Goal: Task Accomplishment & Management: Manage account settings

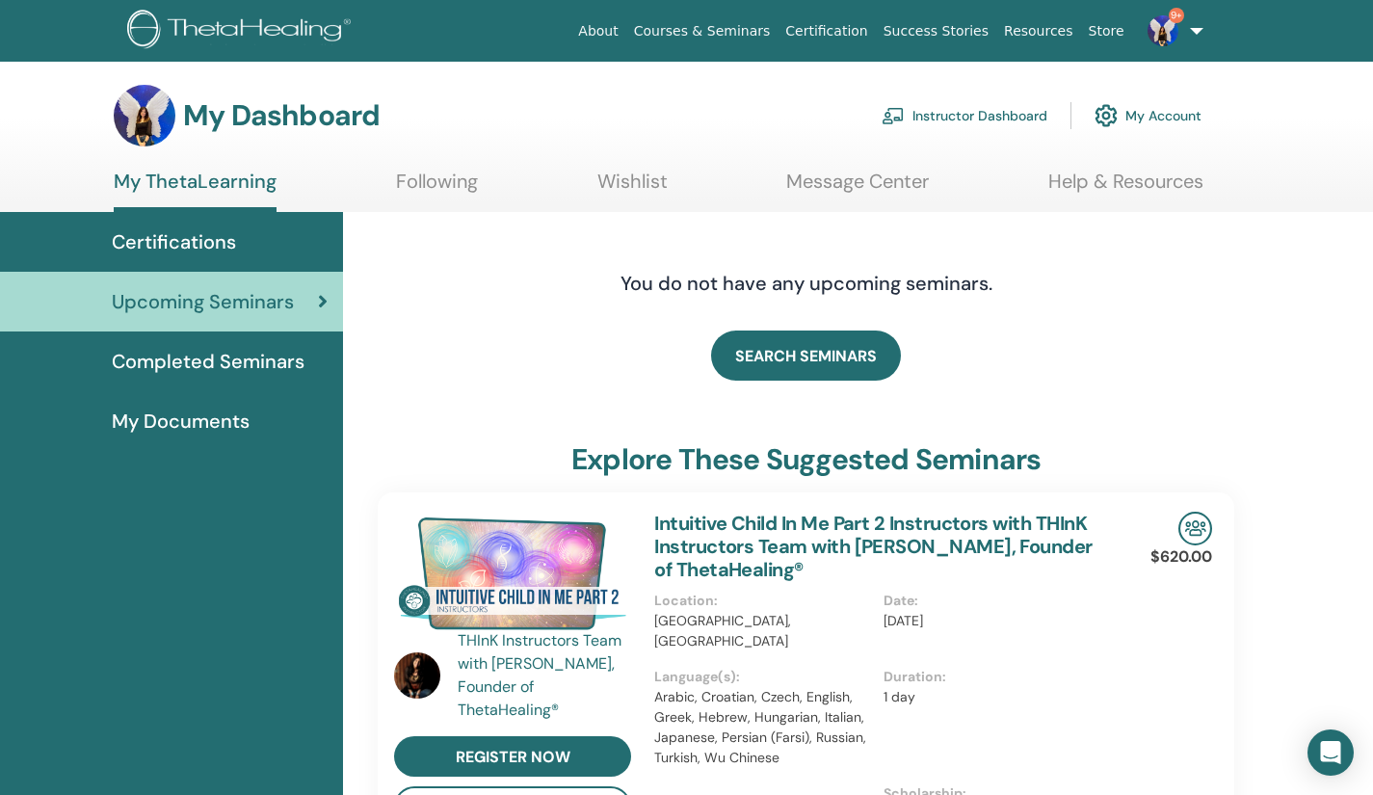
click at [961, 118] on link "Instructor Dashboard" at bounding box center [964, 115] width 166 height 42
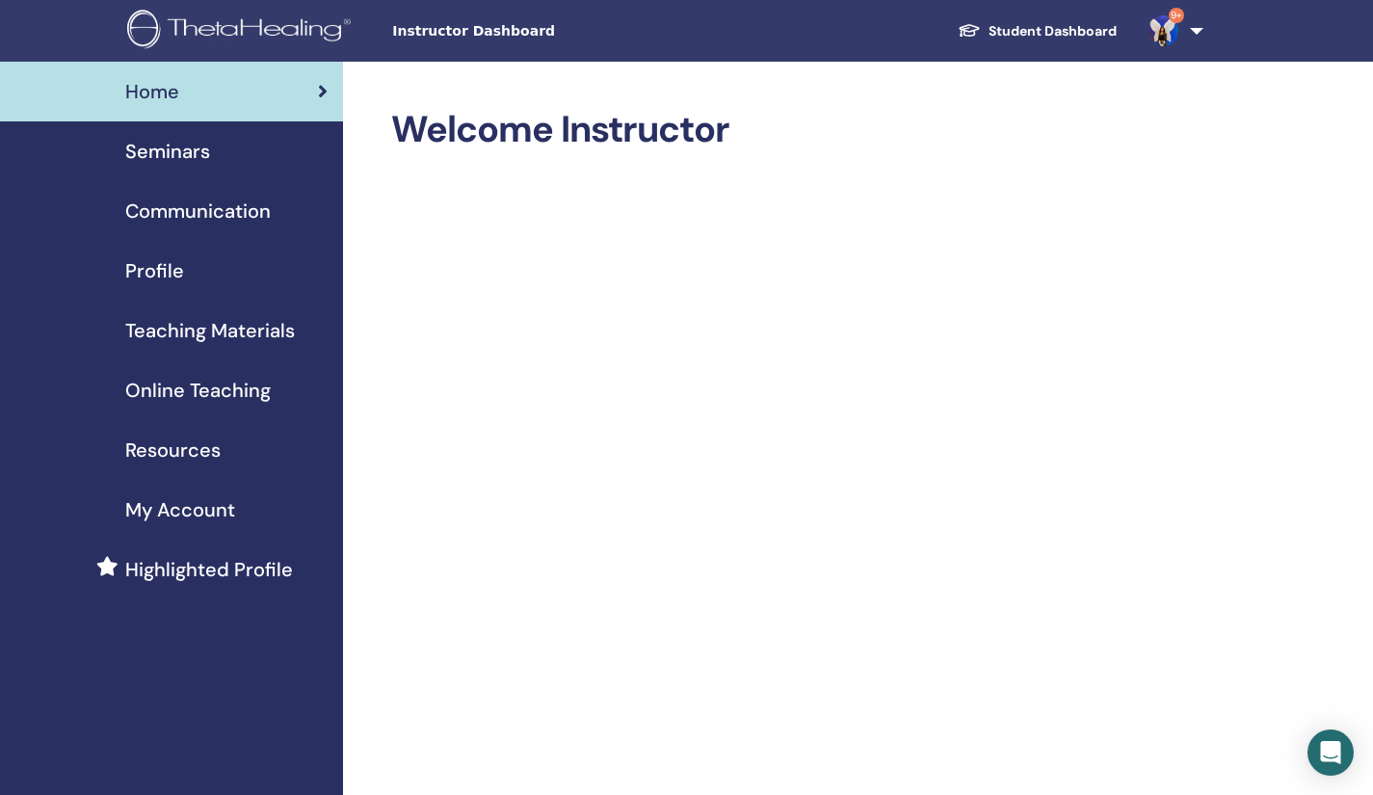
click at [170, 136] on link "Seminars" at bounding box center [171, 151] width 343 height 60
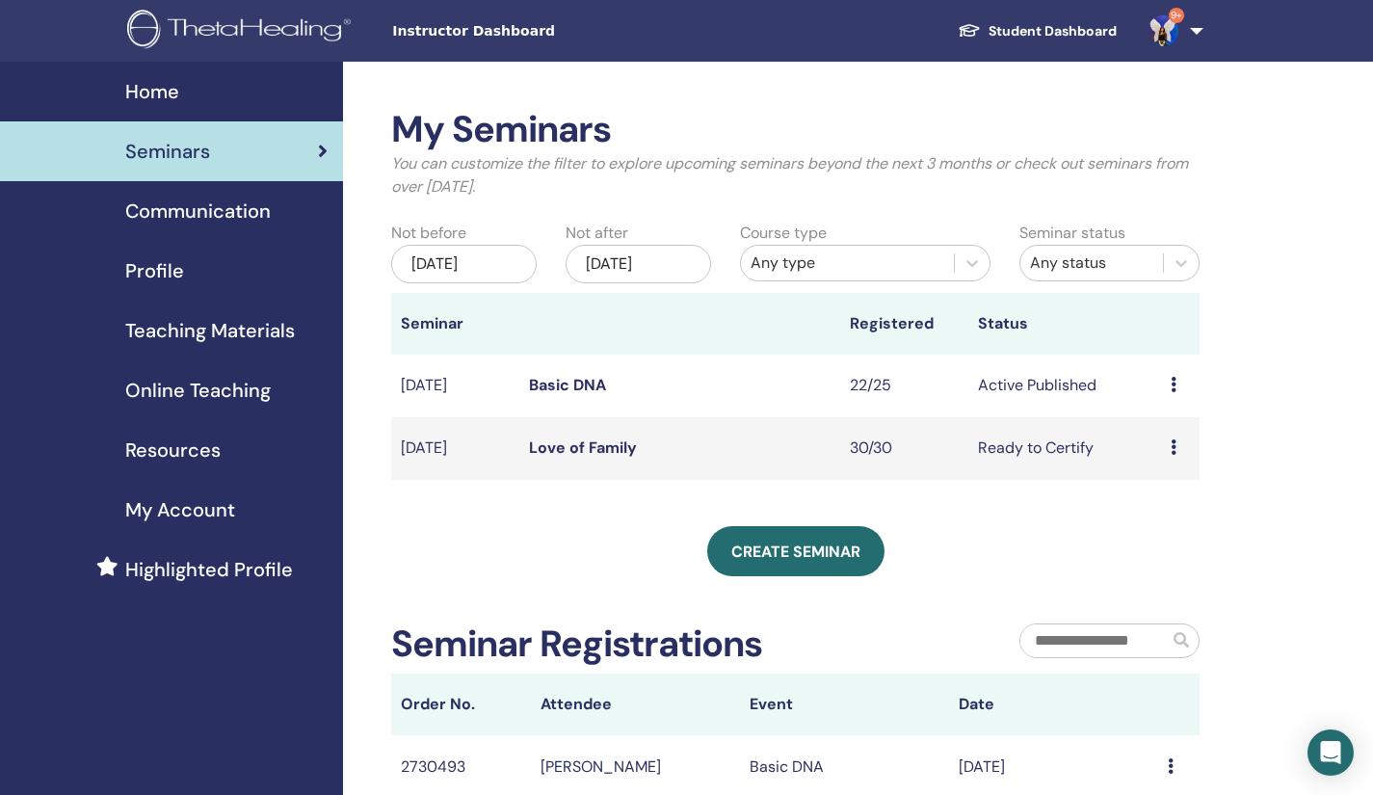
click at [565, 390] on link "Basic DNA" at bounding box center [567, 385] width 77 height 20
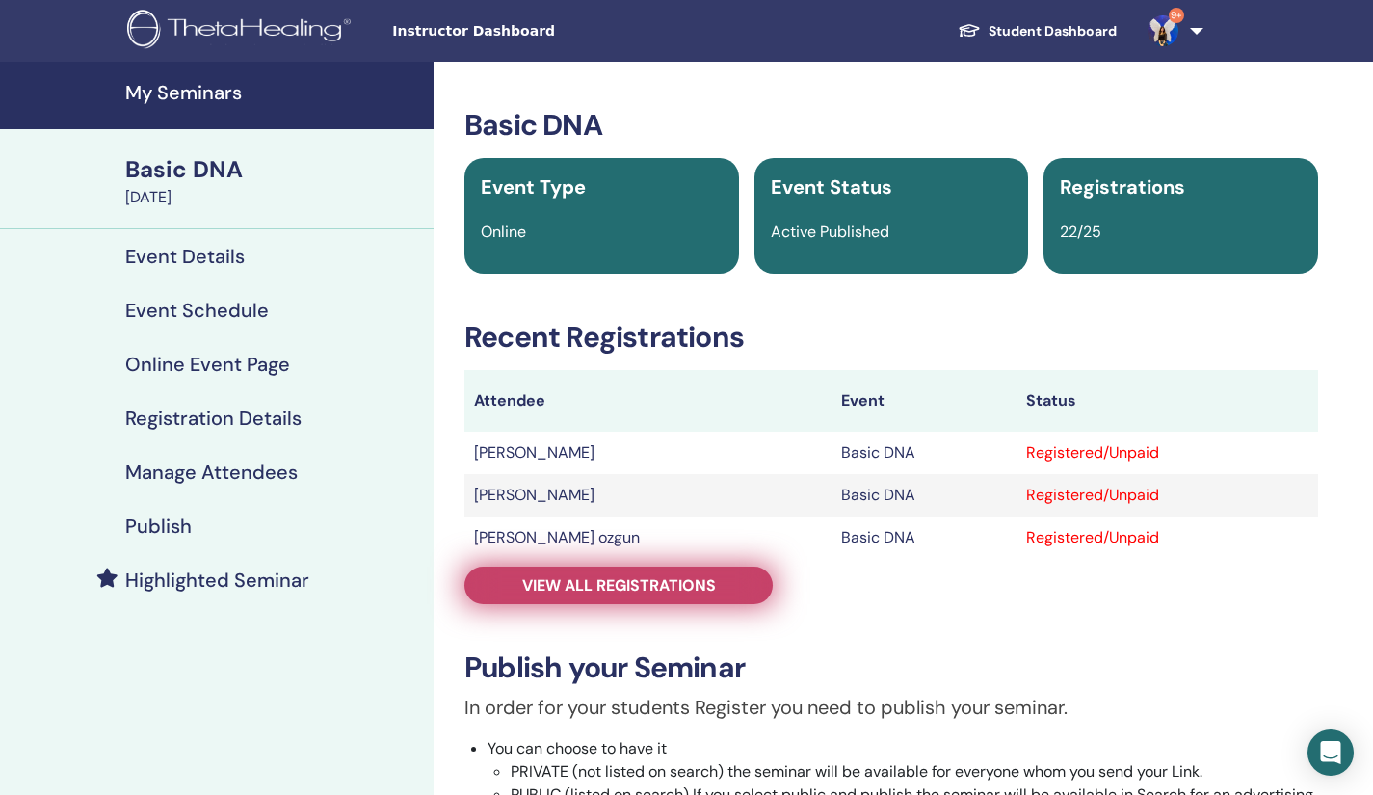
click at [589, 591] on span "View all registrations" at bounding box center [619, 585] width 194 height 20
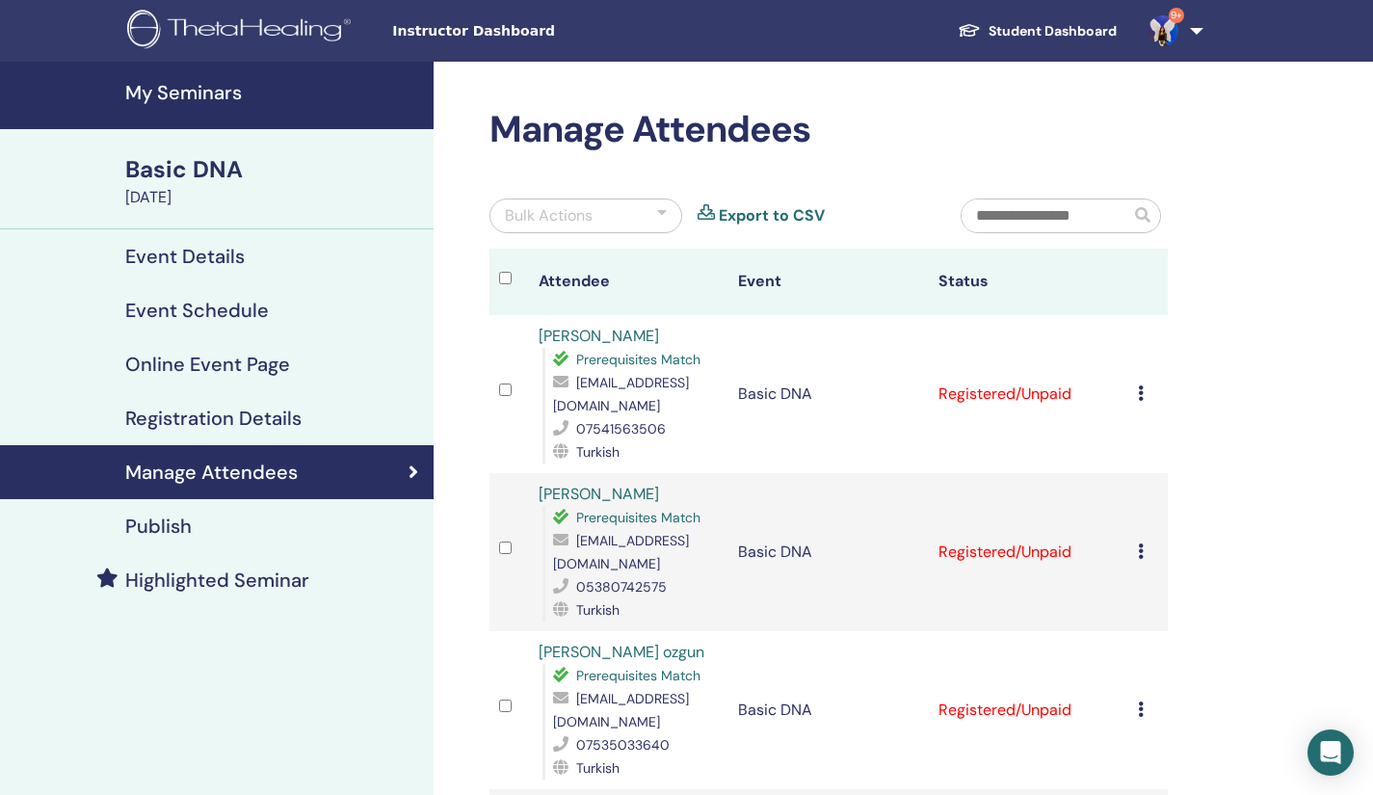
click at [1144, 390] on div "Cancel Registration Do not auto-certify Mark as Paid Mark as Unpaid Mark as Abs…" at bounding box center [1148, 393] width 20 height 23
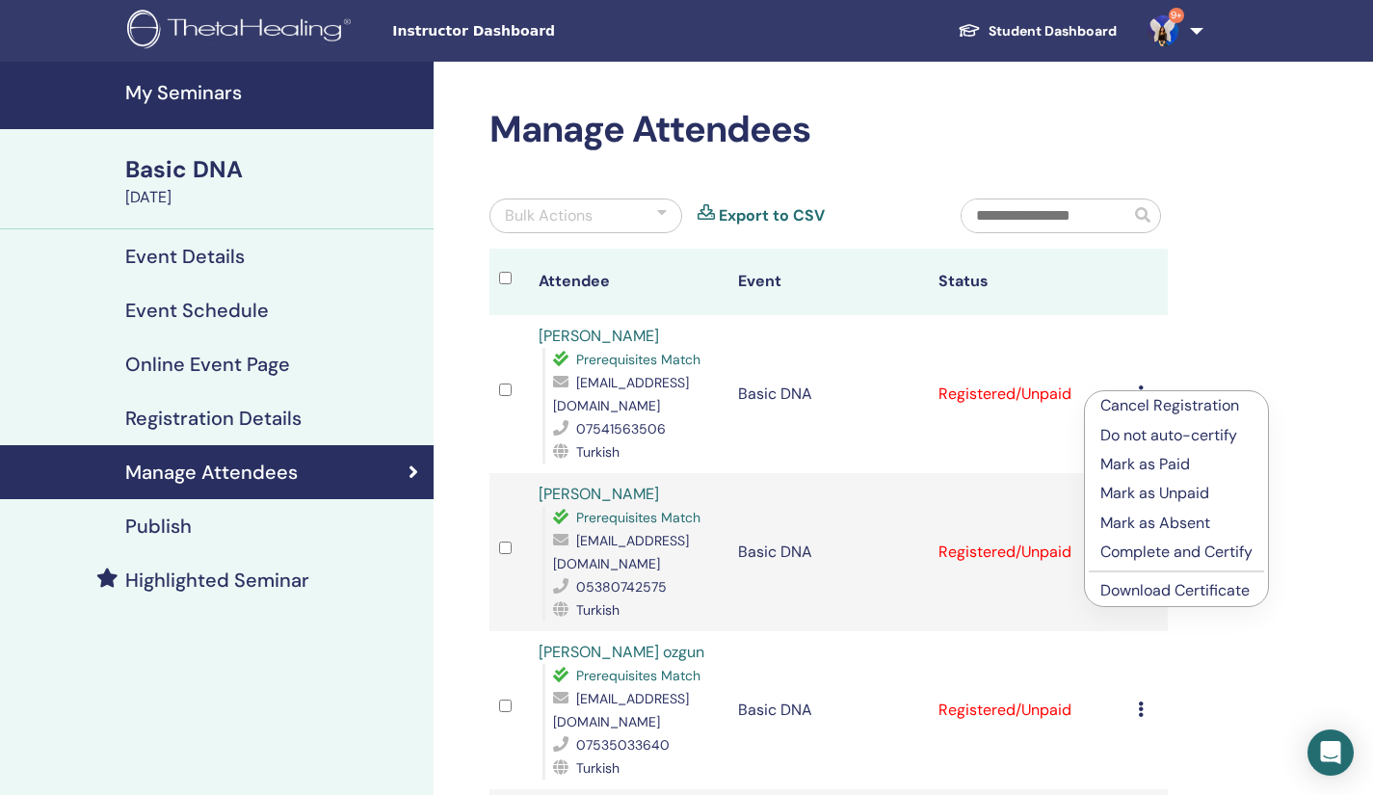
click at [1126, 585] on link "Download Certificate" at bounding box center [1174, 590] width 149 height 20
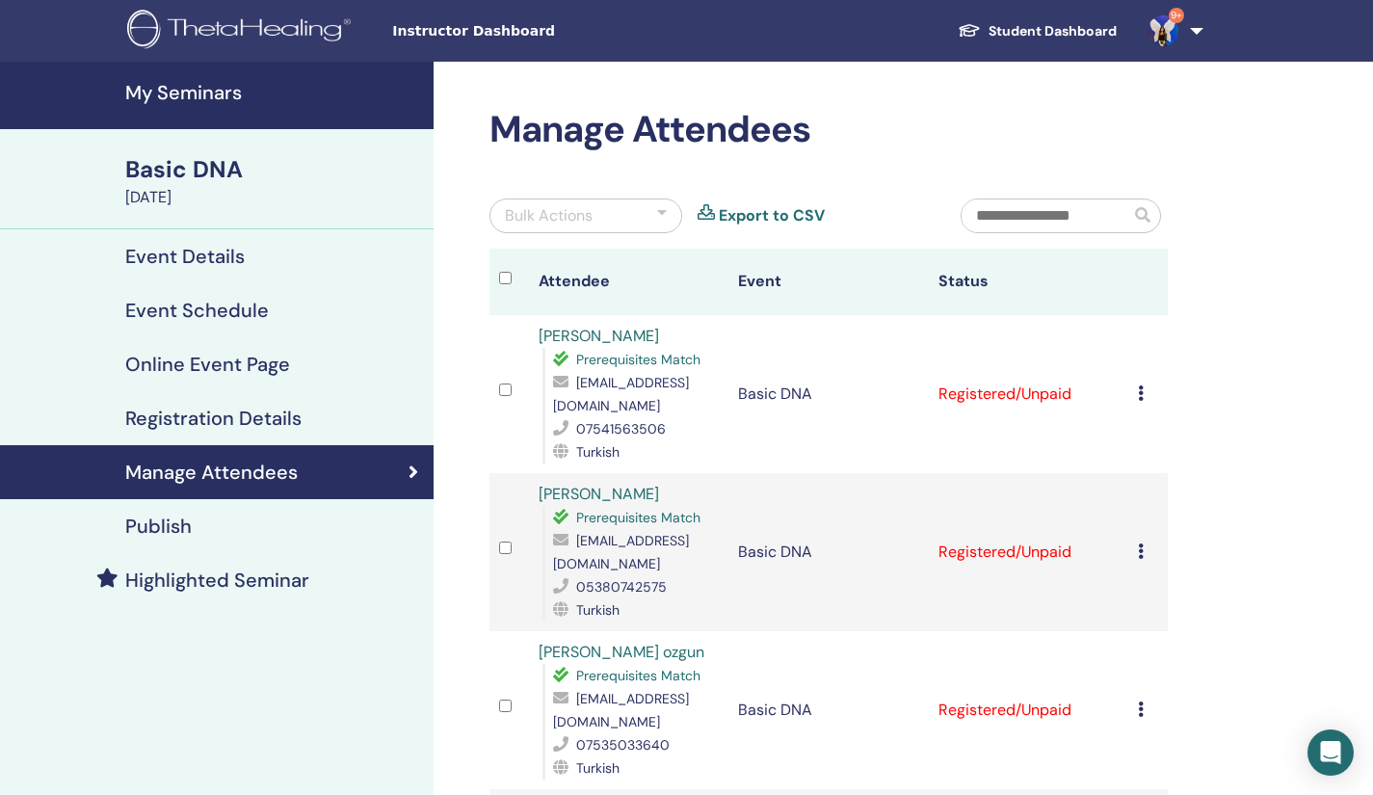
click at [1141, 550] on icon at bounding box center [1141, 550] width 6 height 15
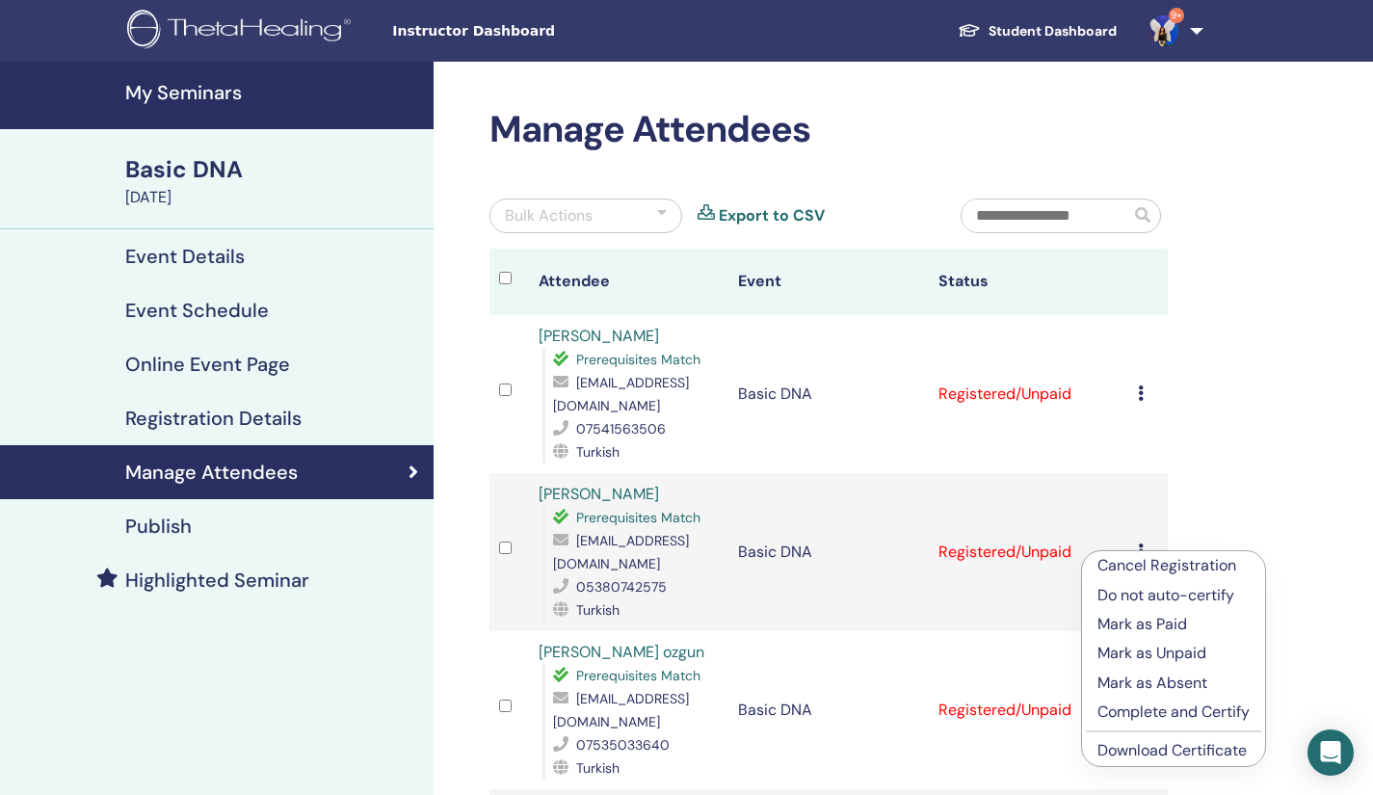
click at [1129, 760] on link "Download Certificate" at bounding box center [1171, 750] width 149 height 20
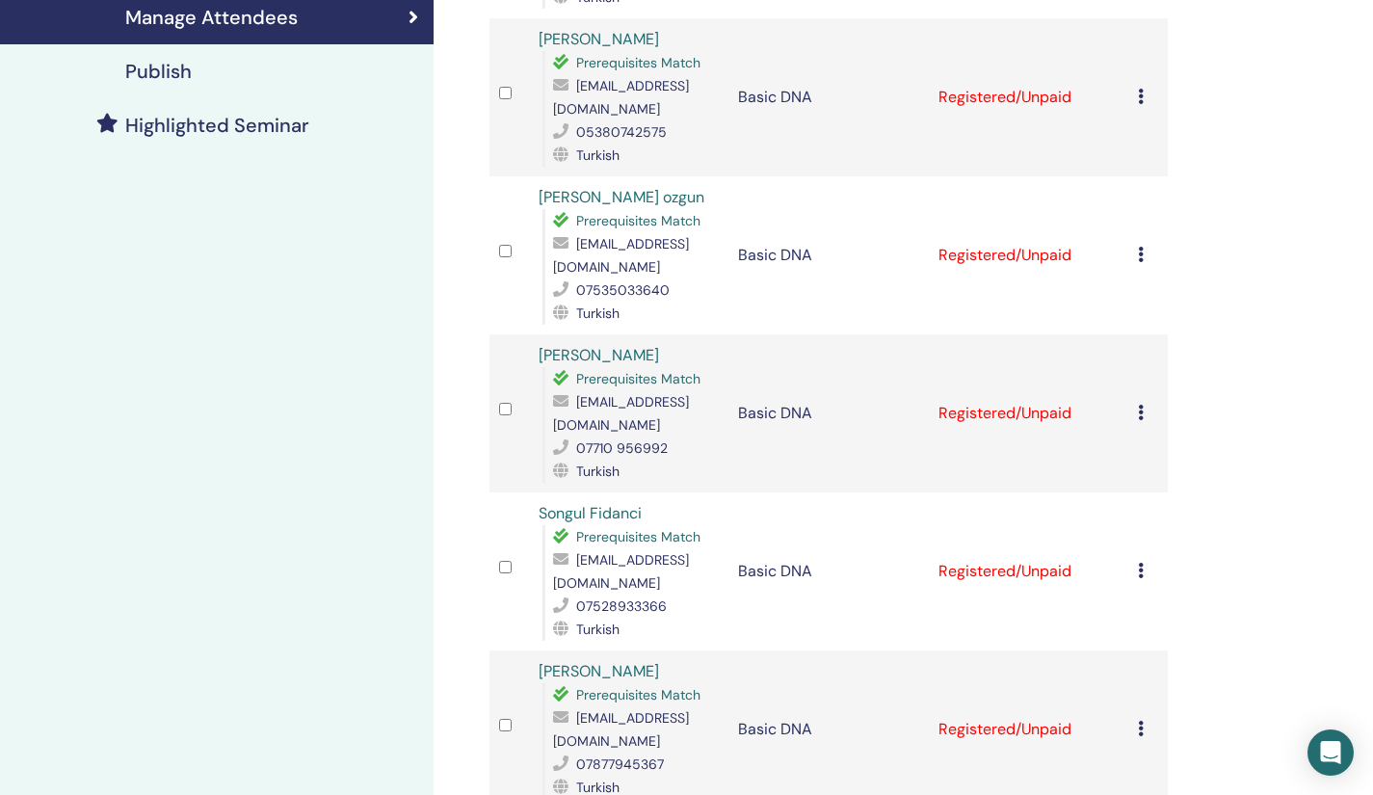
scroll to position [456, 0]
click at [1139, 249] on icon at bounding box center [1141, 253] width 6 height 15
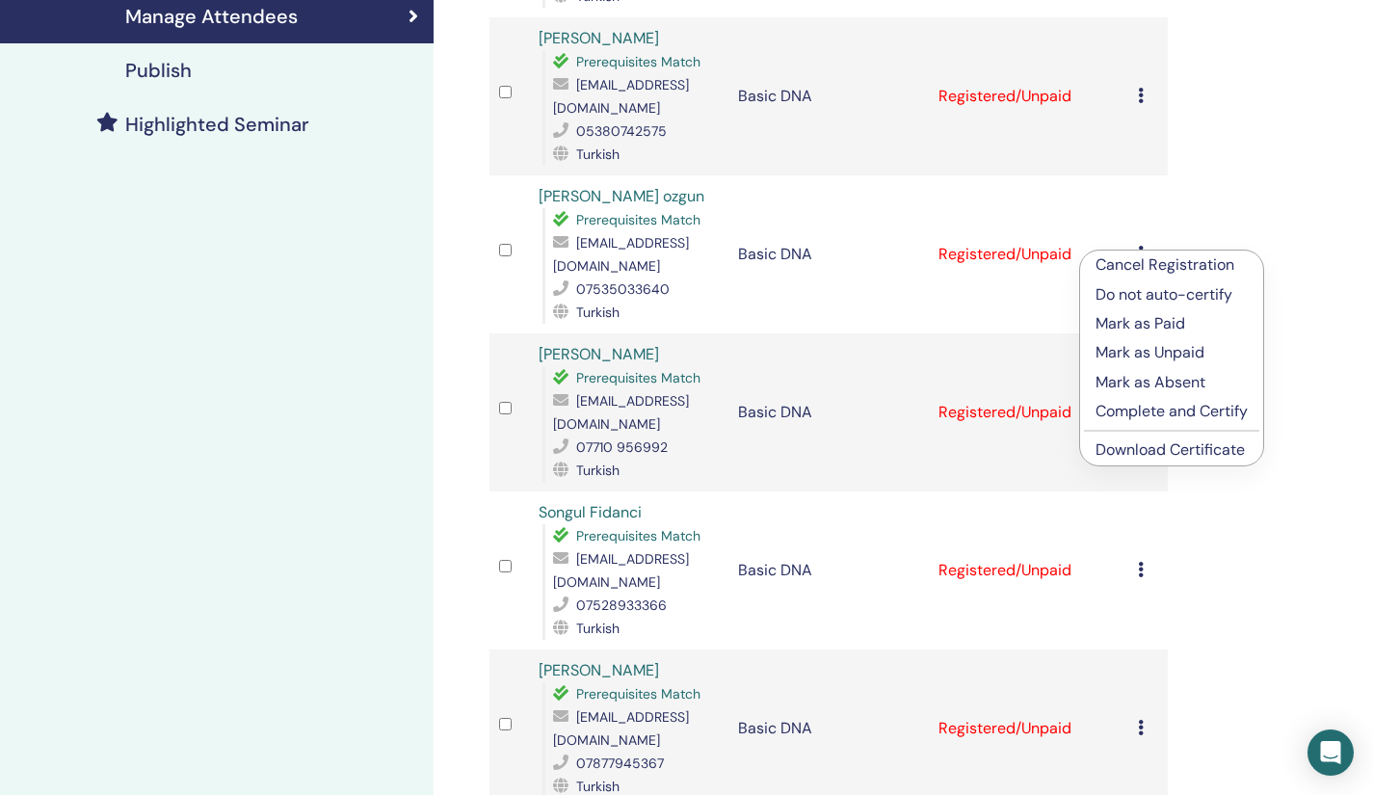
click at [1121, 452] on link "Download Certificate" at bounding box center [1169, 449] width 149 height 20
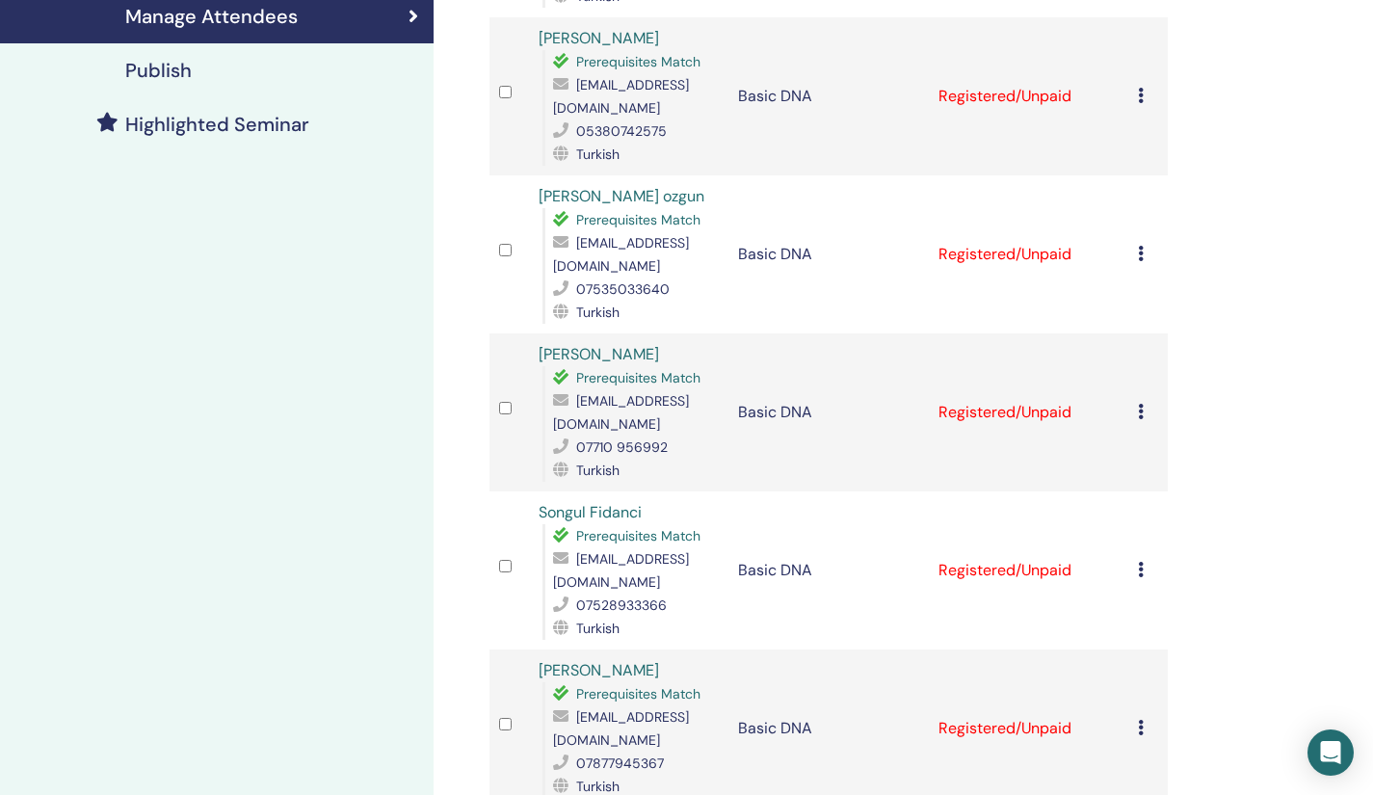
click at [1141, 410] on icon at bounding box center [1141, 411] width 6 height 15
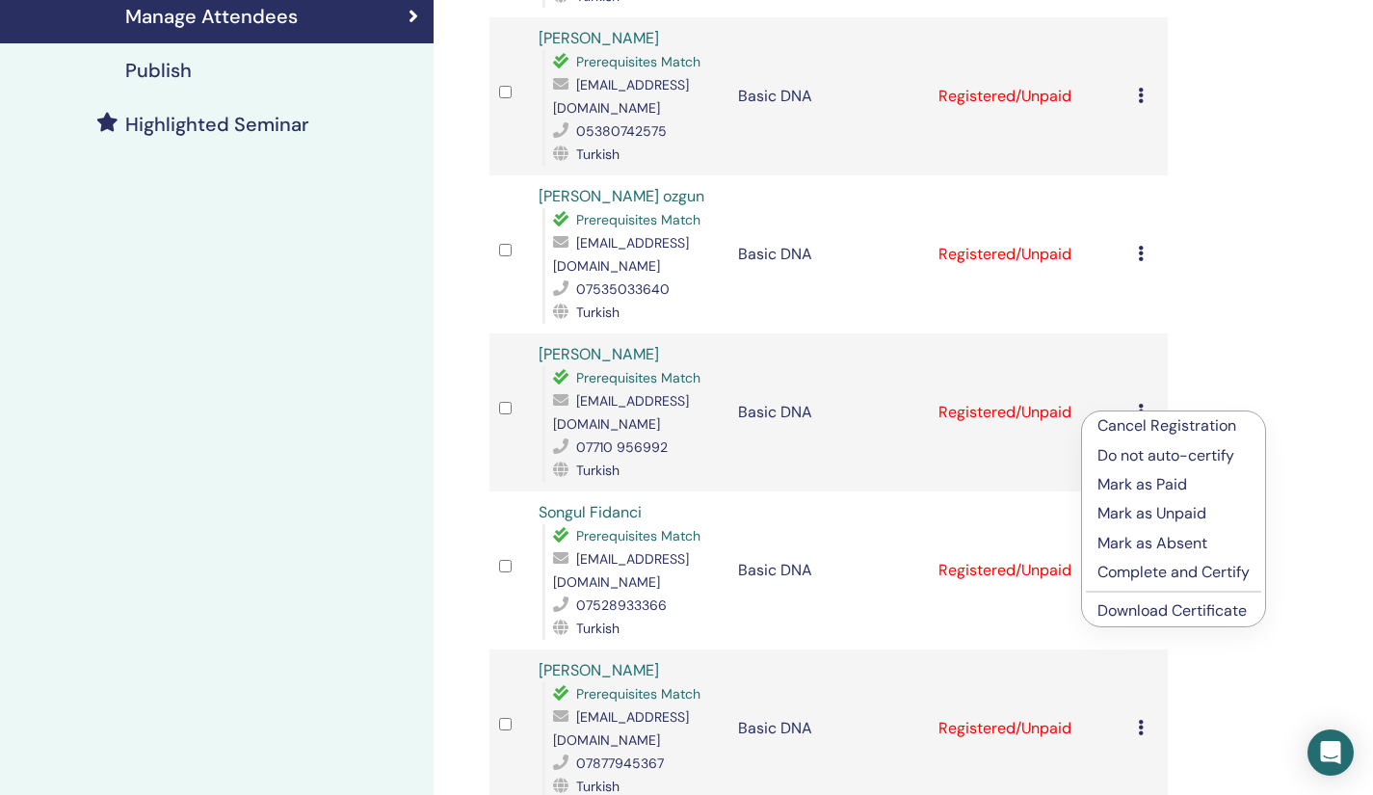
click at [1143, 611] on link "Download Certificate" at bounding box center [1171, 610] width 149 height 20
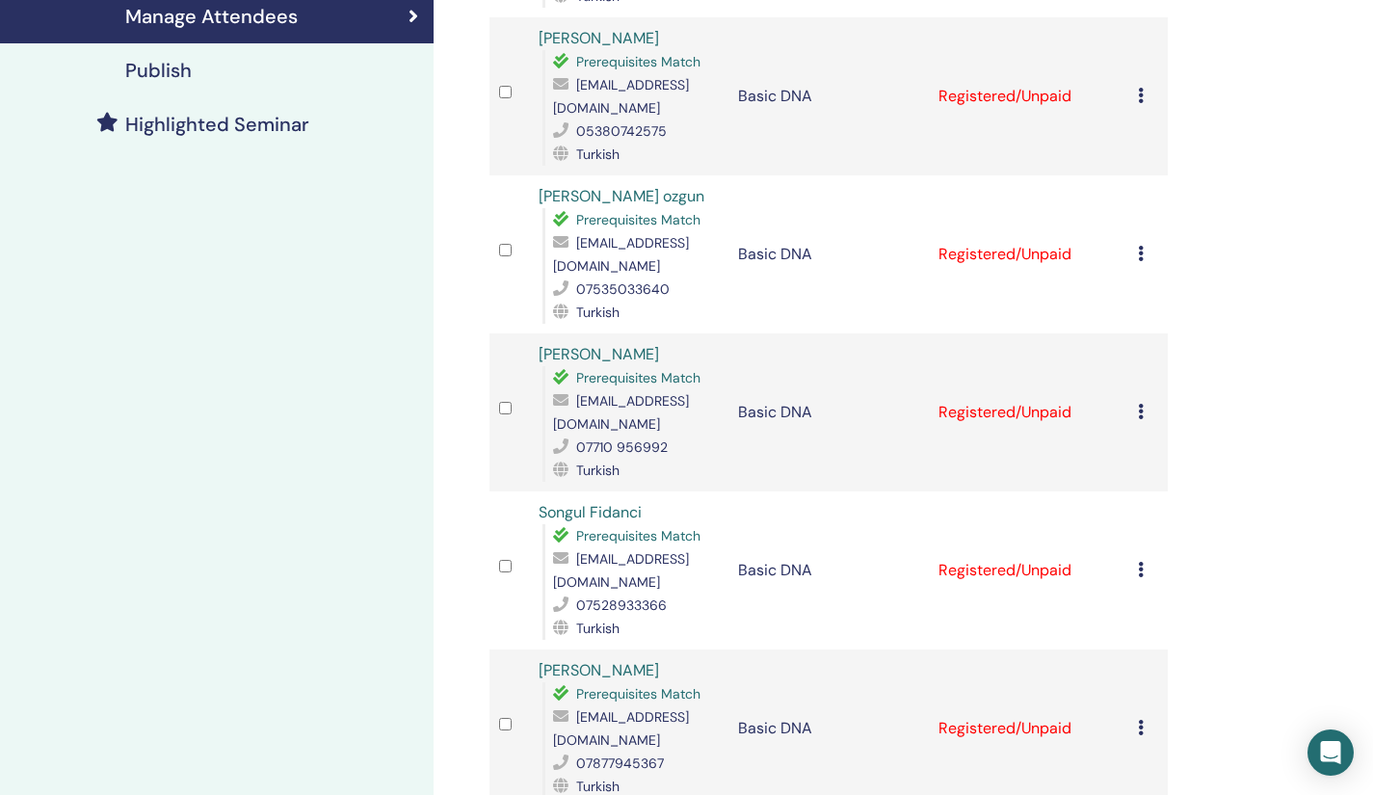
click at [1140, 572] on icon at bounding box center [1141, 569] width 6 height 15
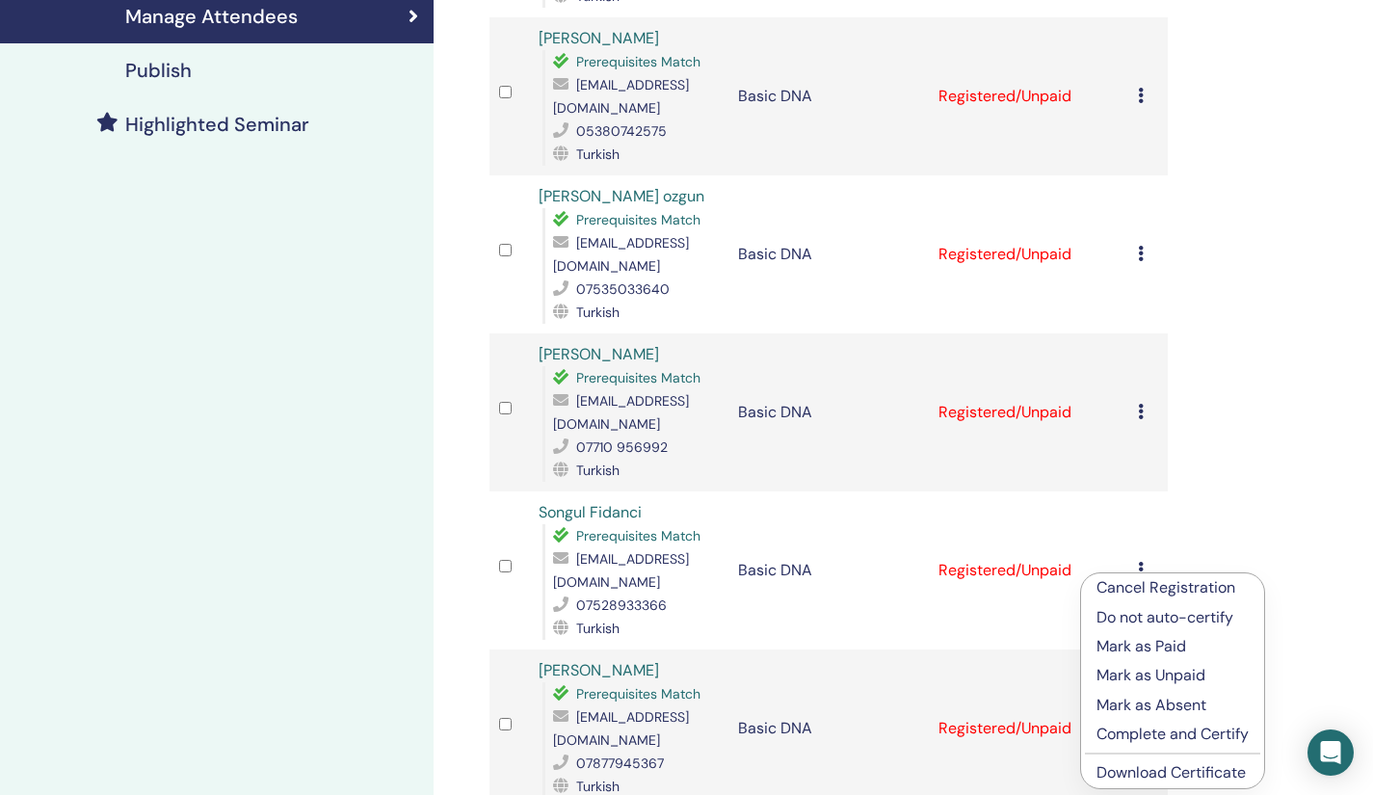
click at [1141, 766] on link "Download Certificate" at bounding box center [1170, 772] width 149 height 20
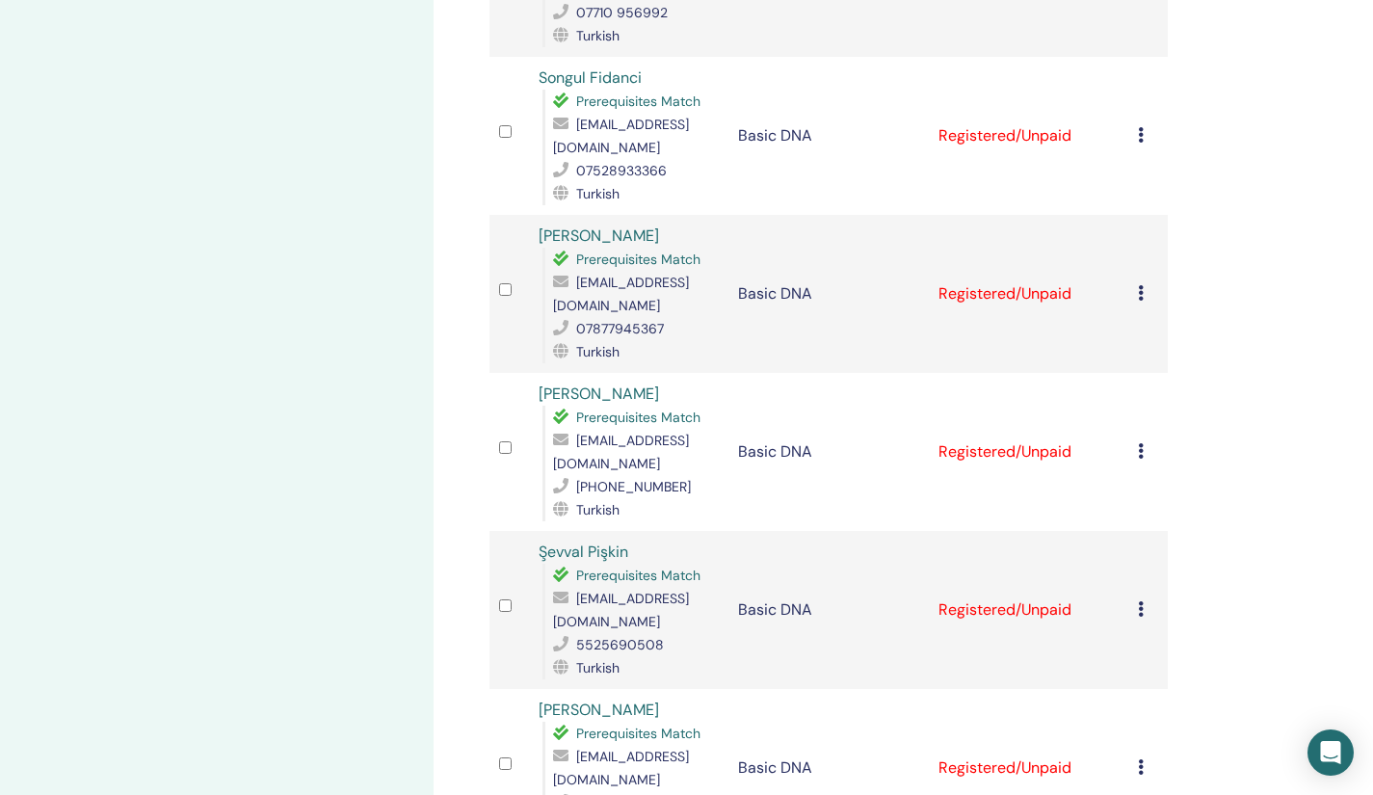
scroll to position [891, 0]
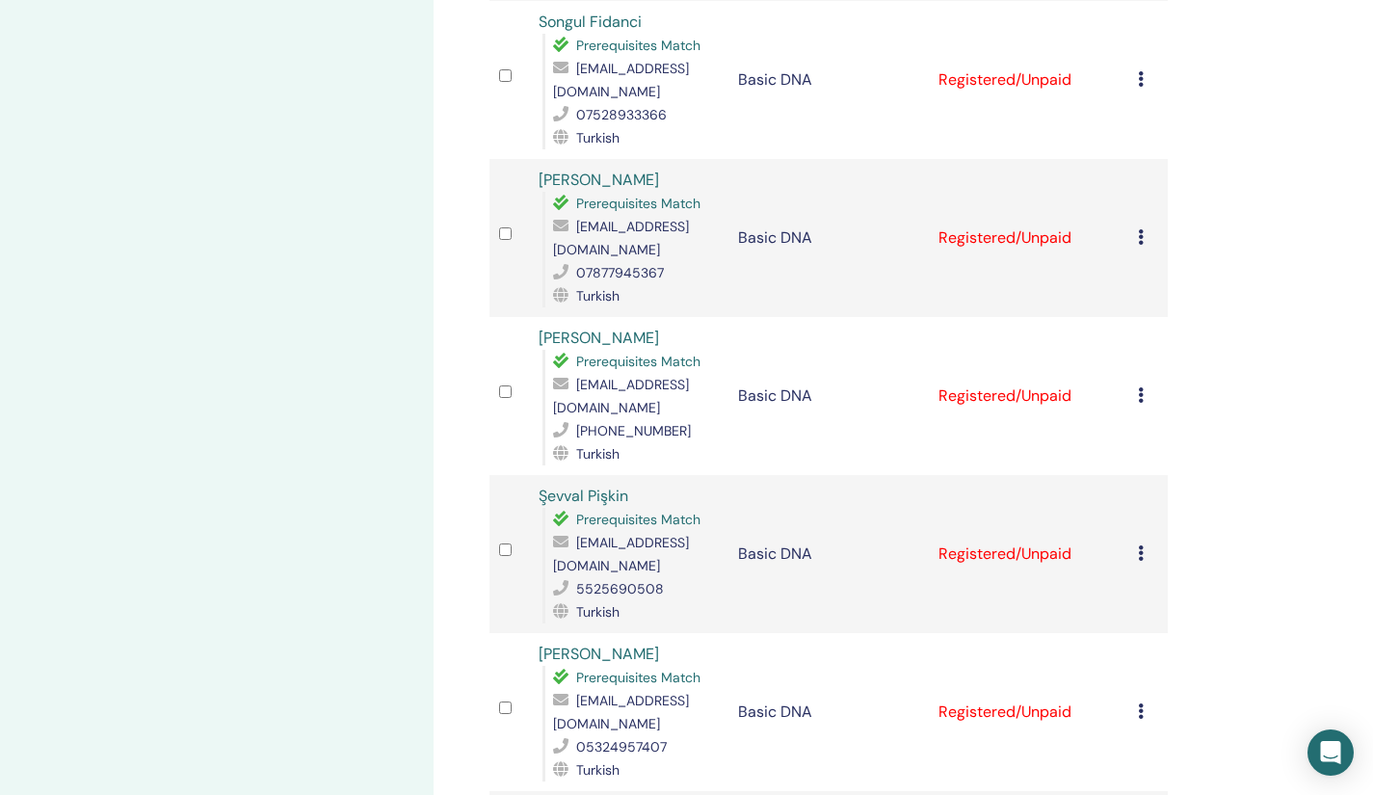
scroll to position [1023, 0]
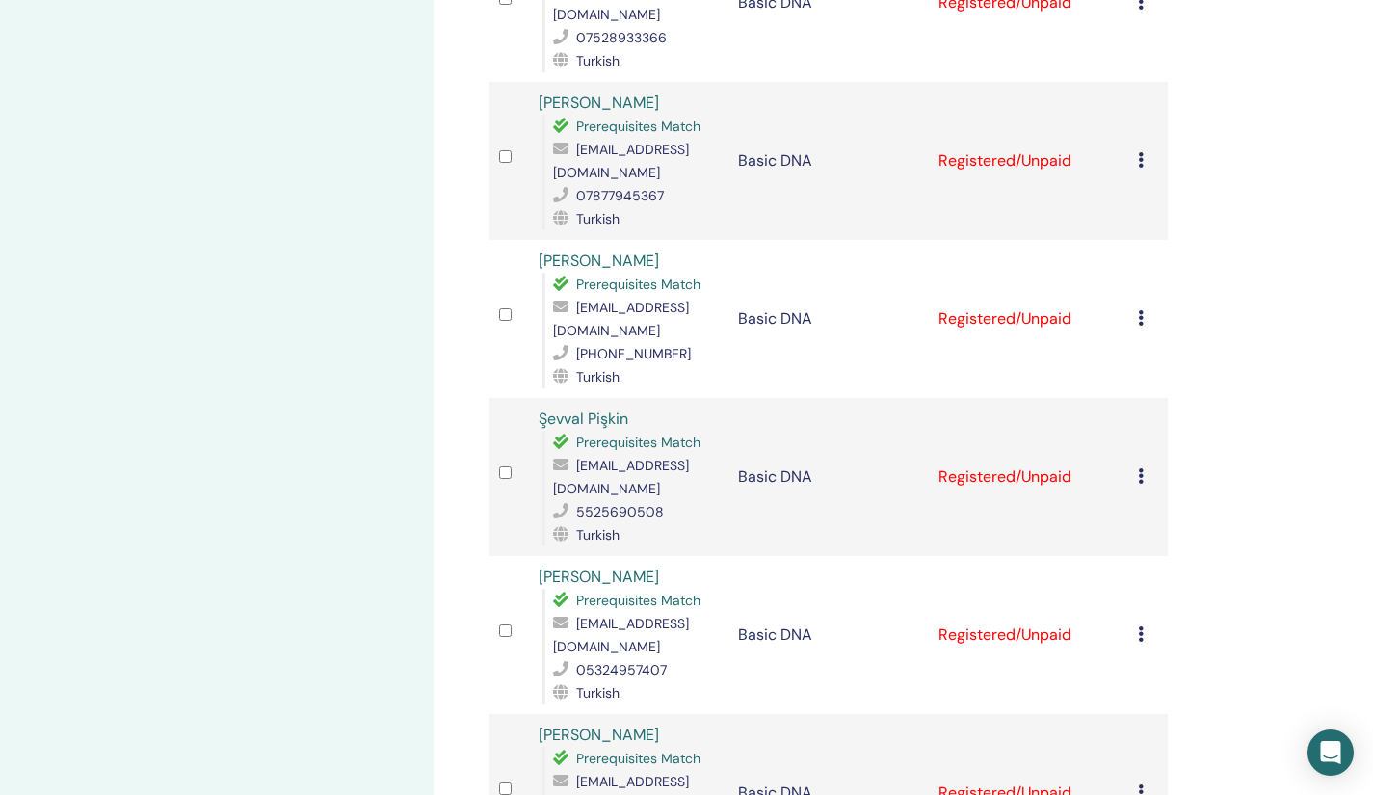
click at [1139, 157] on icon at bounding box center [1141, 159] width 6 height 15
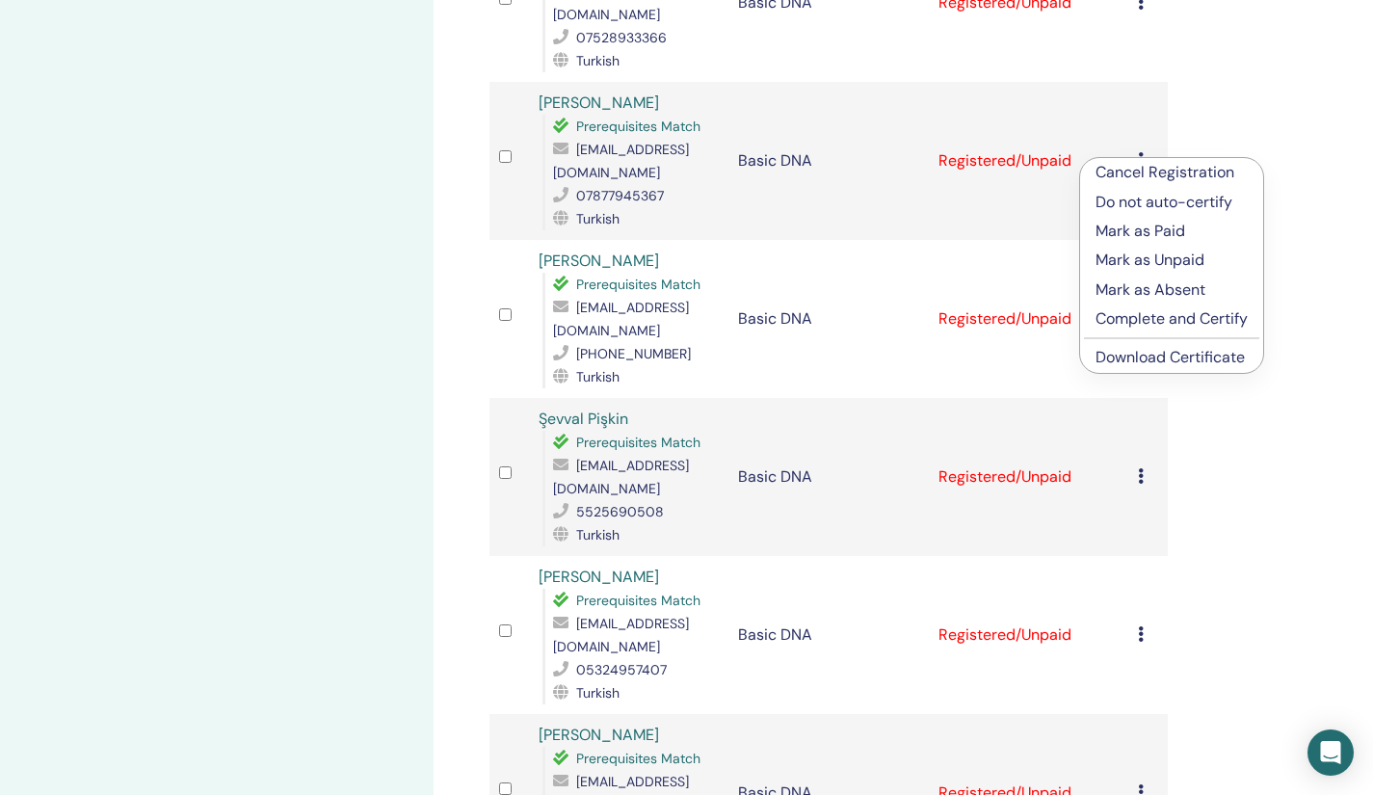
click at [1122, 359] on link "Download Certificate" at bounding box center [1169, 357] width 149 height 20
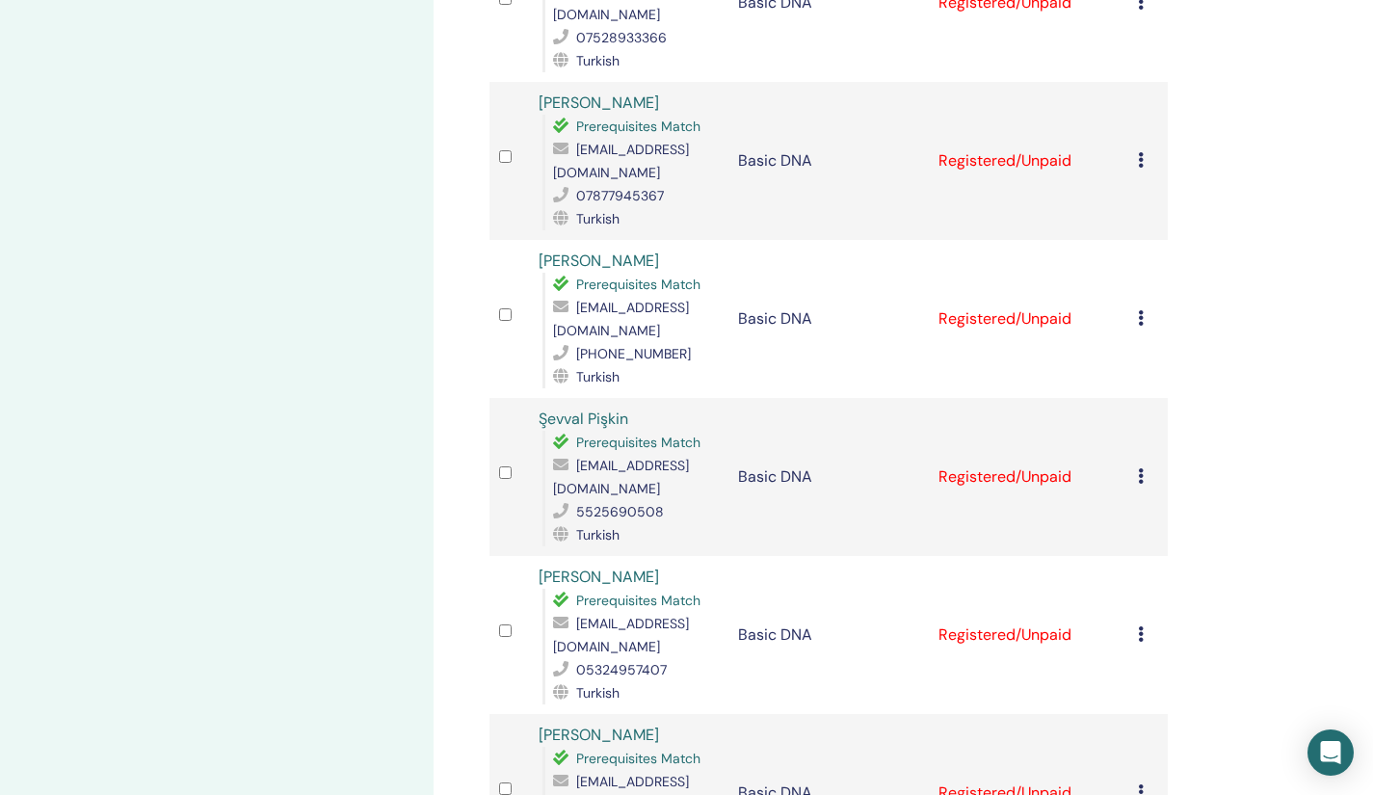
click at [1140, 311] on icon at bounding box center [1141, 317] width 6 height 15
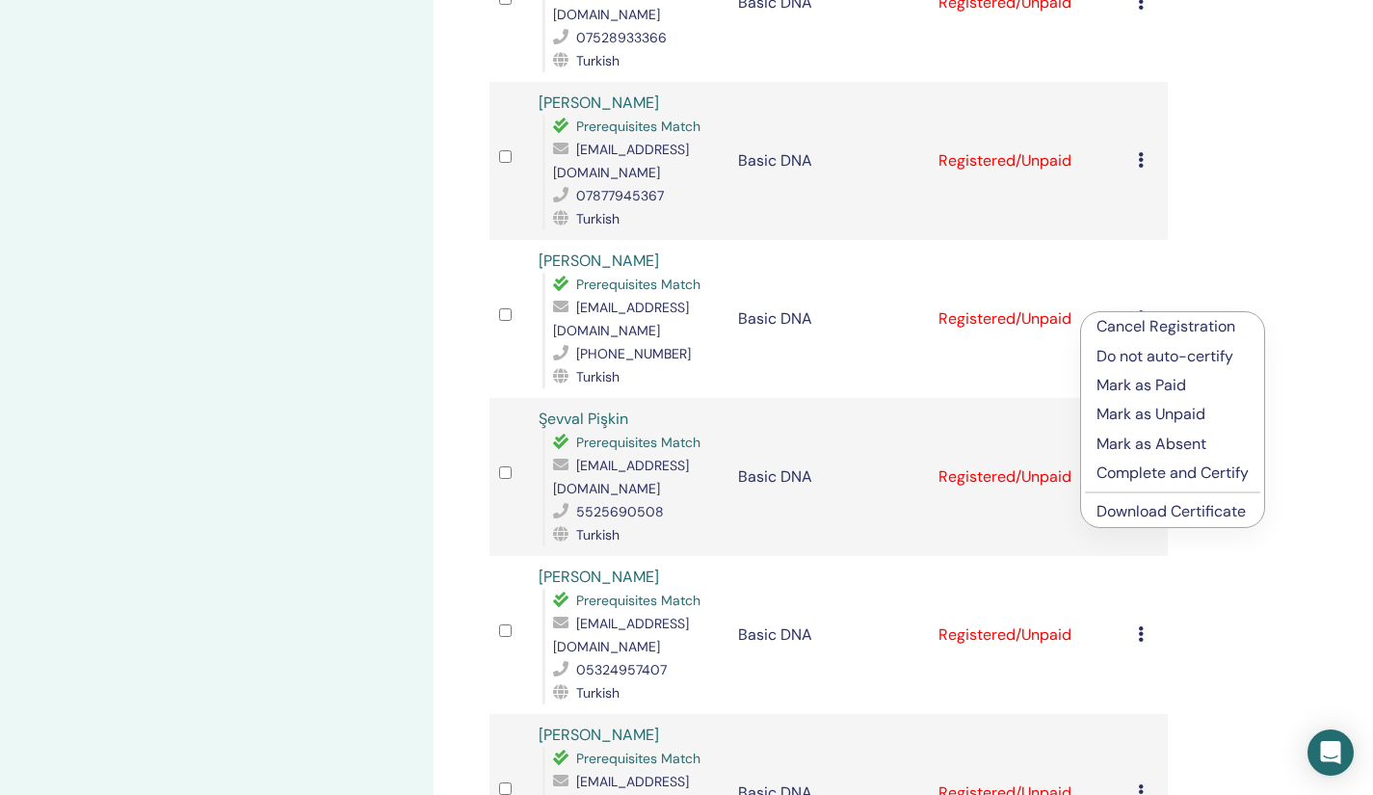
click at [1108, 512] on link "Download Certificate" at bounding box center [1170, 511] width 149 height 20
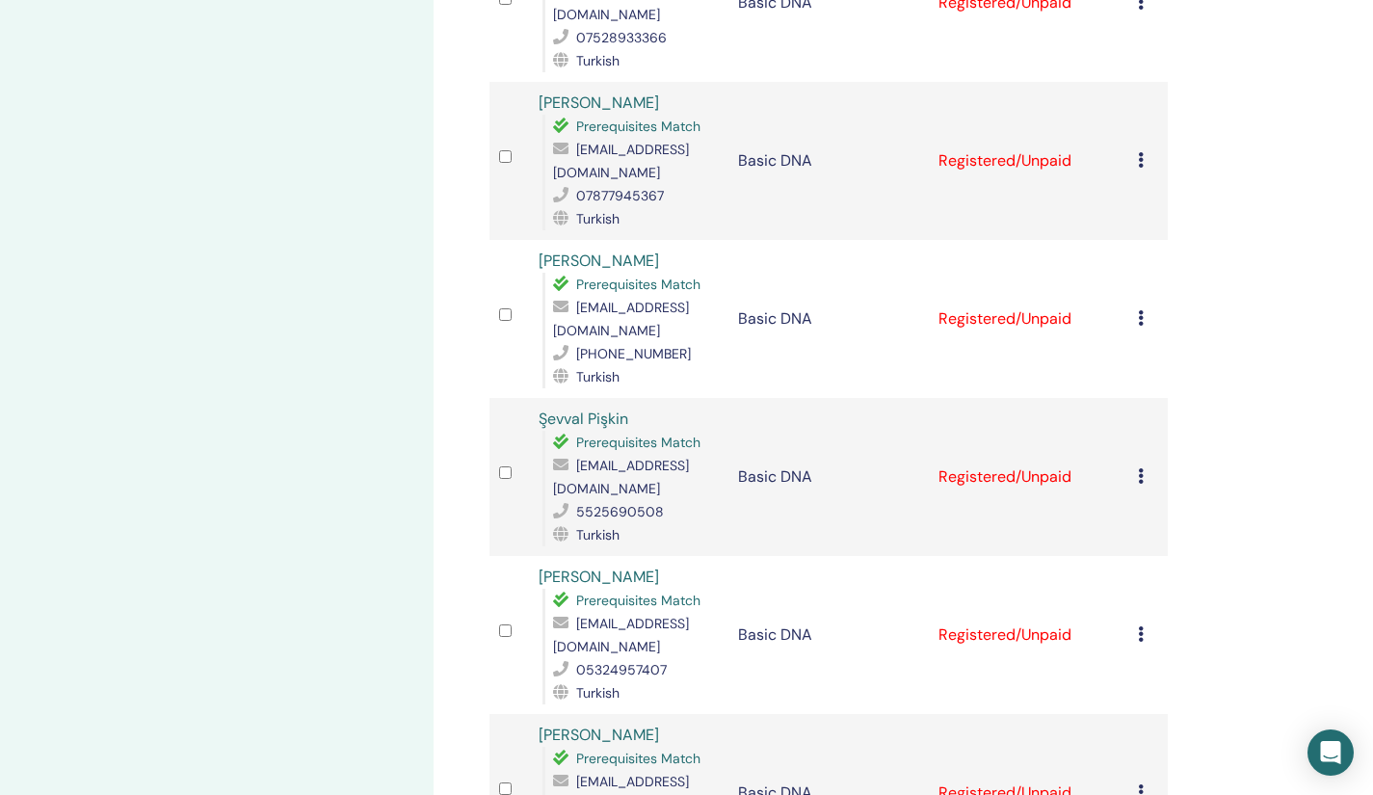
click at [1140, 468] on icon at bounding box center [1141, 475] width 6 height 15
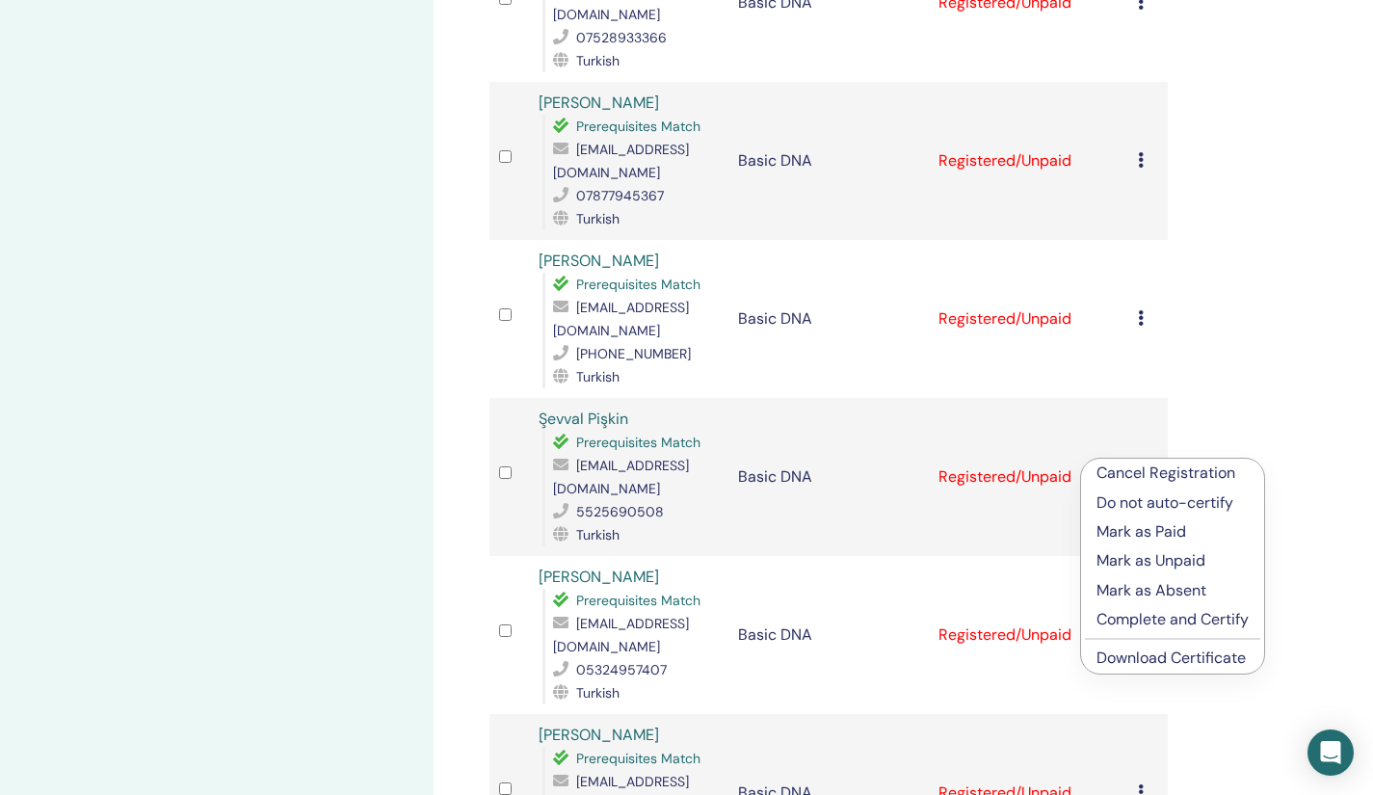
click at [1139, 658] on link "Download Certificate" at bounding box center [1170, 657] width 149 height 20
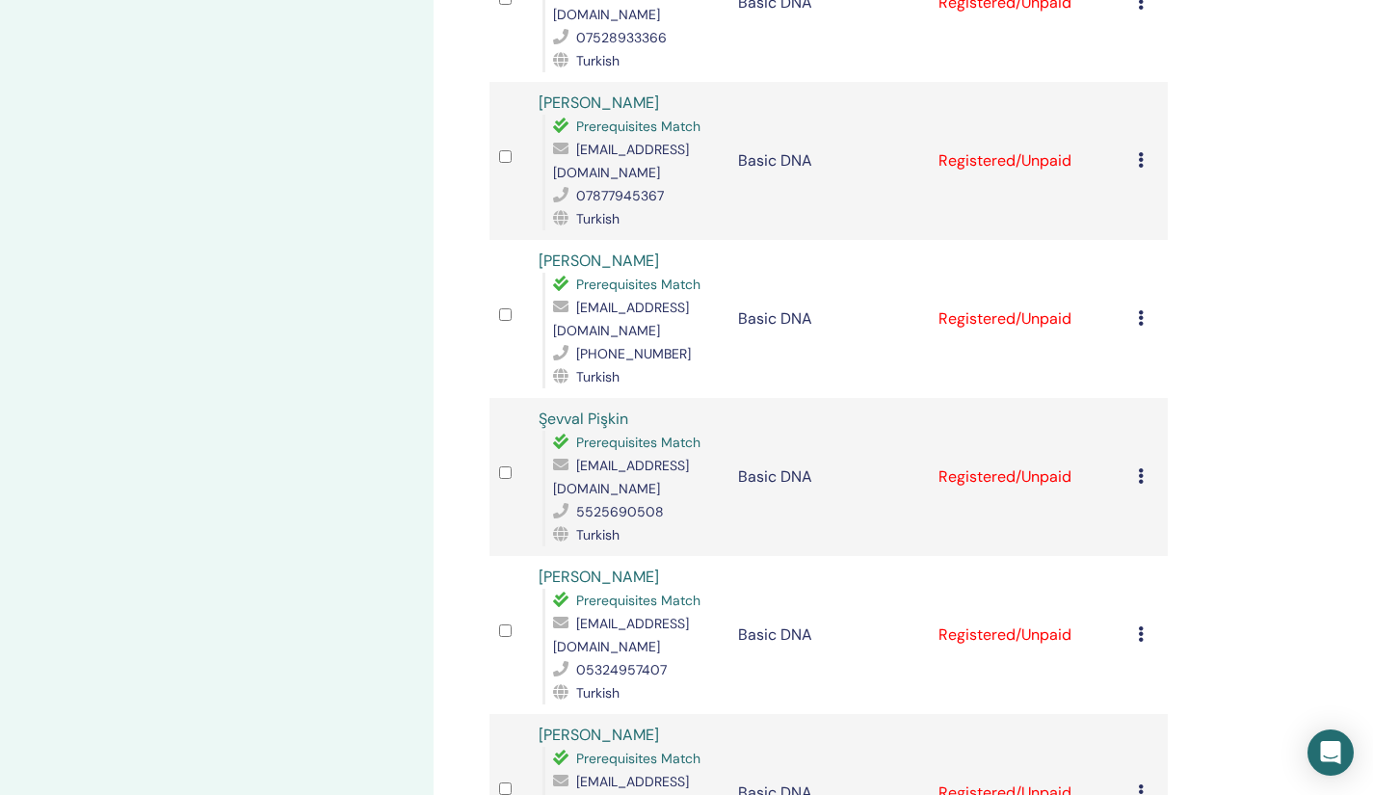
click at [1141, 626] on icon at bounding box center [1141, 633] width 6 height 15
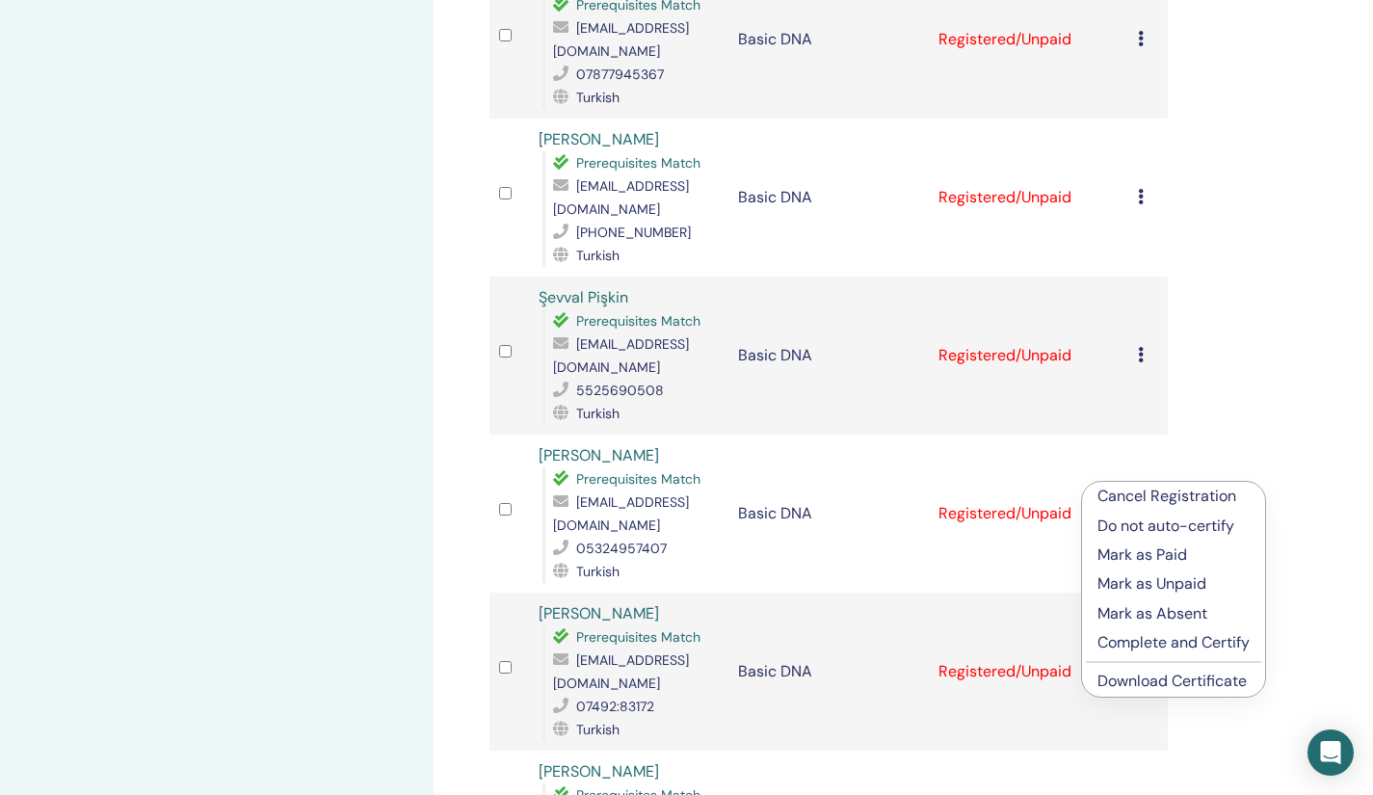
scroll to position [1147, 0]
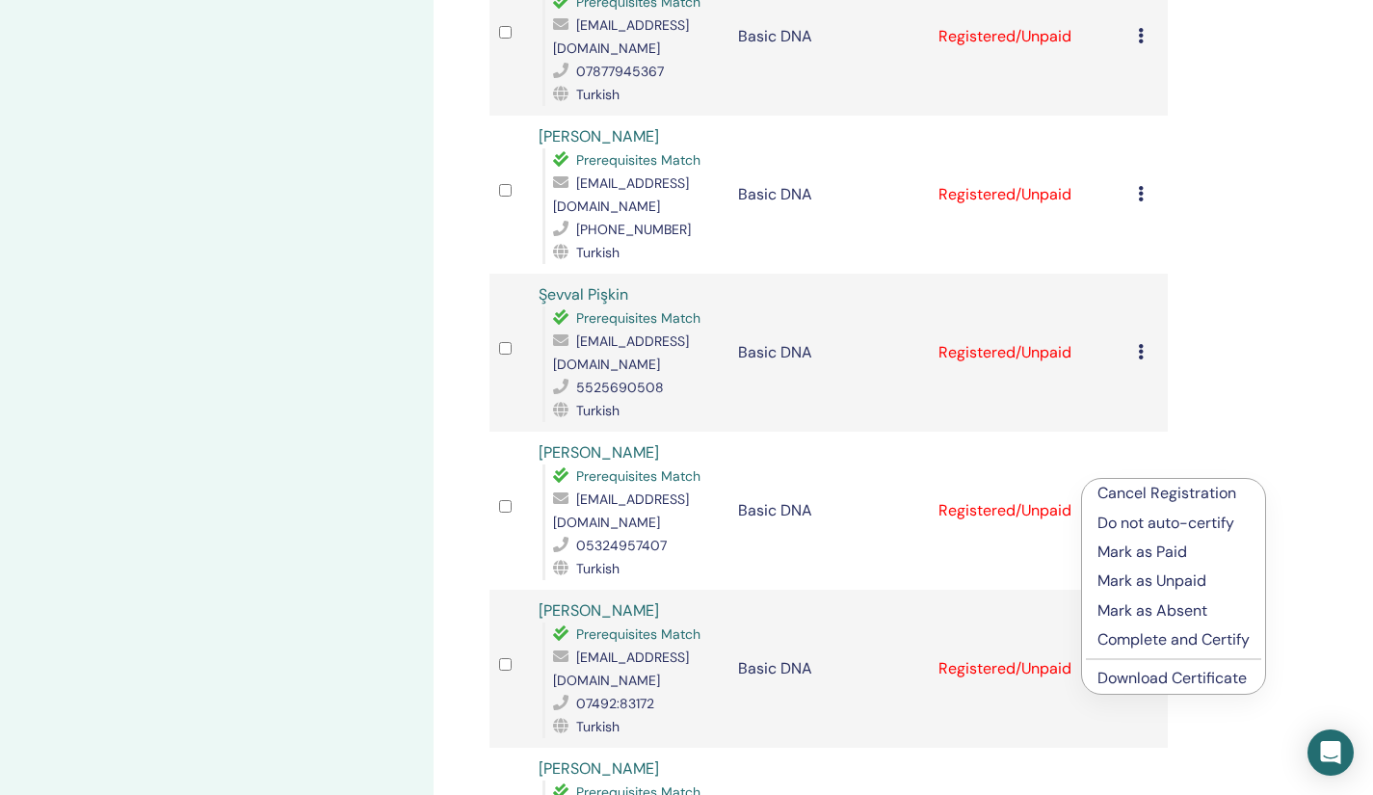
click at [1156, 666] on li "Download Certificate" at bounding box center [1173, 678] width 183 height 29
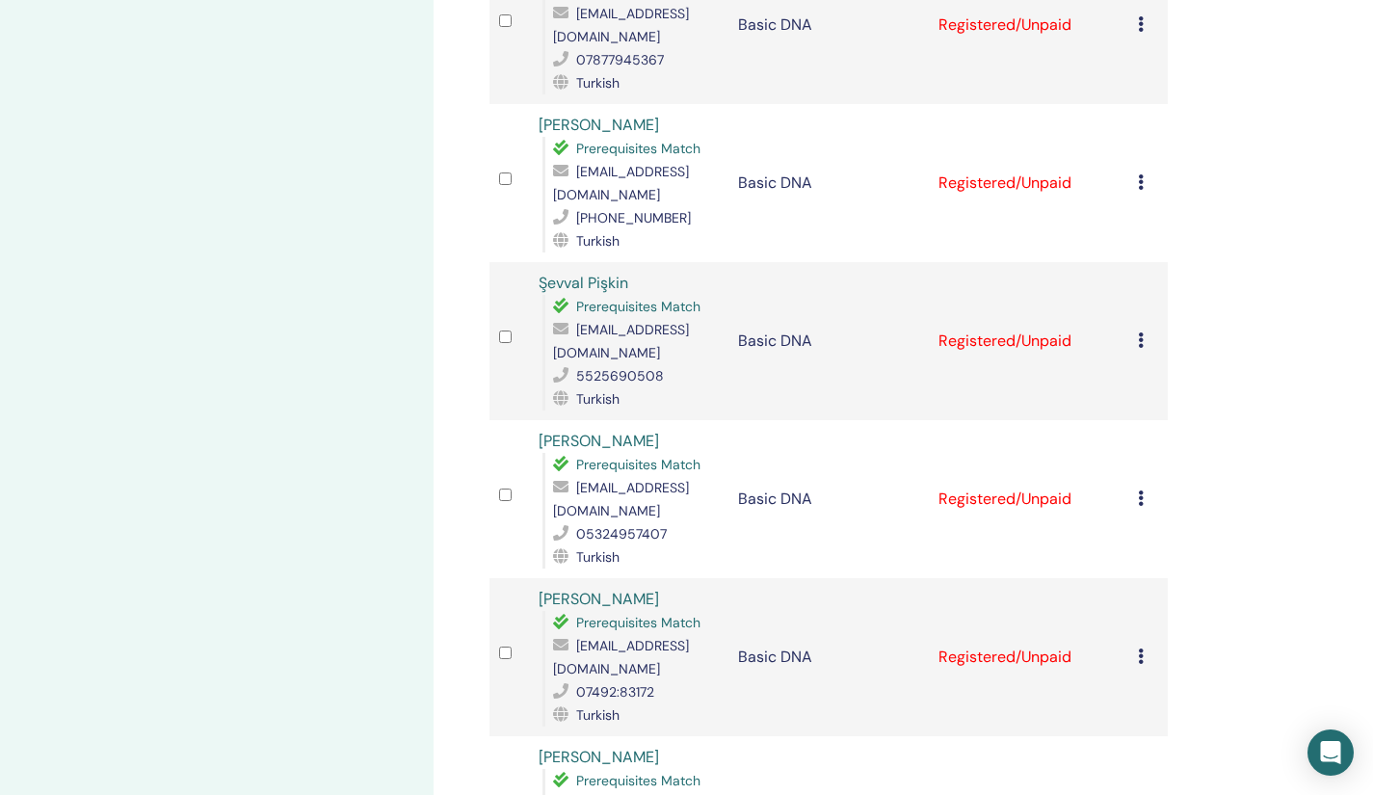
scroll to position [1160, 0]
click at [1140, 489] on icon at bounding box center [1141, 496] width 6 height 15
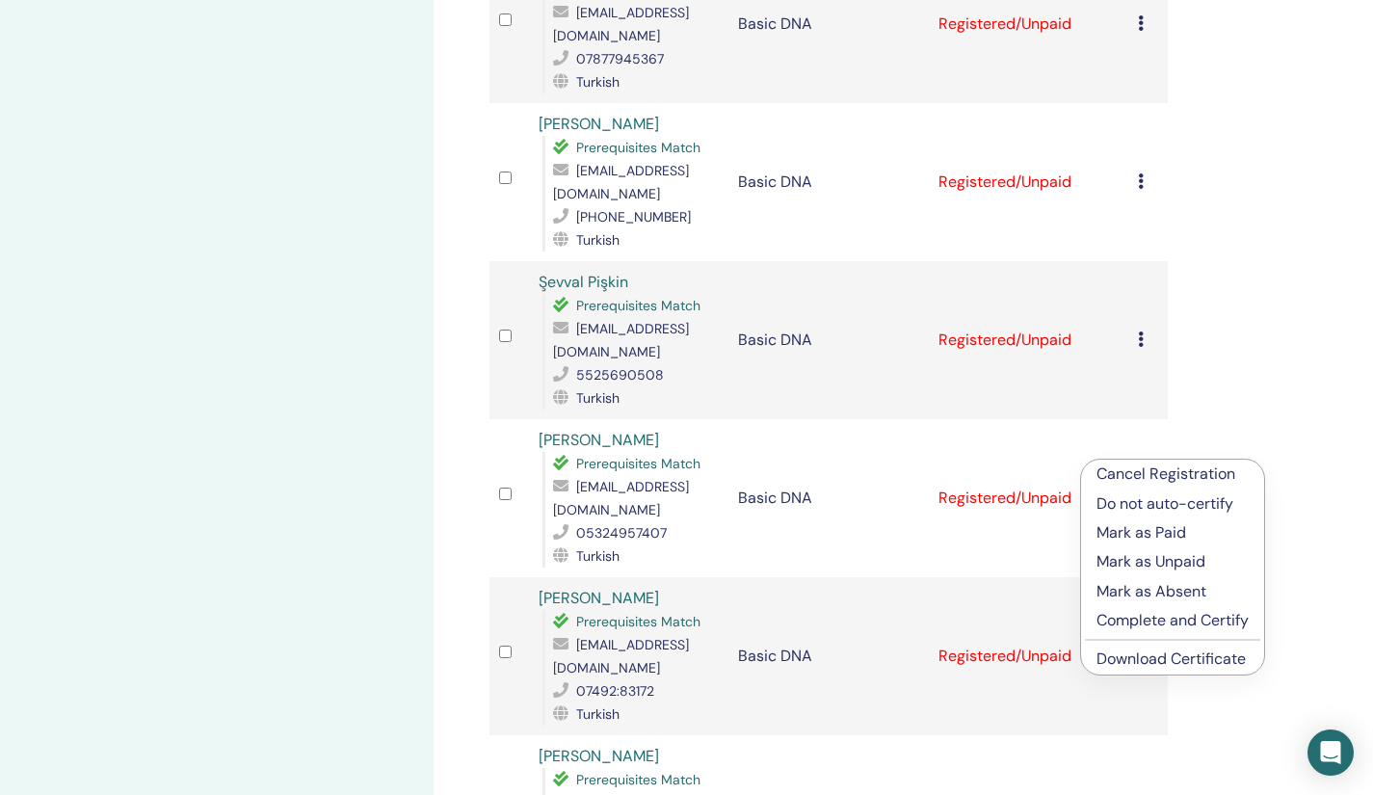
click at [1104, 655] on link "Download Certificate" at bounding box center [1170, 658] width 149 height 20
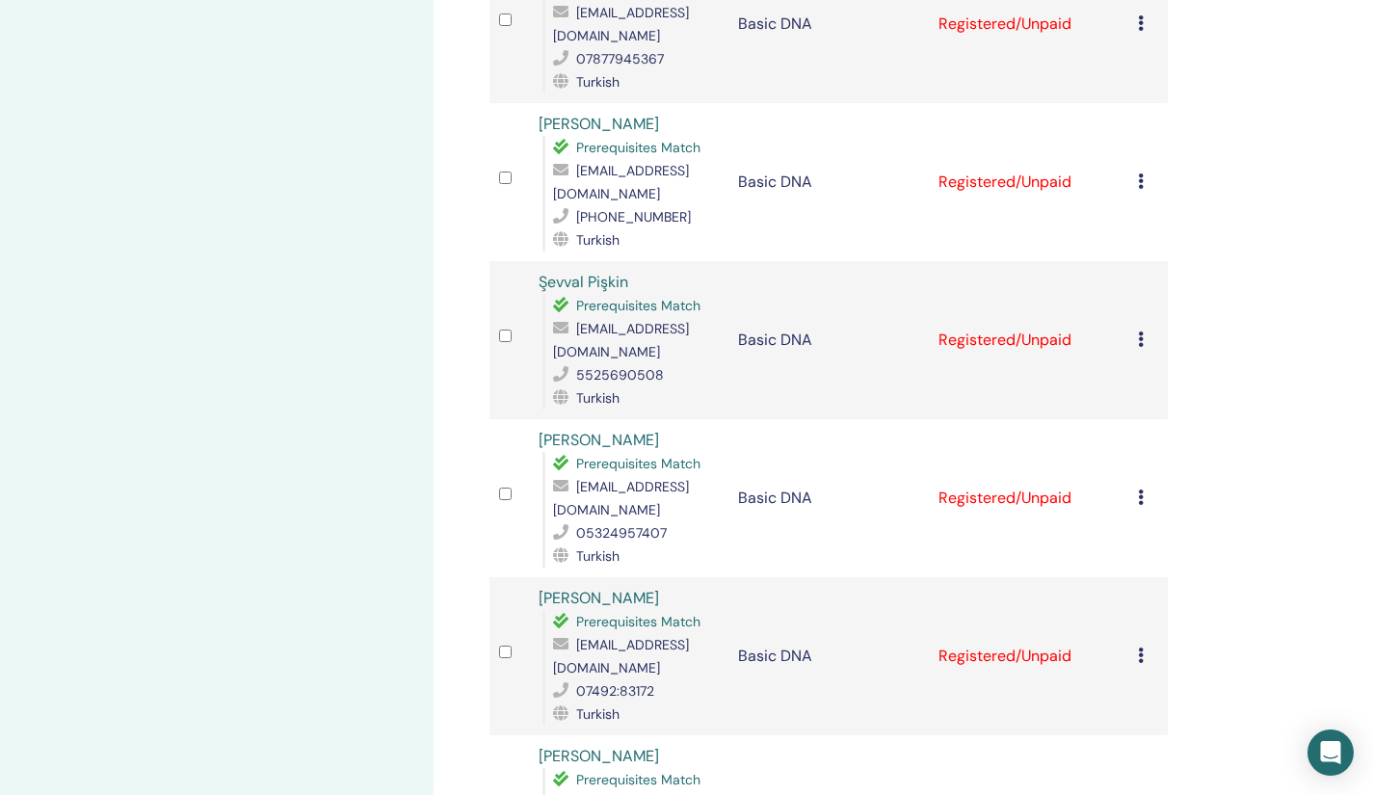
click at [1249, 570] on div "Manage Attendees Bulk Actions Export to CSV Attendee Event Status Zeynep Demir …" at bounding box center [890, 793] width 915 height 3782
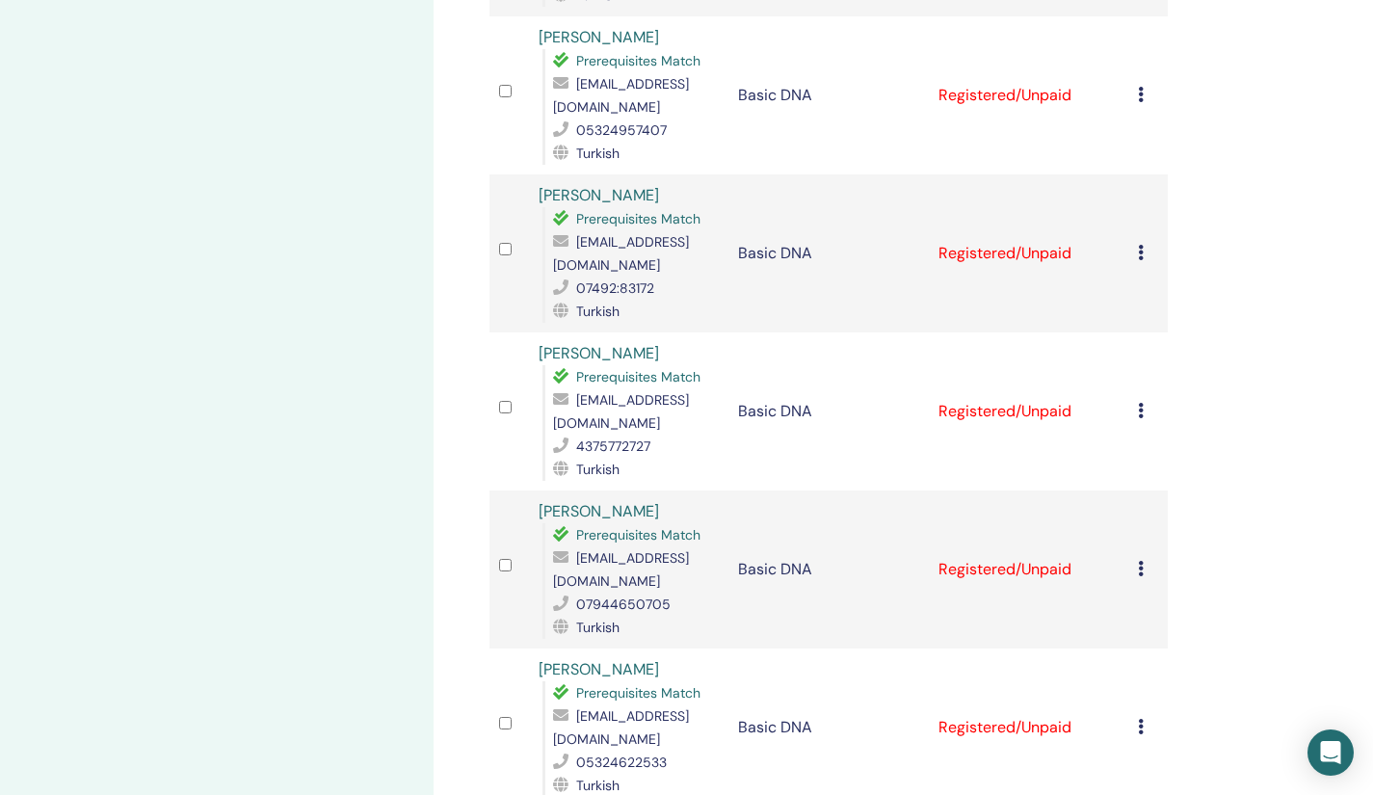
scroll to position [1563, 0]
click at [1141, 244] on icon at bounding box center [1141, 251] width 6 height 15
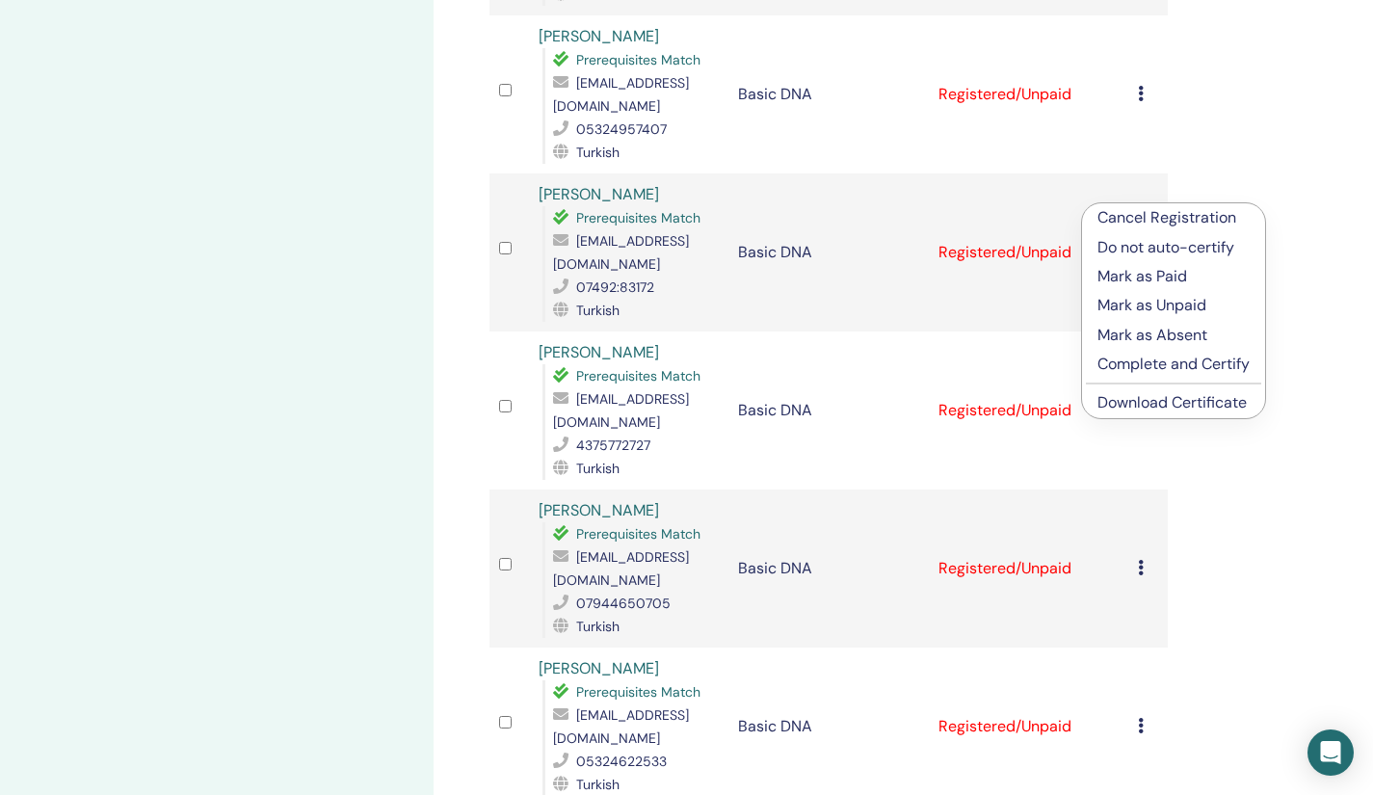
click at [1123, 405] on link "Download Certificate" at bounding box center [1171, 402] width 149 height 20
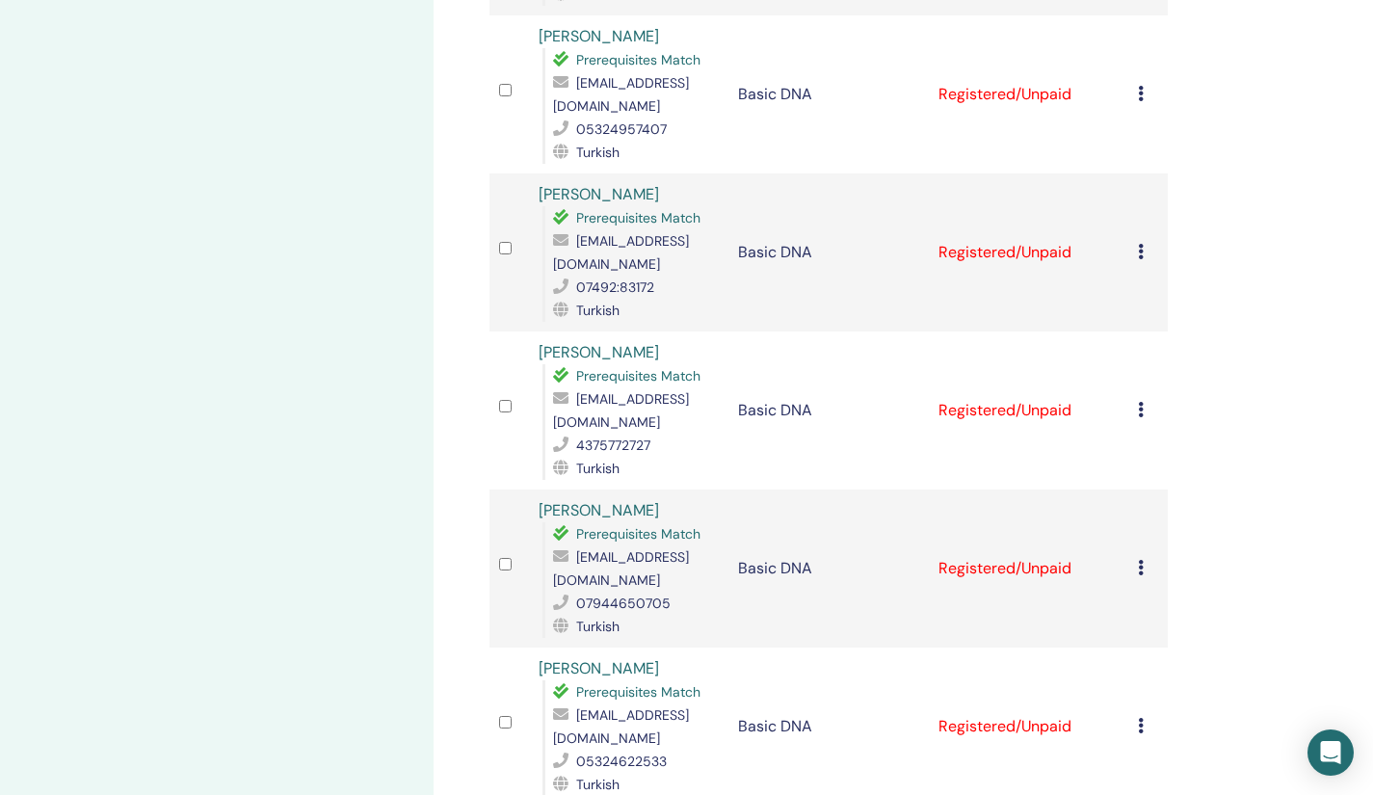
click at [1139, 402] on icon at bounding box center [1141, 409] width 6 height 15
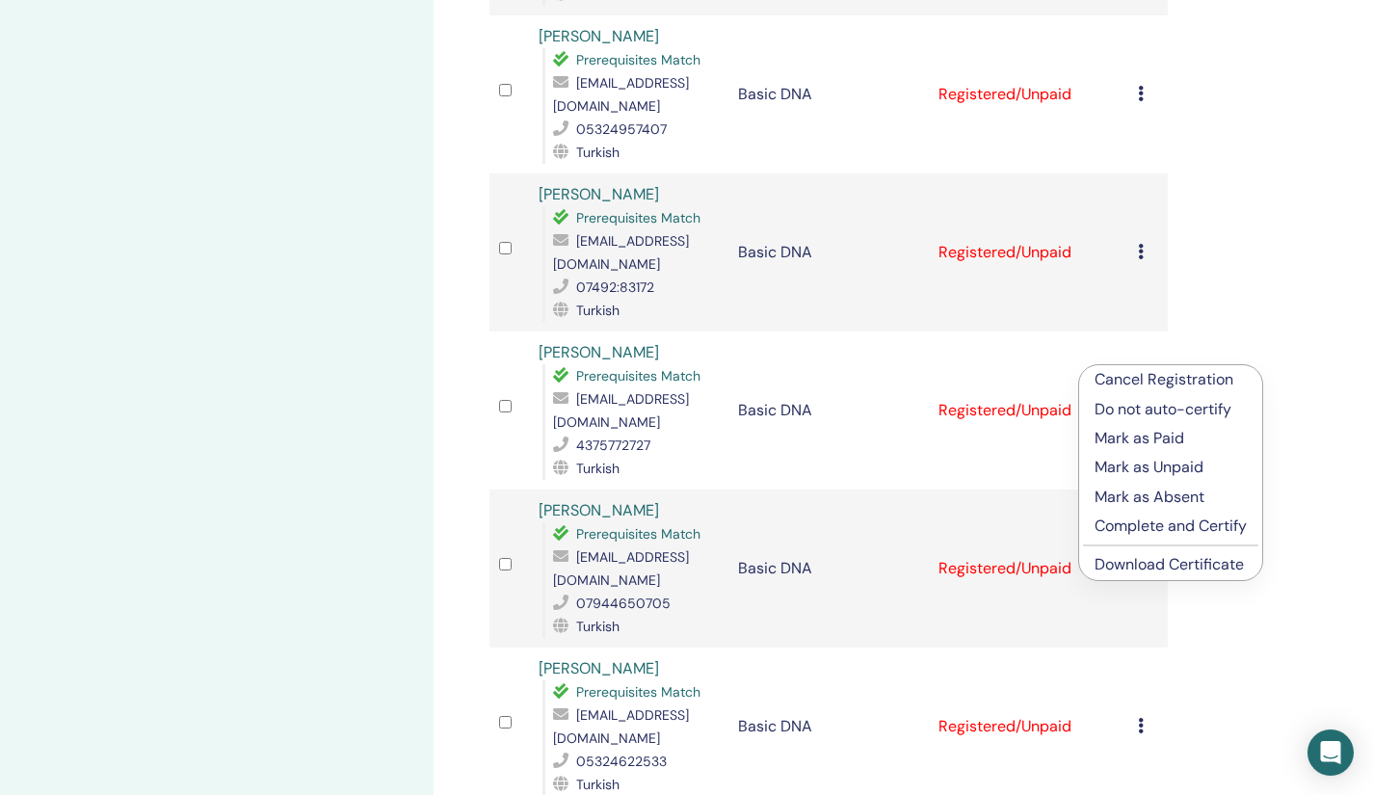
click at [1132, 563] on link "Download Certificate" at bounding box center [1168, 564] width 149 height 20
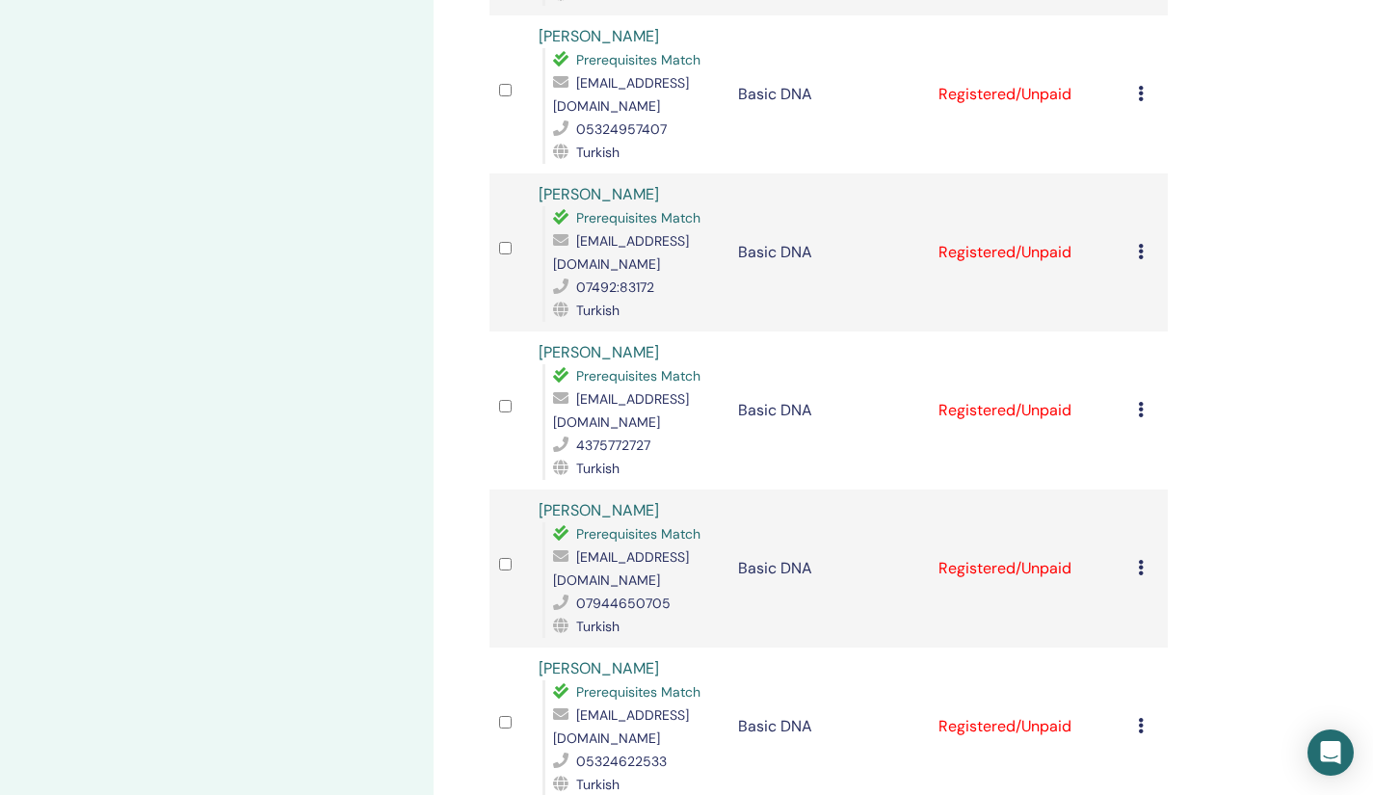
click at [1145, 557] on div "Cancel Registration Do not auto-certify Mark as Paid Mark as Unpaid Mark as Abs…" at bounding box center [1148, 568] width 20 height 23
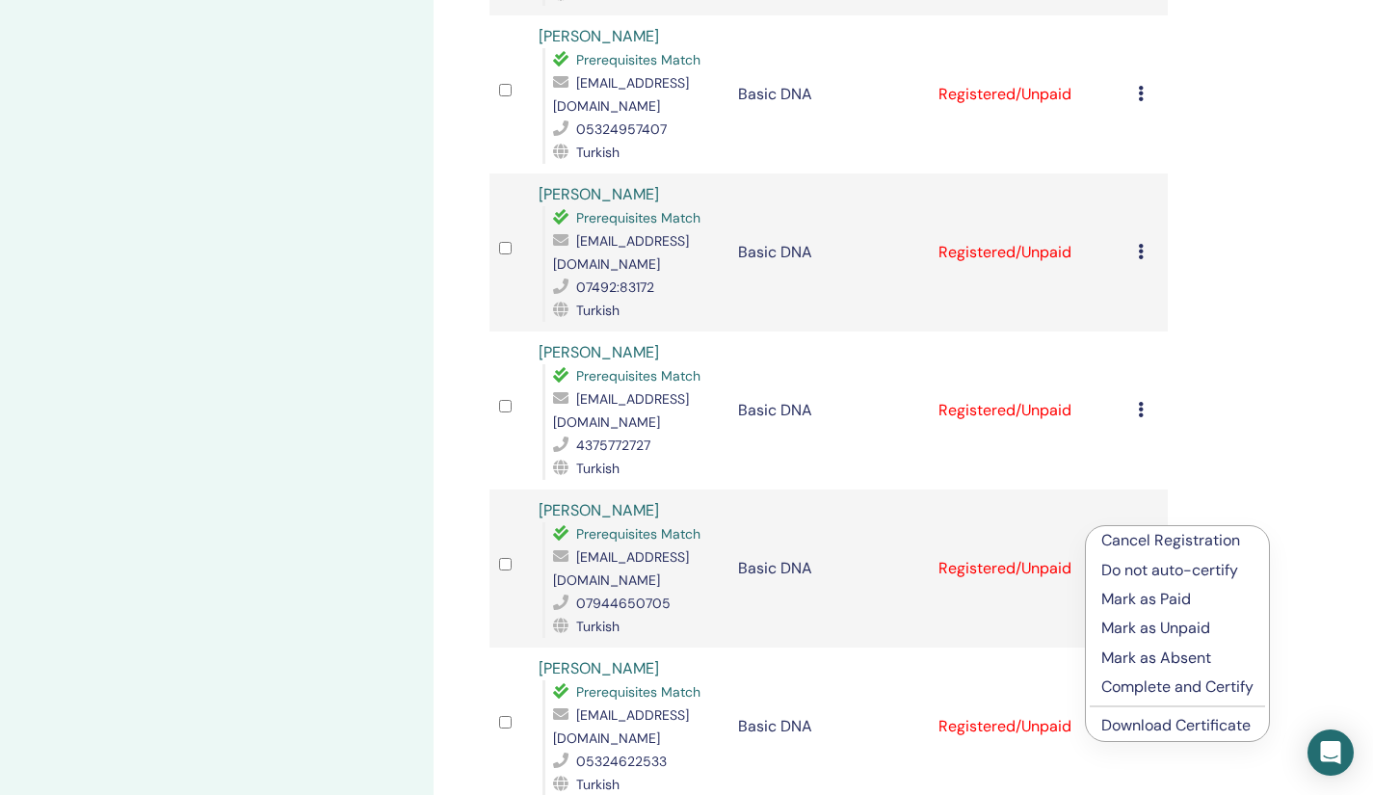
click at [1152, 734] on link "Download Certificate" at bounding box center [1175, 725] width 149 height 20
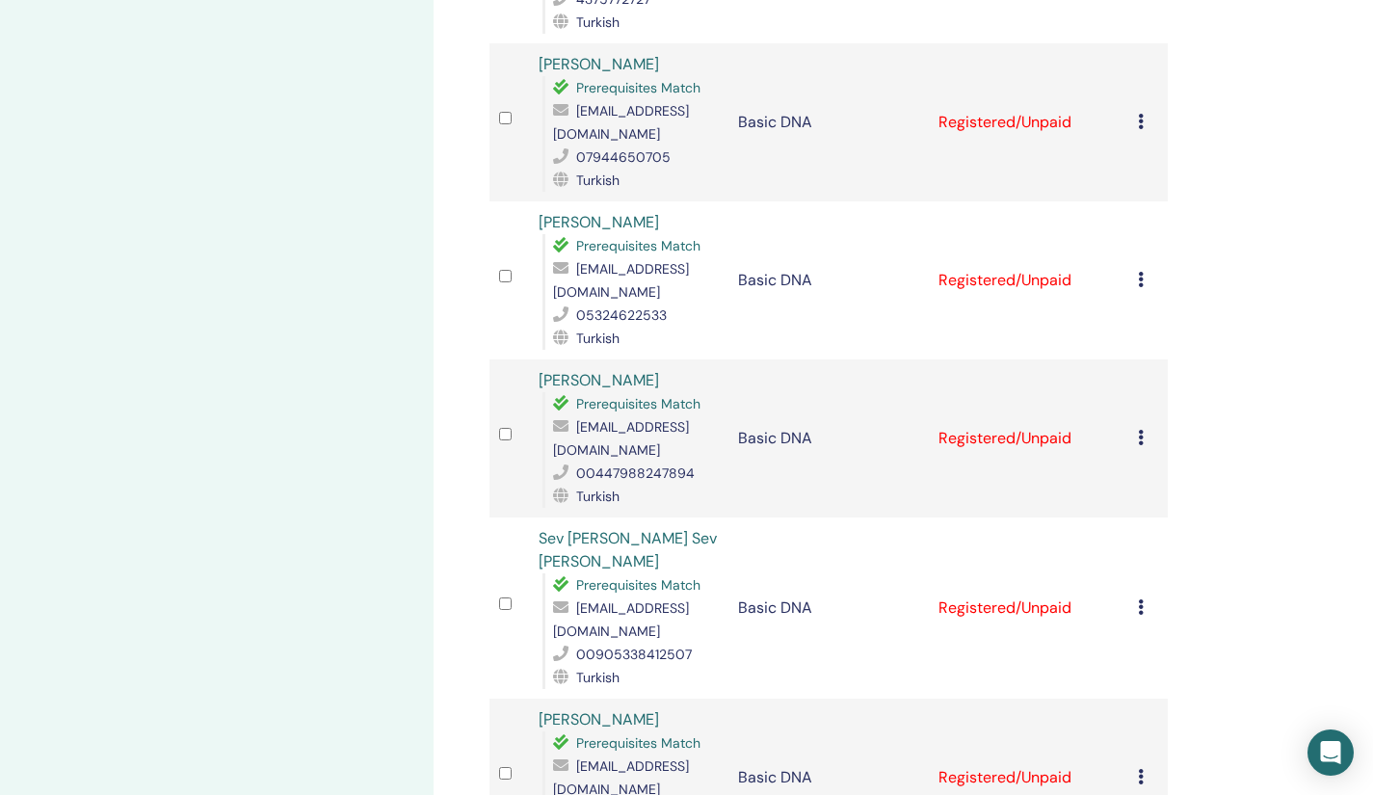
scroll to position [2010, 0]
click at [1140, 271] on icon at bounding box center [1141, 278] width 6 height 15
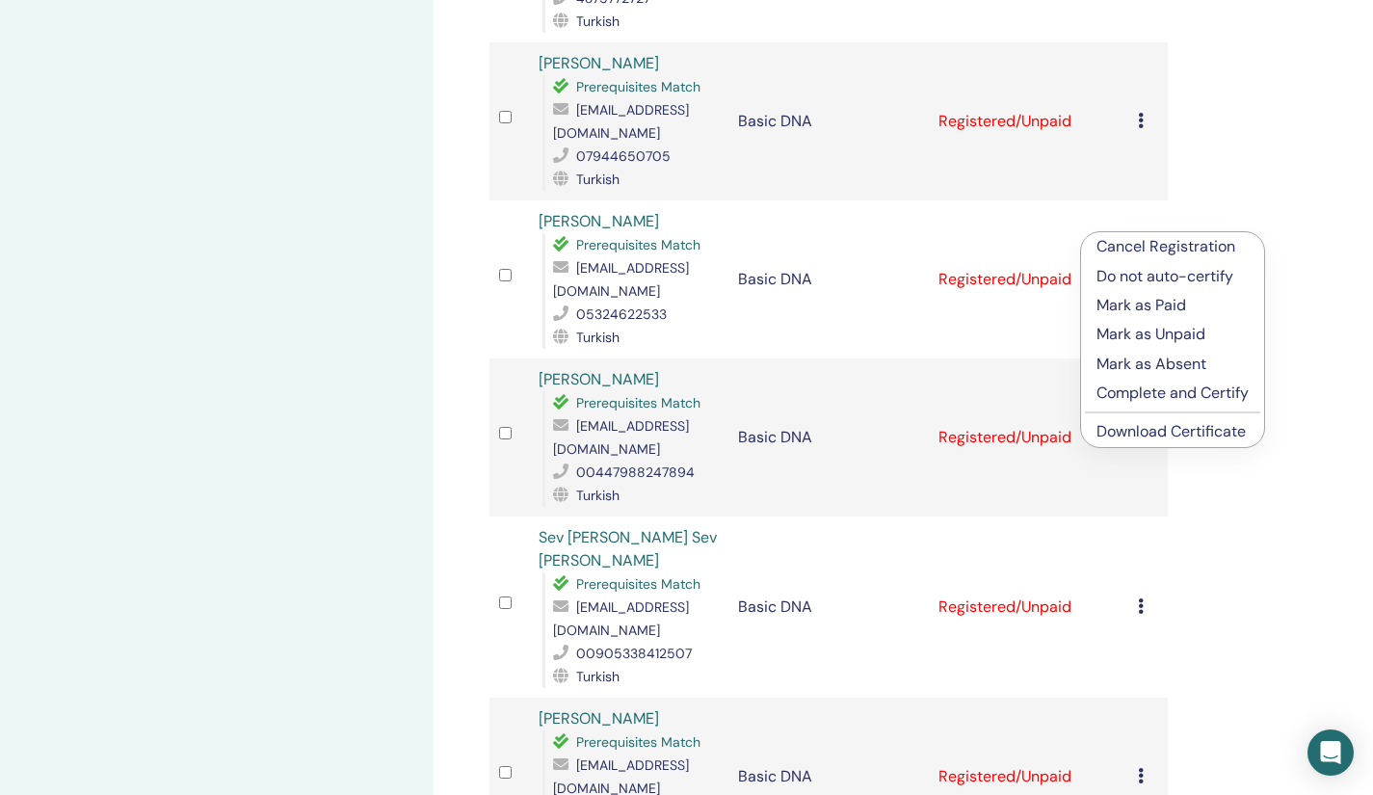
click at [1135, 431] on link "Download Certificate" at bounding box center [1170, 431] width 149 height 20
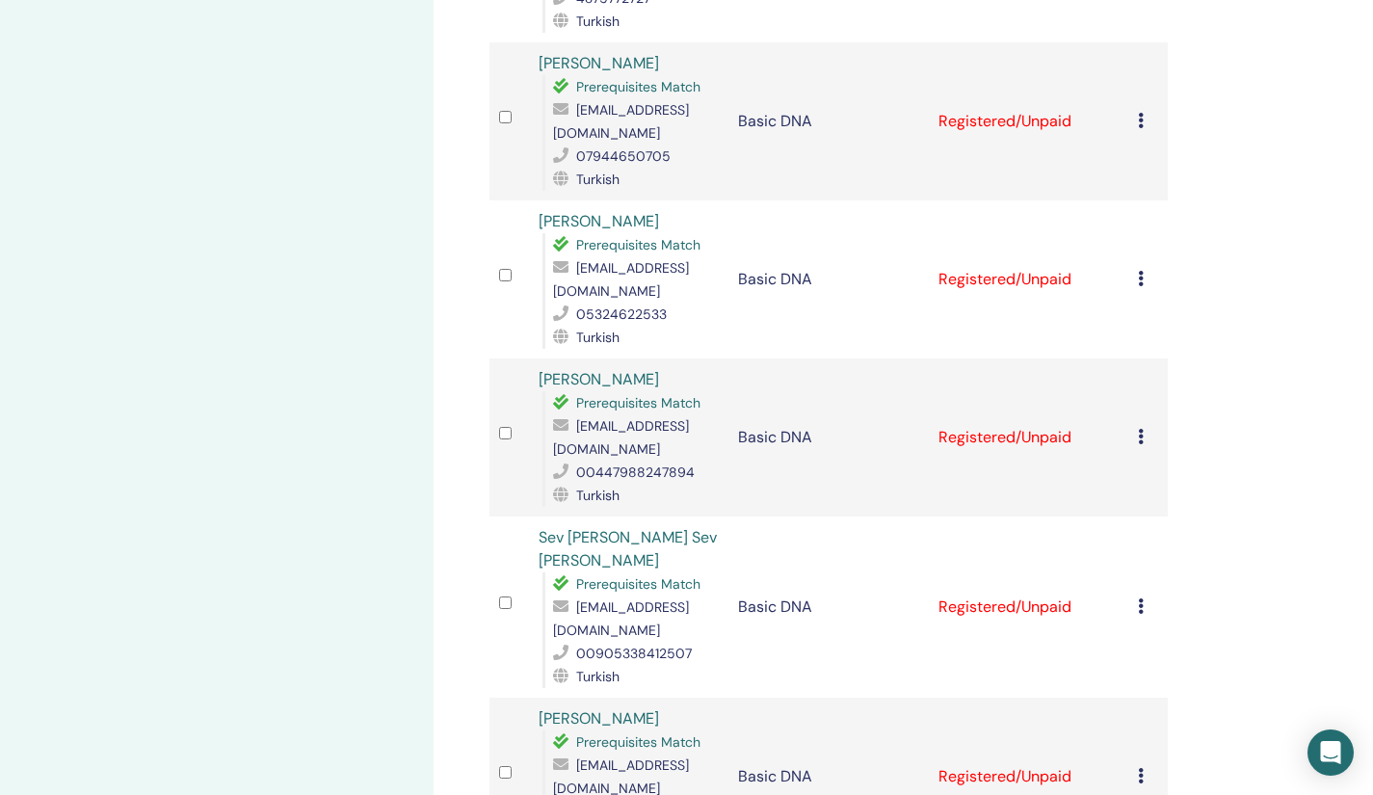
click at [1141, 429] on icon at bounding box center [1141, 436] width 6 height 15
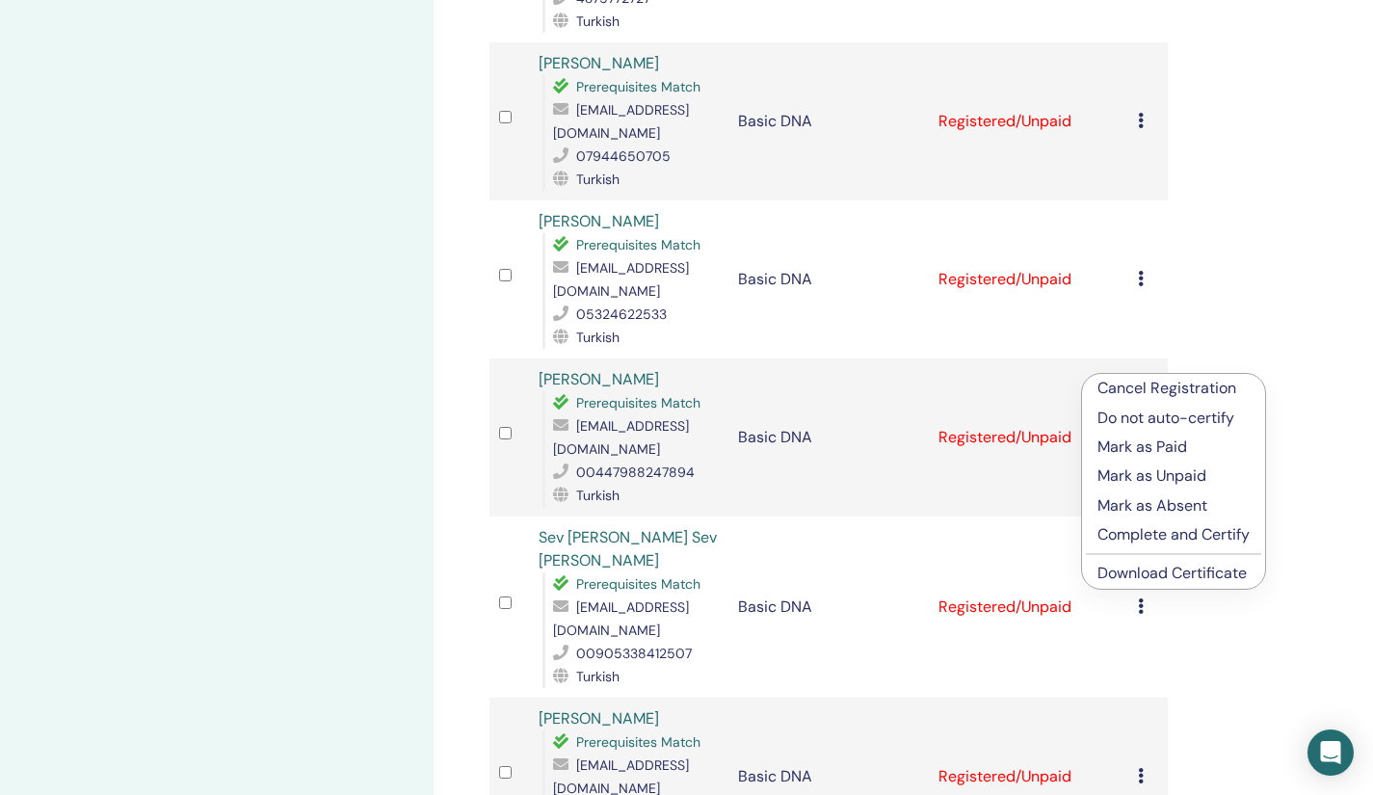
click at [1144, 565] on link "Download Certificate" at bounding box center [1171, 573] width 149 height 20
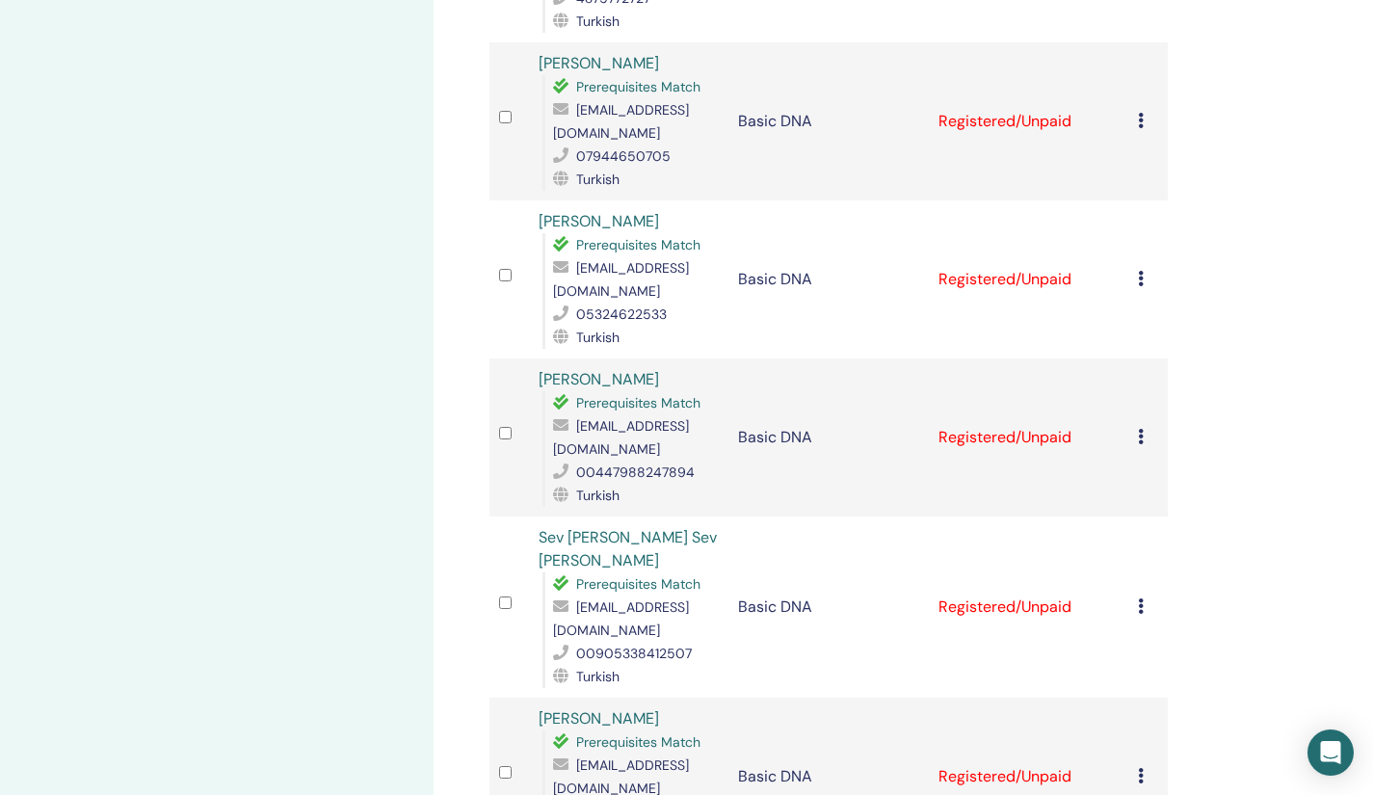
click at [1141, 598] on icon at bounding box center [1141, 605] width 6 height 15
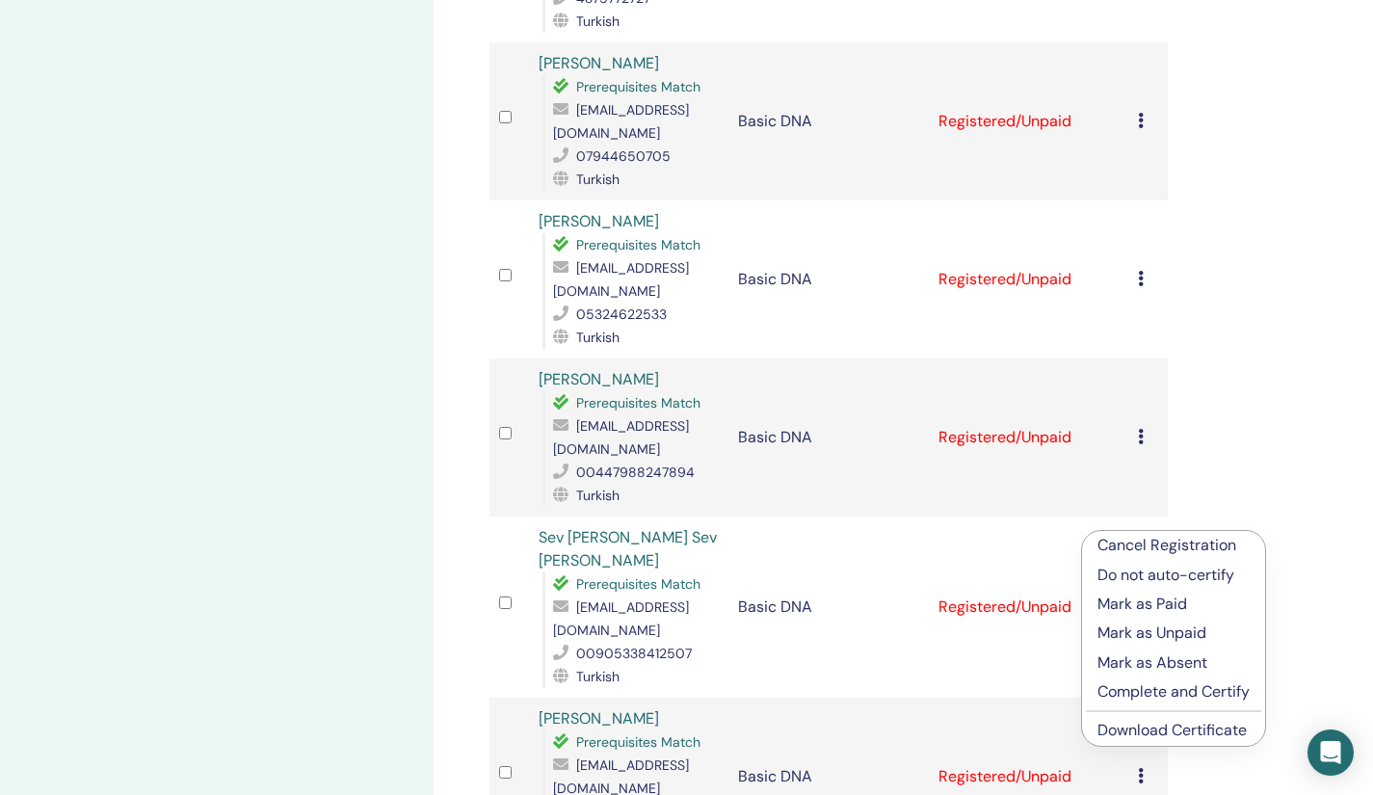
click at [1130, 735] on link "Download Certificate" at bounding box center [1171, 730] width 149 height 20
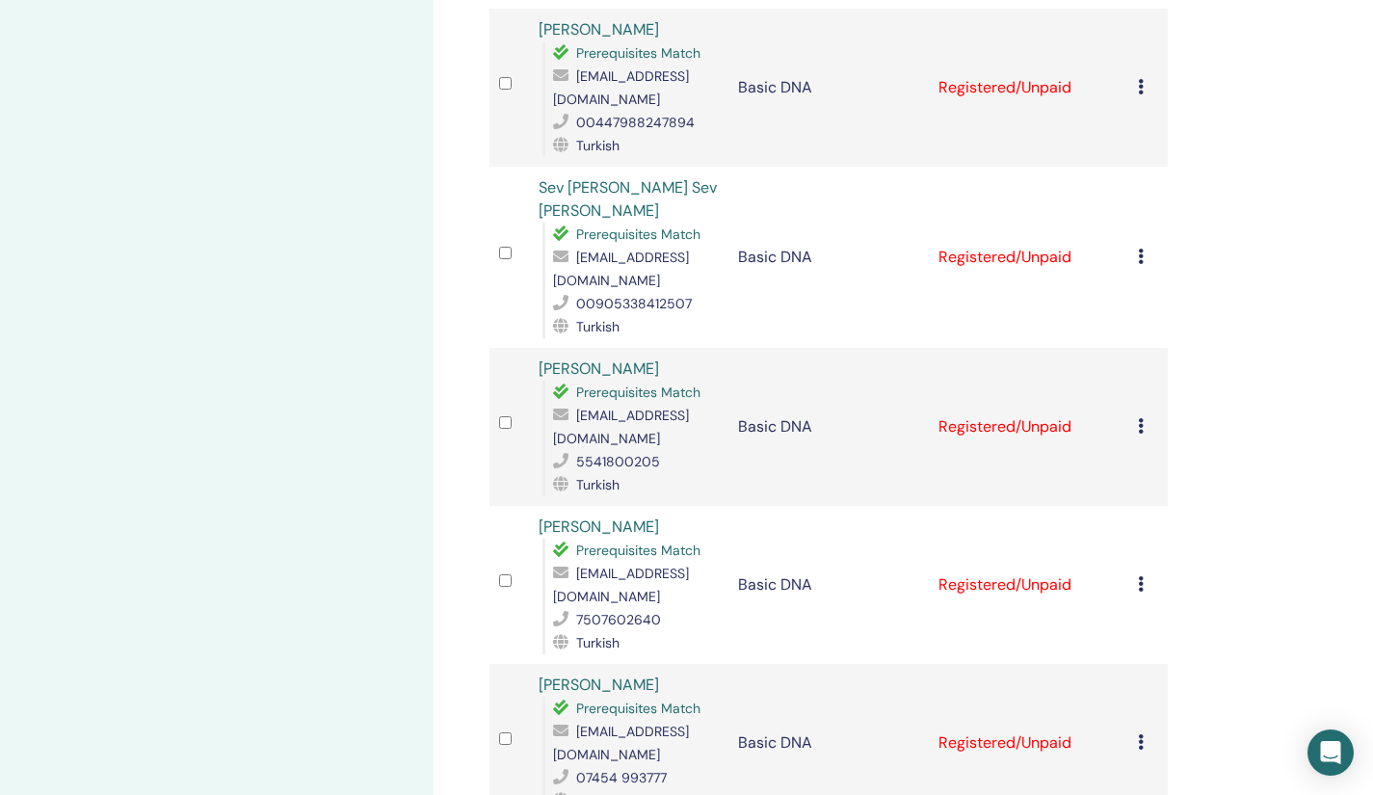
scroll to position [2403, 0]
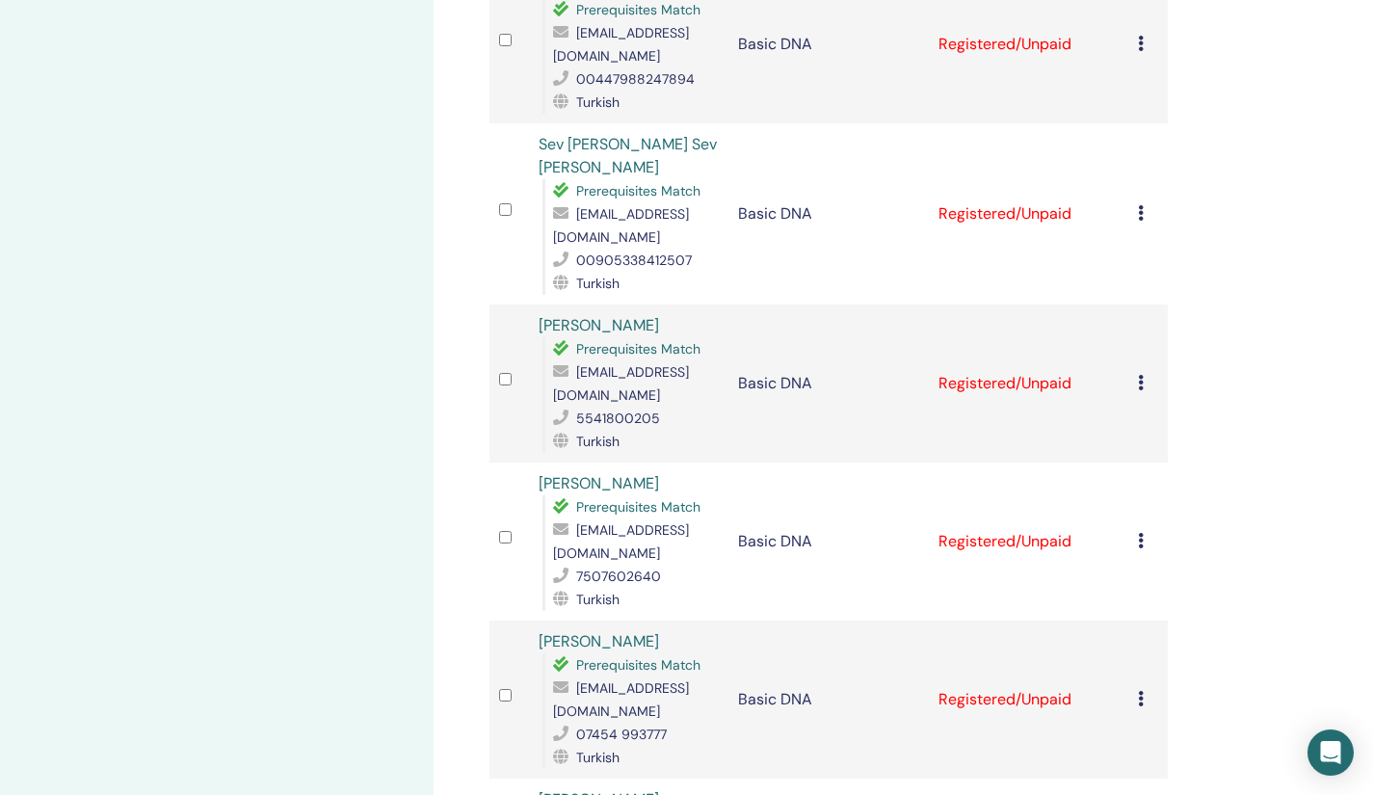
click at [1140, 375] on icon at bounding box center [1141, 382] width 6 height 15
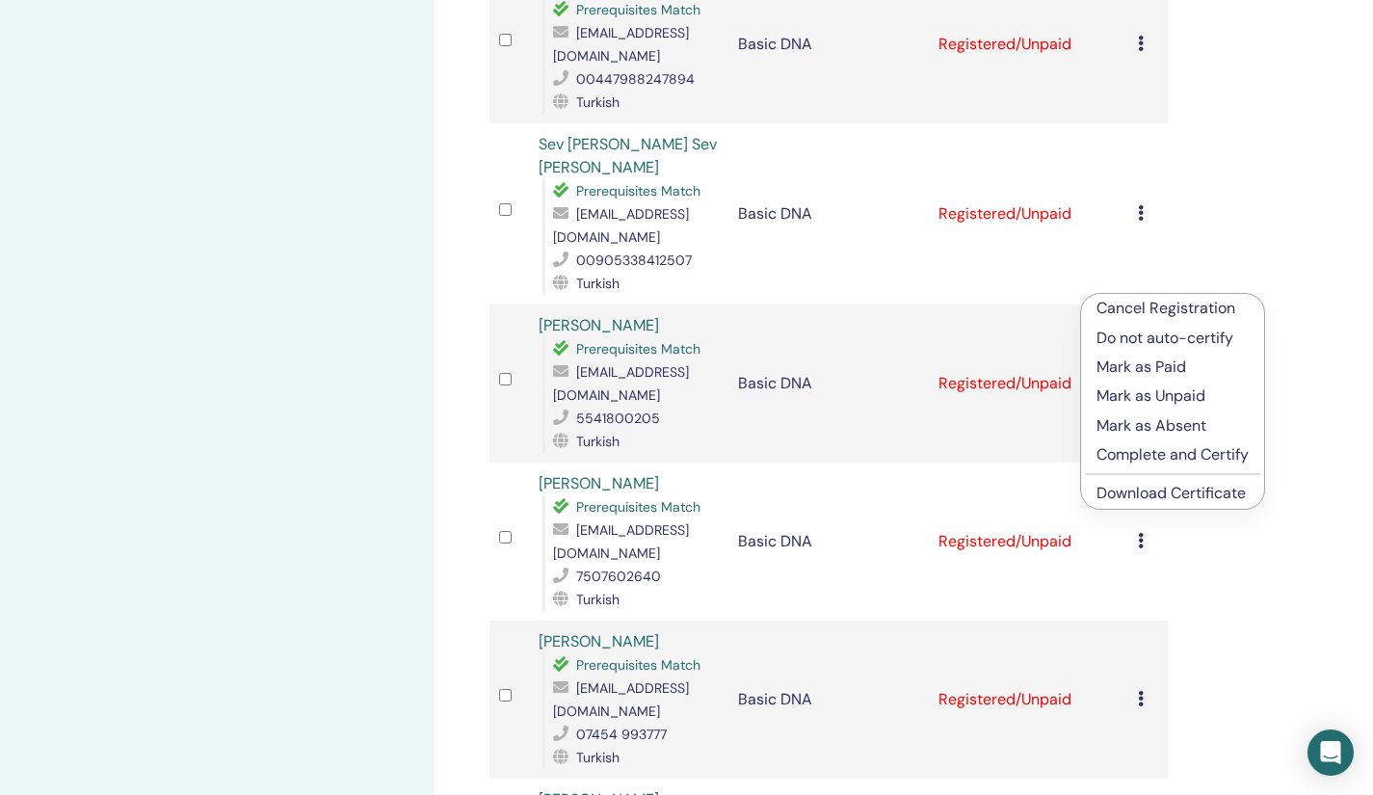
click at [1135, 486] on link "Download Certificate" at bounding box center [1170, 493] width 149 height 20
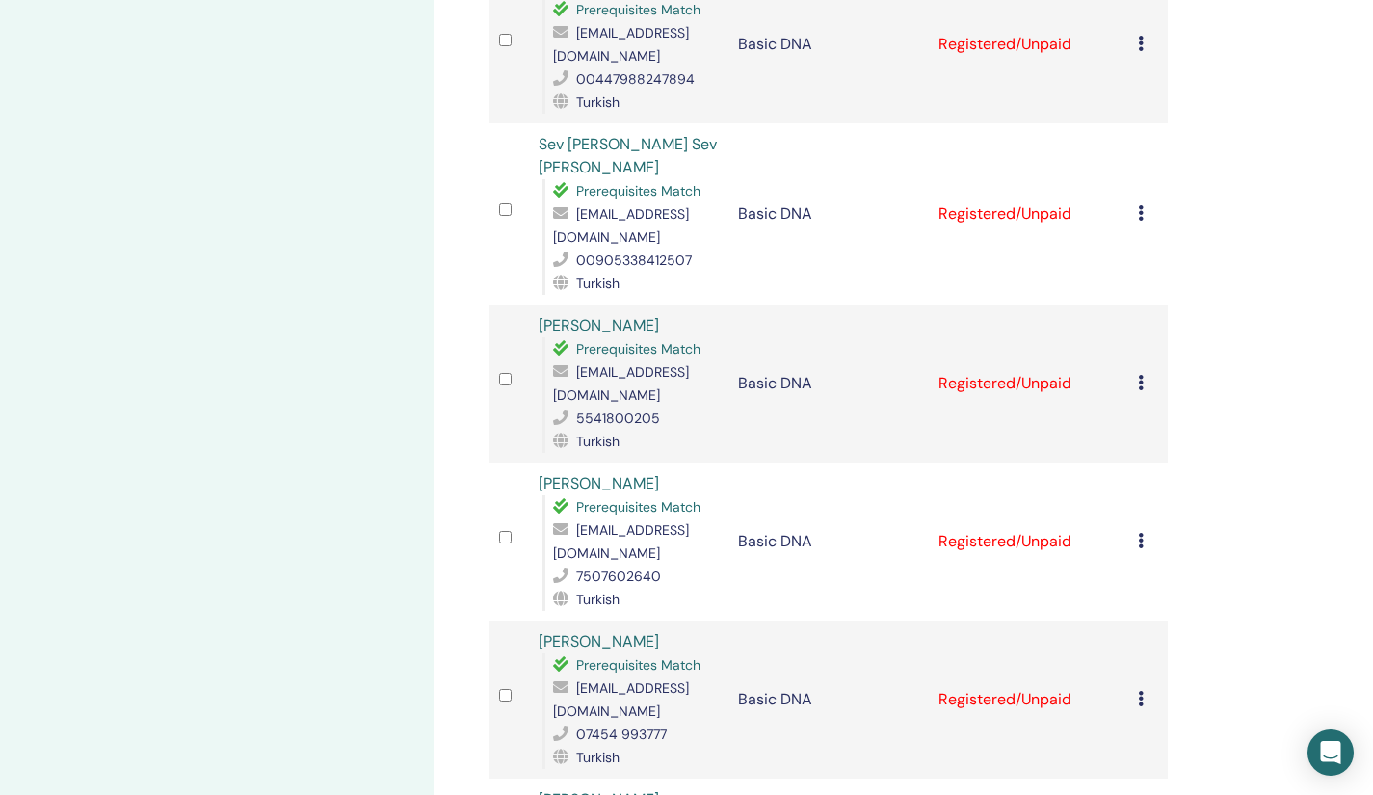
click at [1139, 533] on icon at bounding box center [1141, 540] width 6 height 15
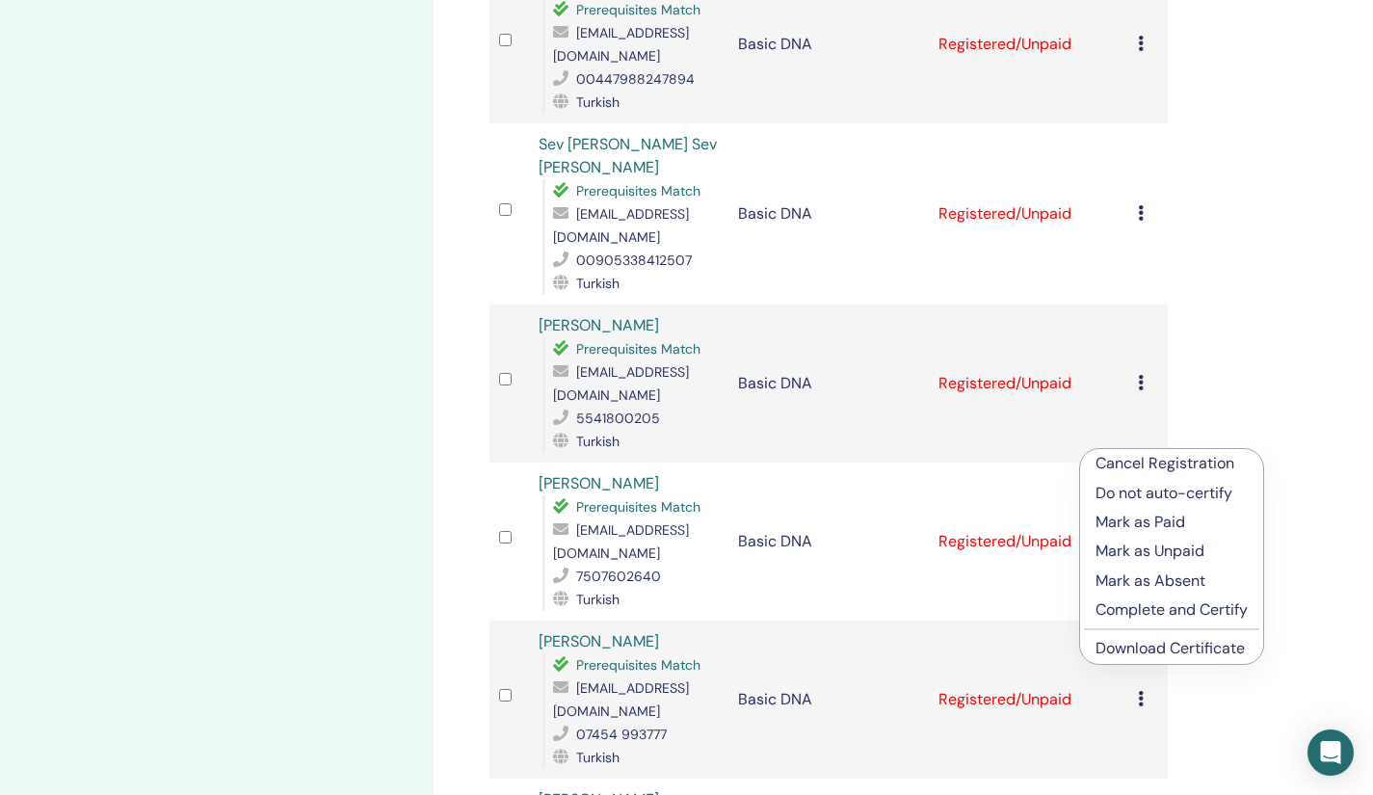
click at [1124, 641] on link "Download Certificate" at bounding box center [1169, 648] width 149 height 20
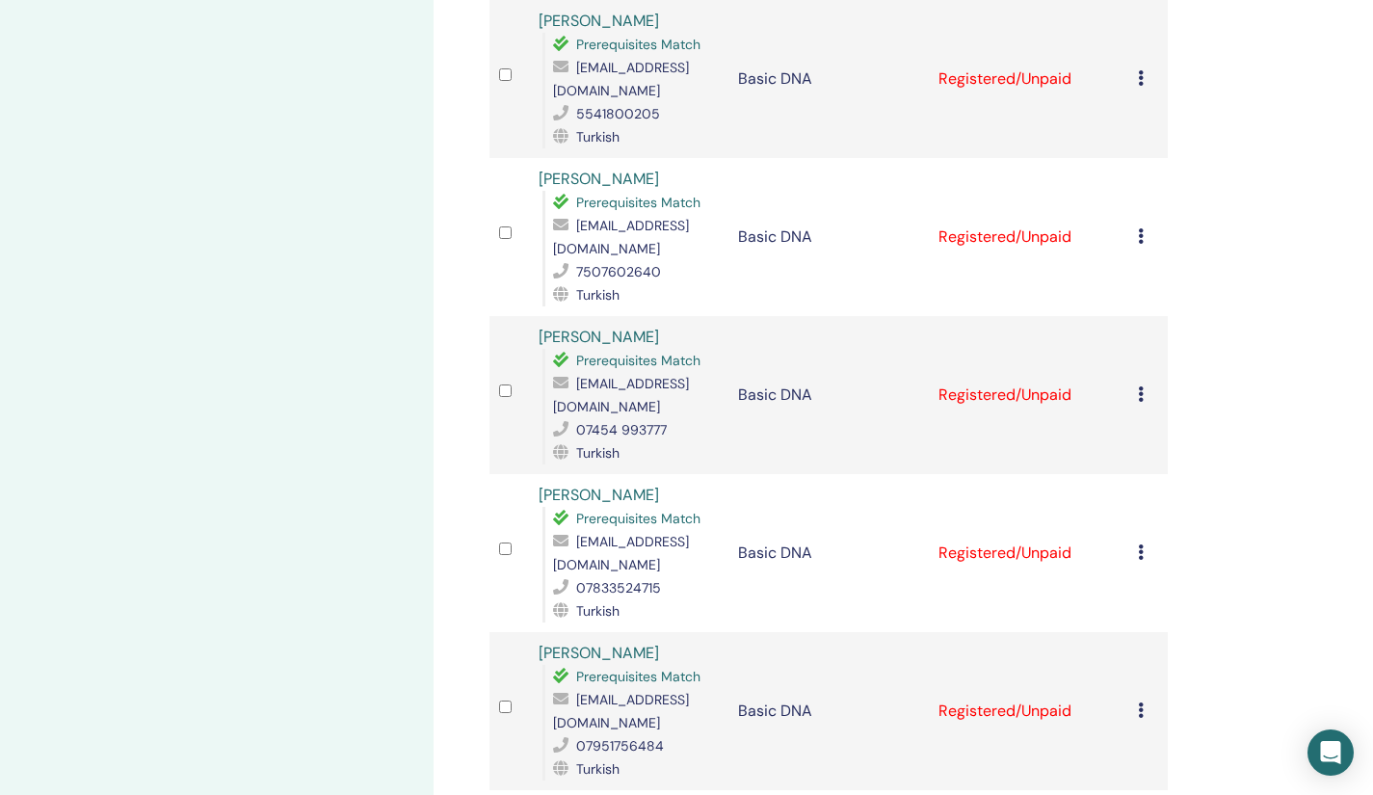
scroll to position [2709, 0]
click at [1143, 382] on div "Cancel Registration Do not auto-certify Mark as Paid Mark as Unpaid Mark as Abs…" at bounding box center [1148, 393] width 20 height 23
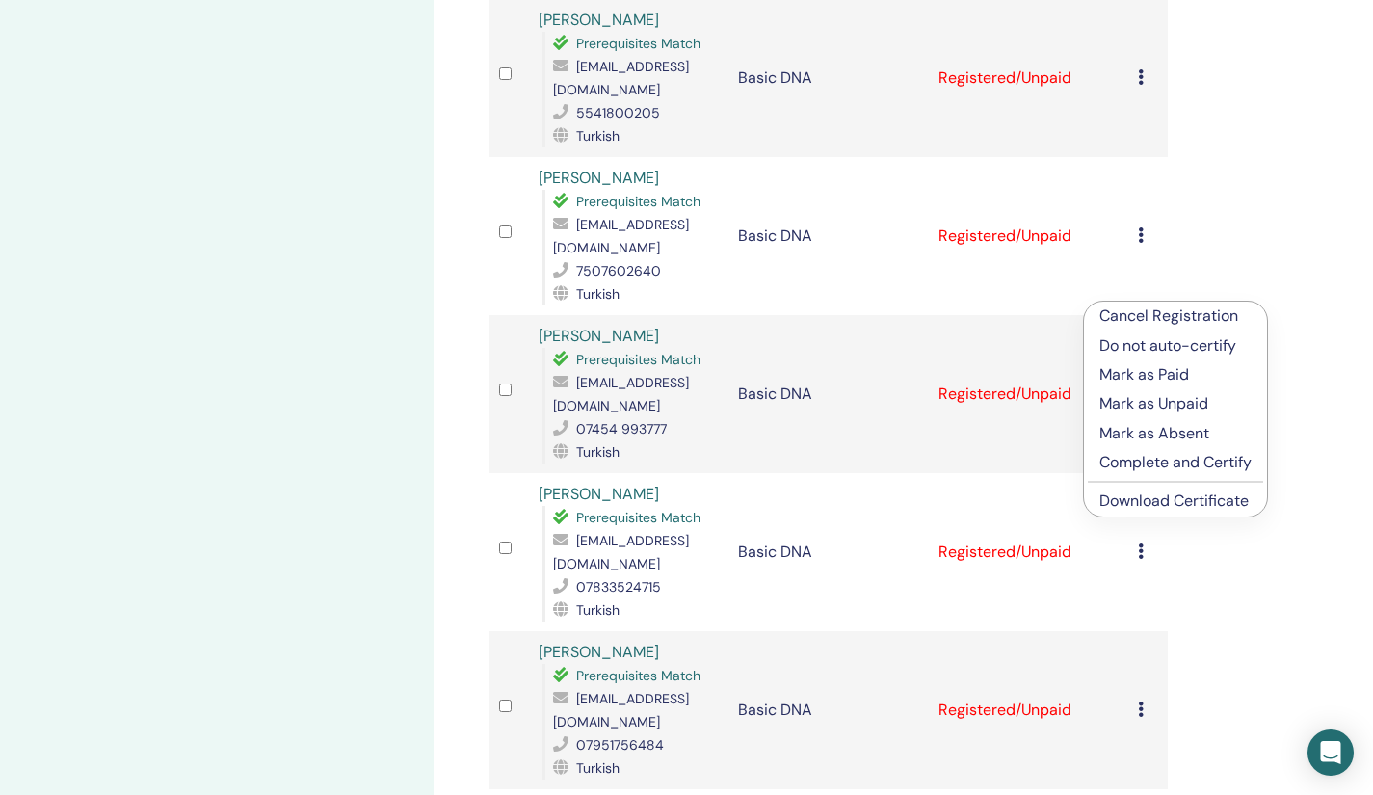
click at [1116, 491] on link "Download Certificate" at bounding box center [1173, 500] width 149 height 20
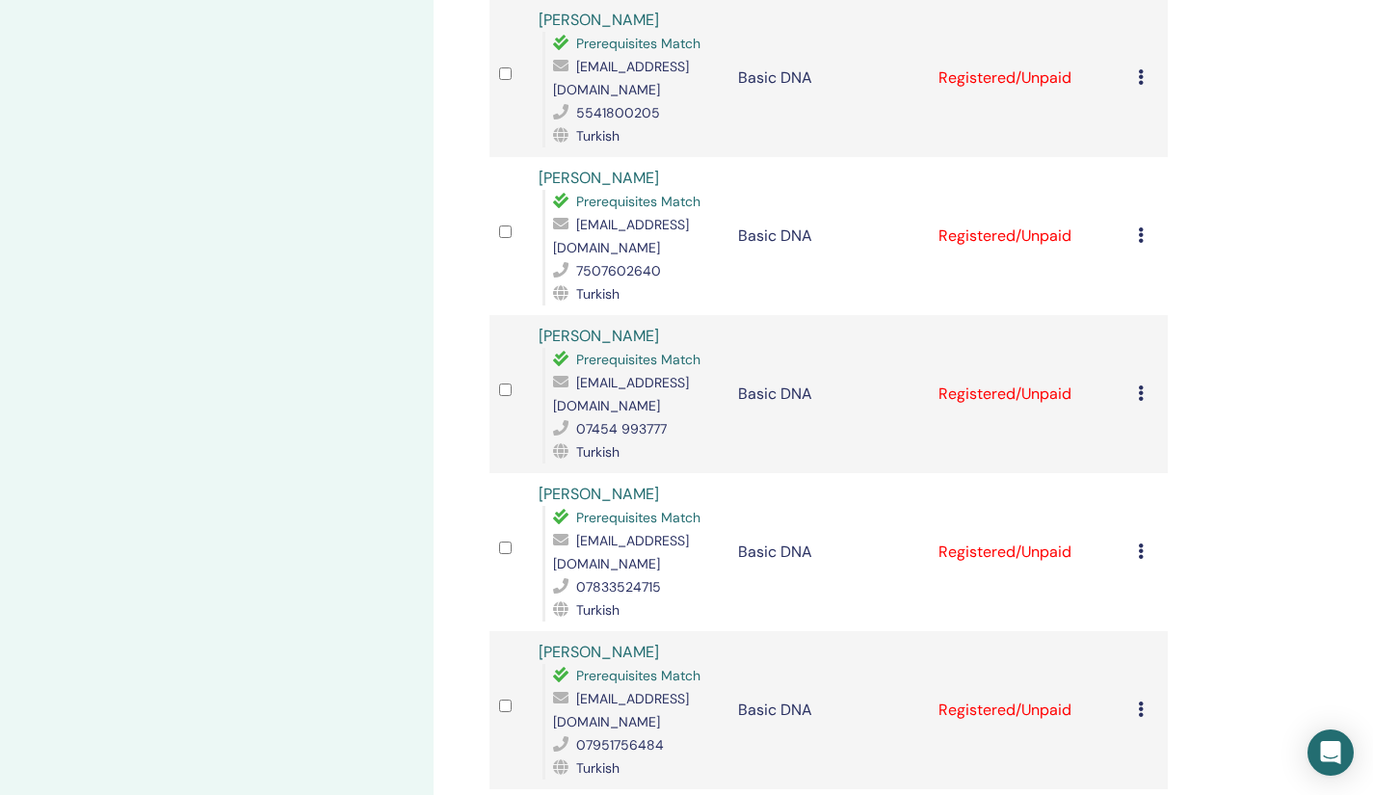
click at [1139, 543] on icon at bounding box center [1141, 550] width 6 height 15
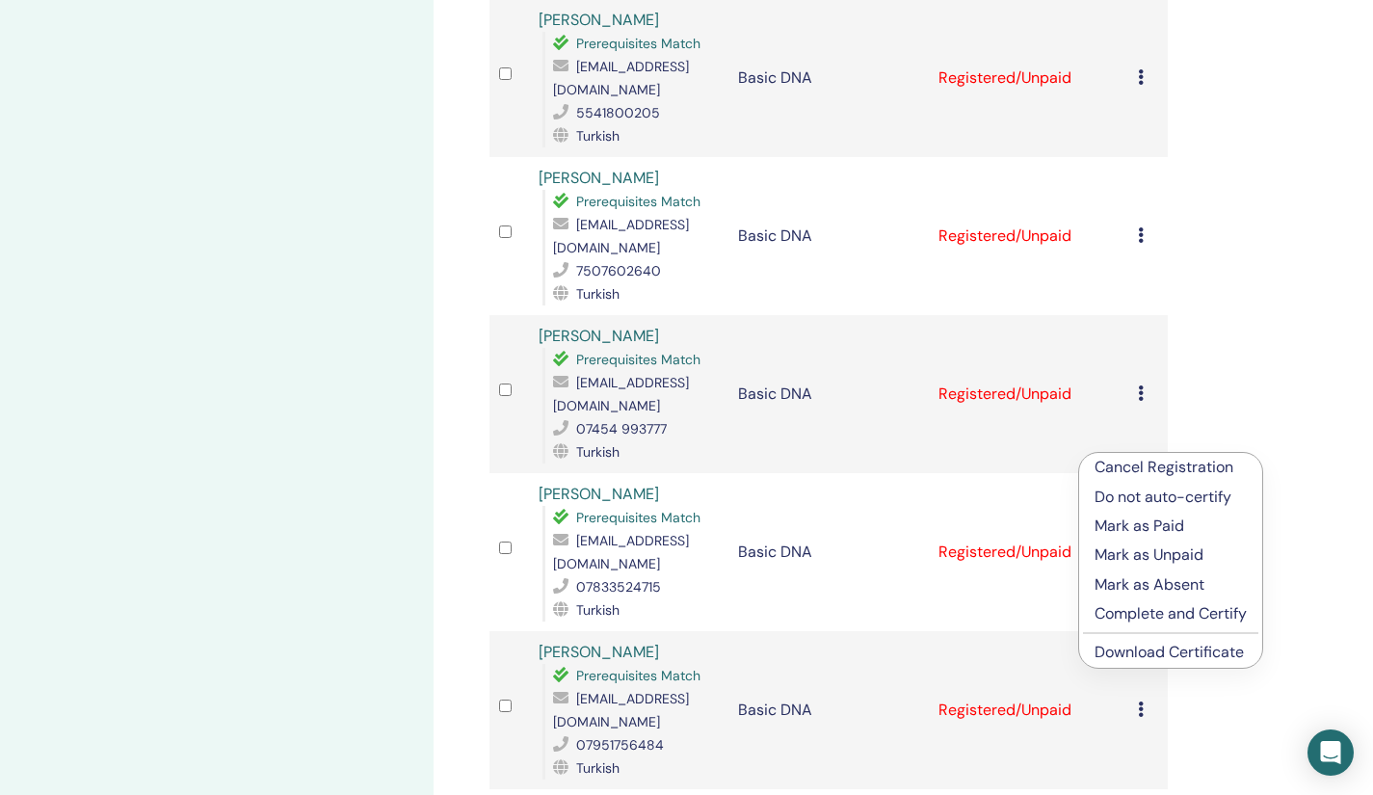
click at [1133, 648] on link "Download Certificate" at bounding box center [1168, 651] width 149 height 20
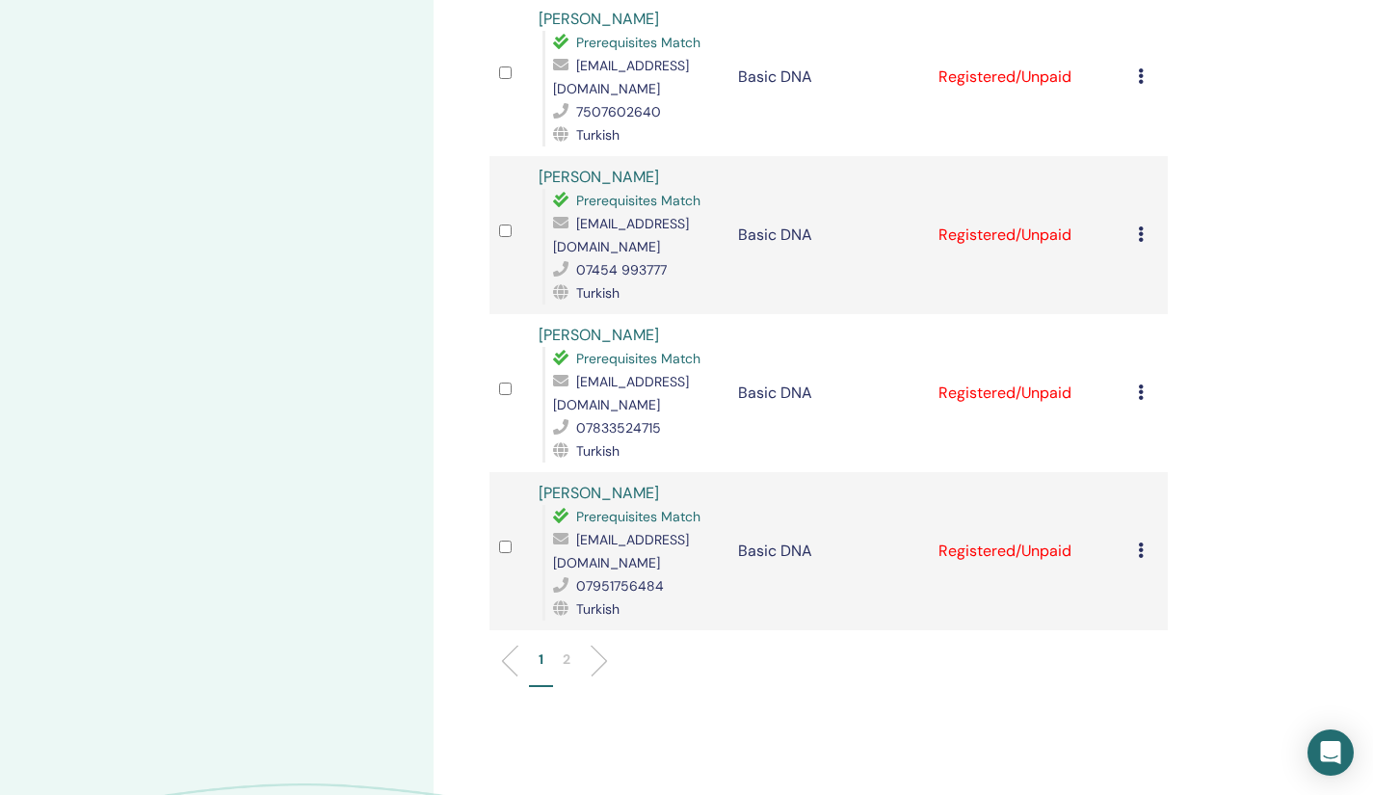
scroll to position [2868, 0]
click at [1140, 541] on icon at bounding box center [1141, 548] width 6 height 15
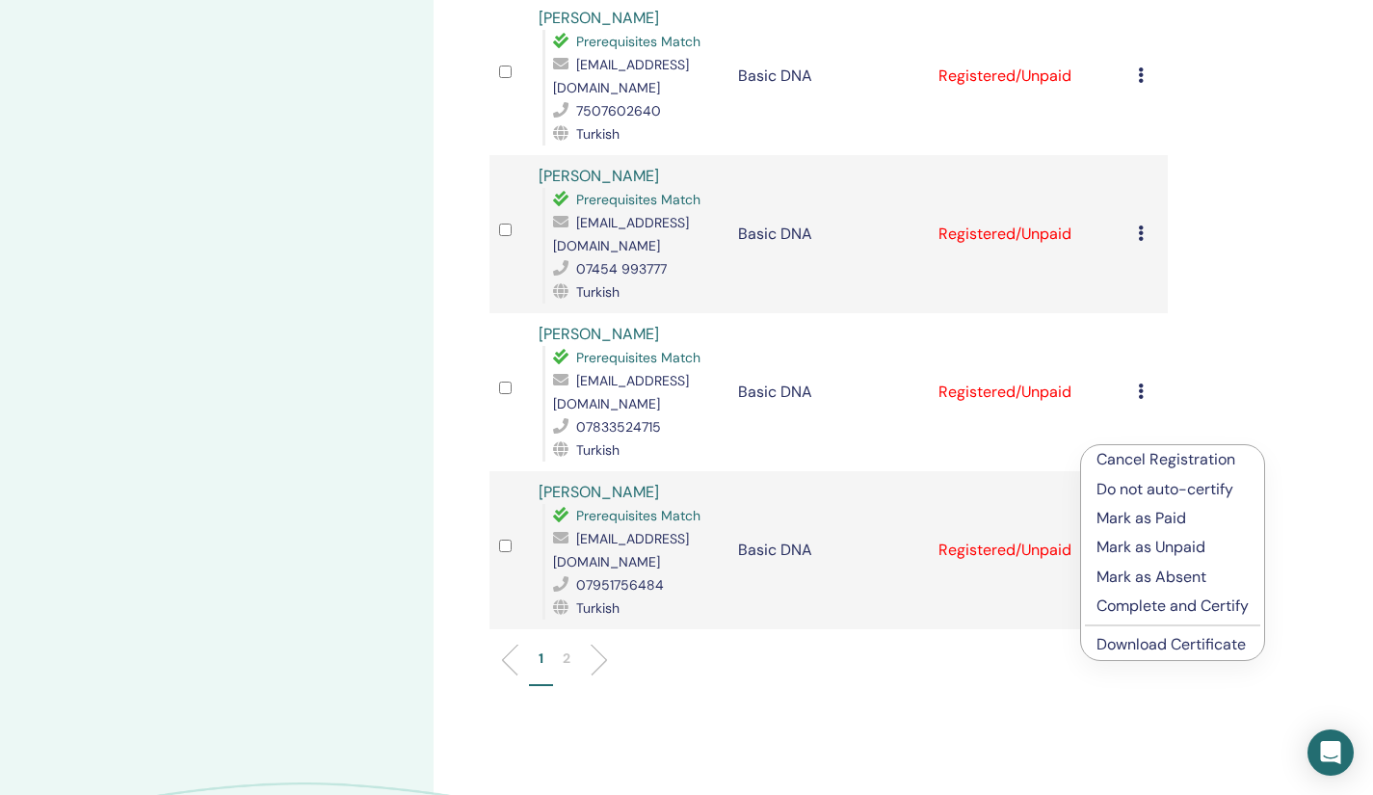
click at [1131, 646] on link "Download Certificate" at bounding box center [1170, 644] width 149 height 20
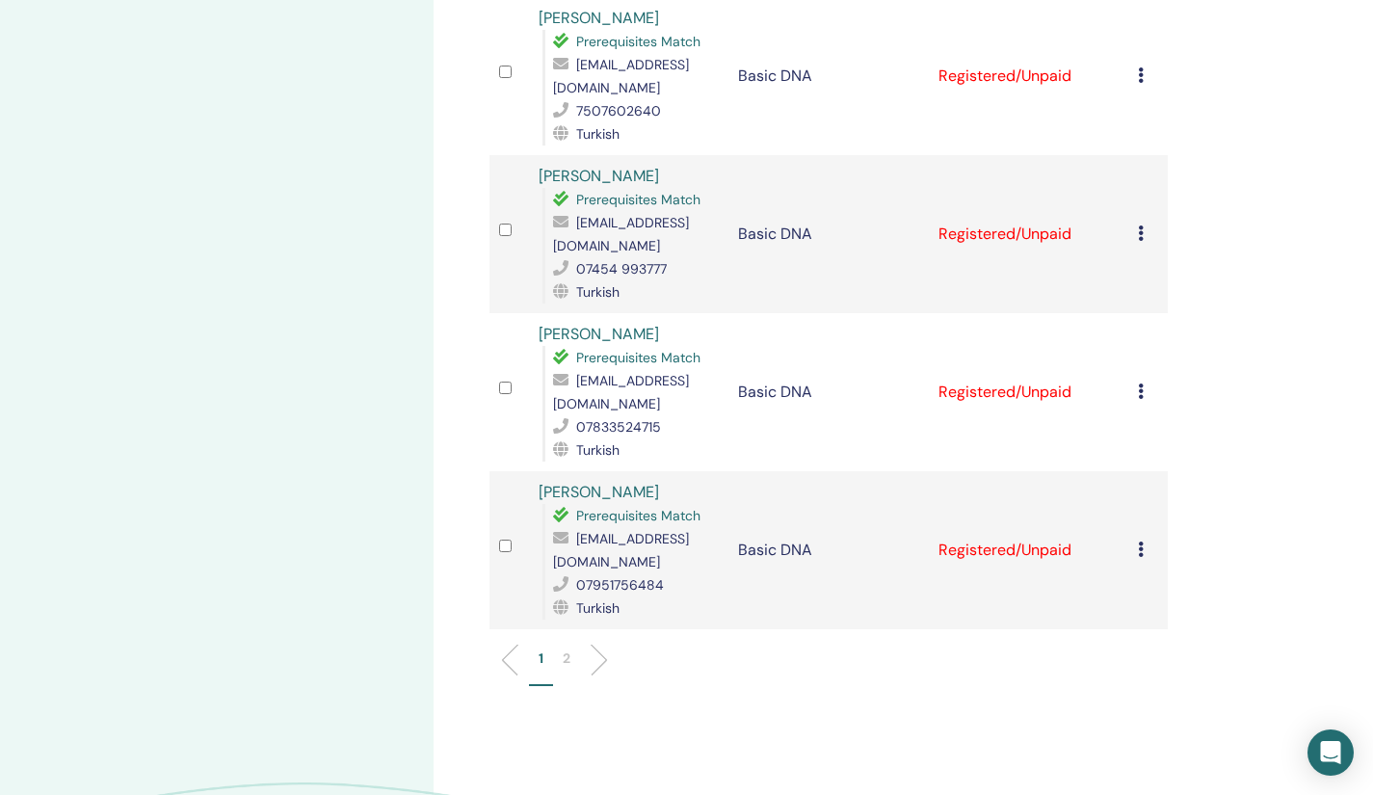
click at [565, 648] on p "2" at bounding box center [567, 658] width 8 height 20
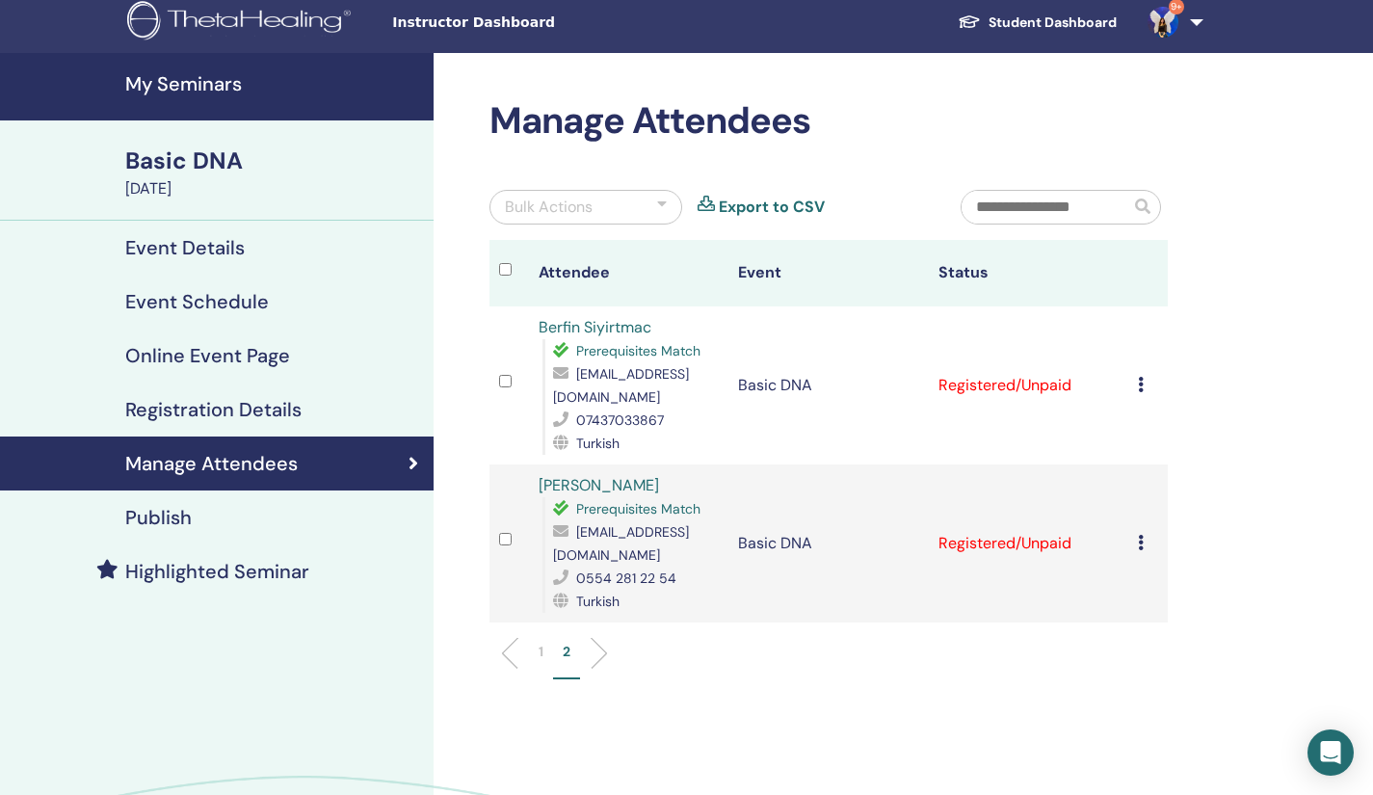
scroll to position [0, 0]
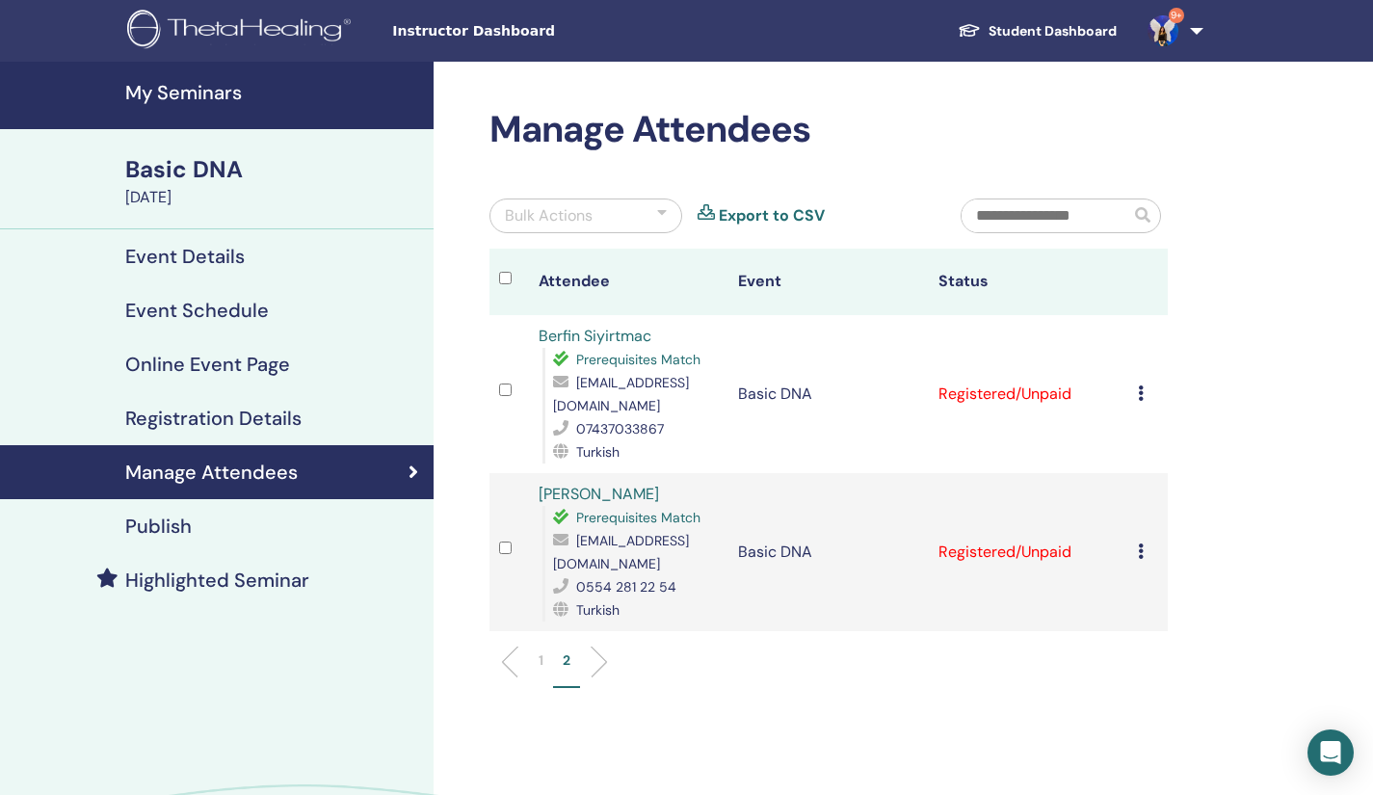
click at [1138, 389] on icon at bounding box center [1141, 392] width 6 height 15
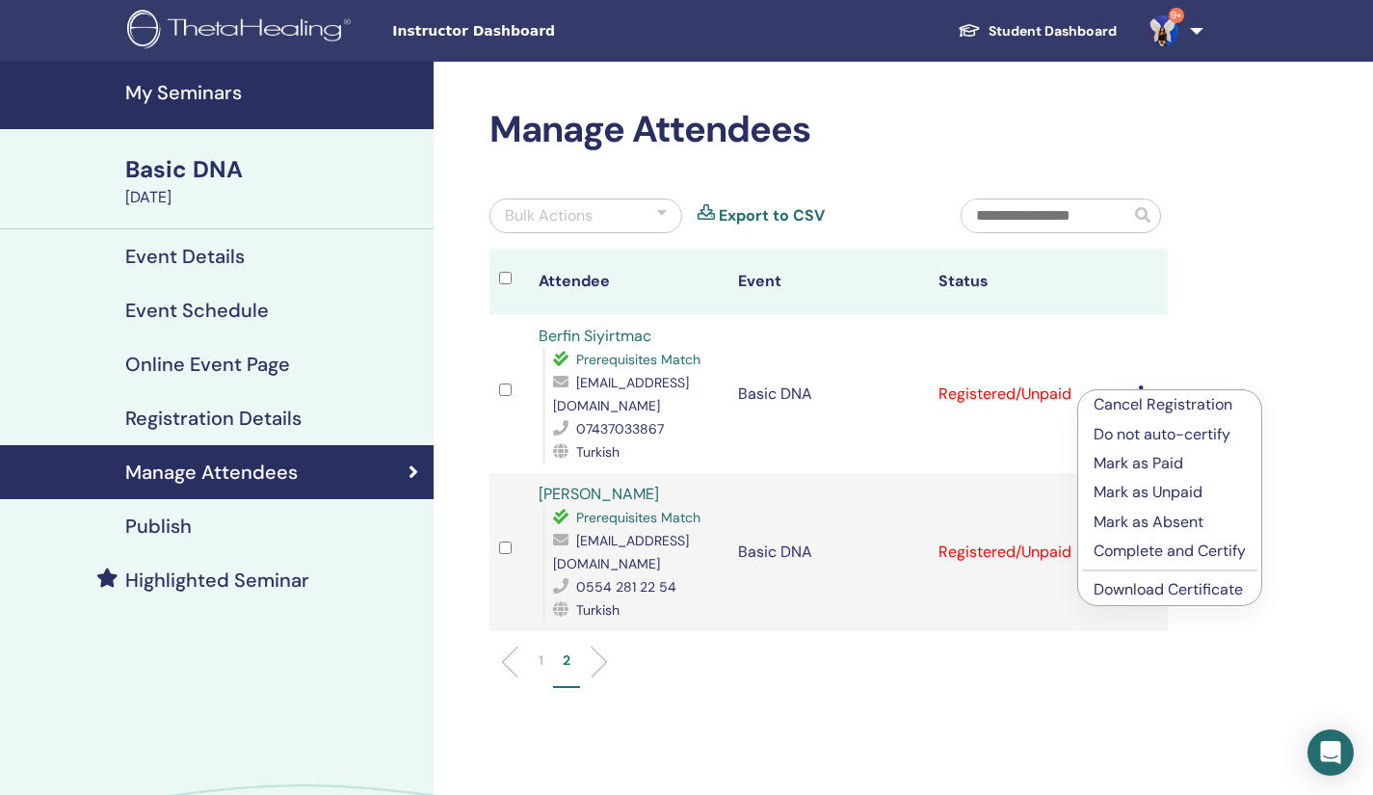
click at [1133, 586] on link "Download Certificate" at bounding box center [1167, 589] width 149 height 20
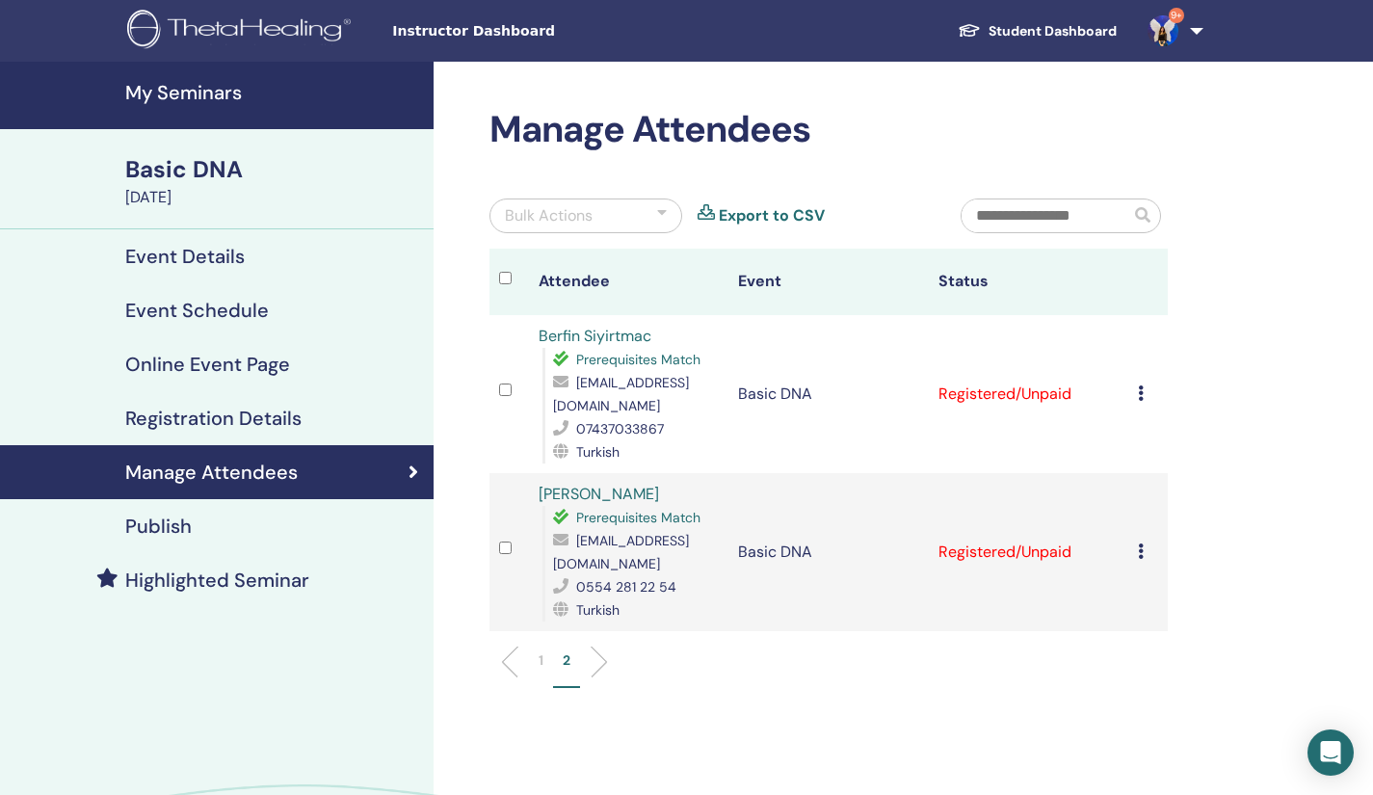
click at [1143, 548] on div "Cancel Registration Do not auto-certify Mark as Paid Mark as Unpaid Mark as Abs…" at bounding box center [1148, 551] width 20 height 23
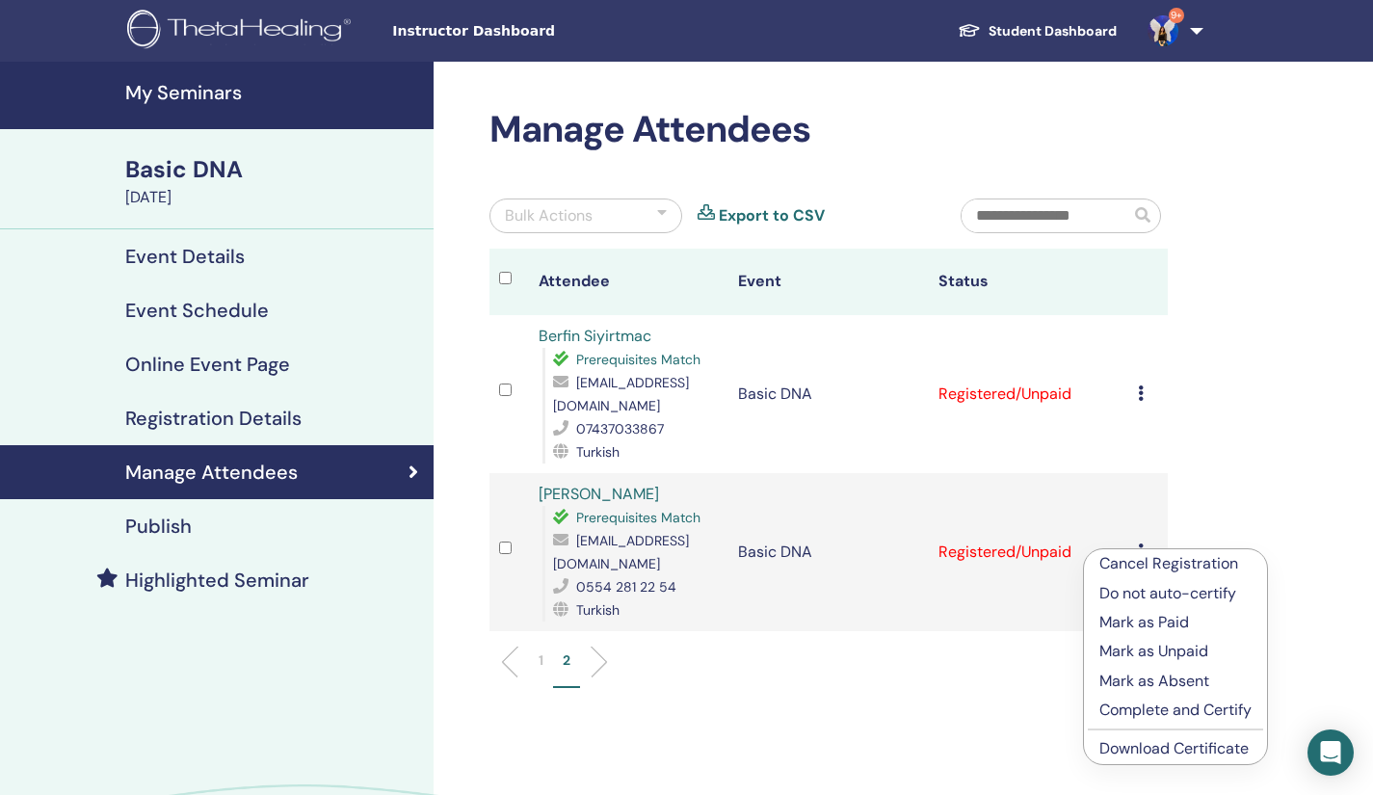
click at [1142, 755] on link "Download Certificate" at bounding box center [1173, 748] width 149 height 20
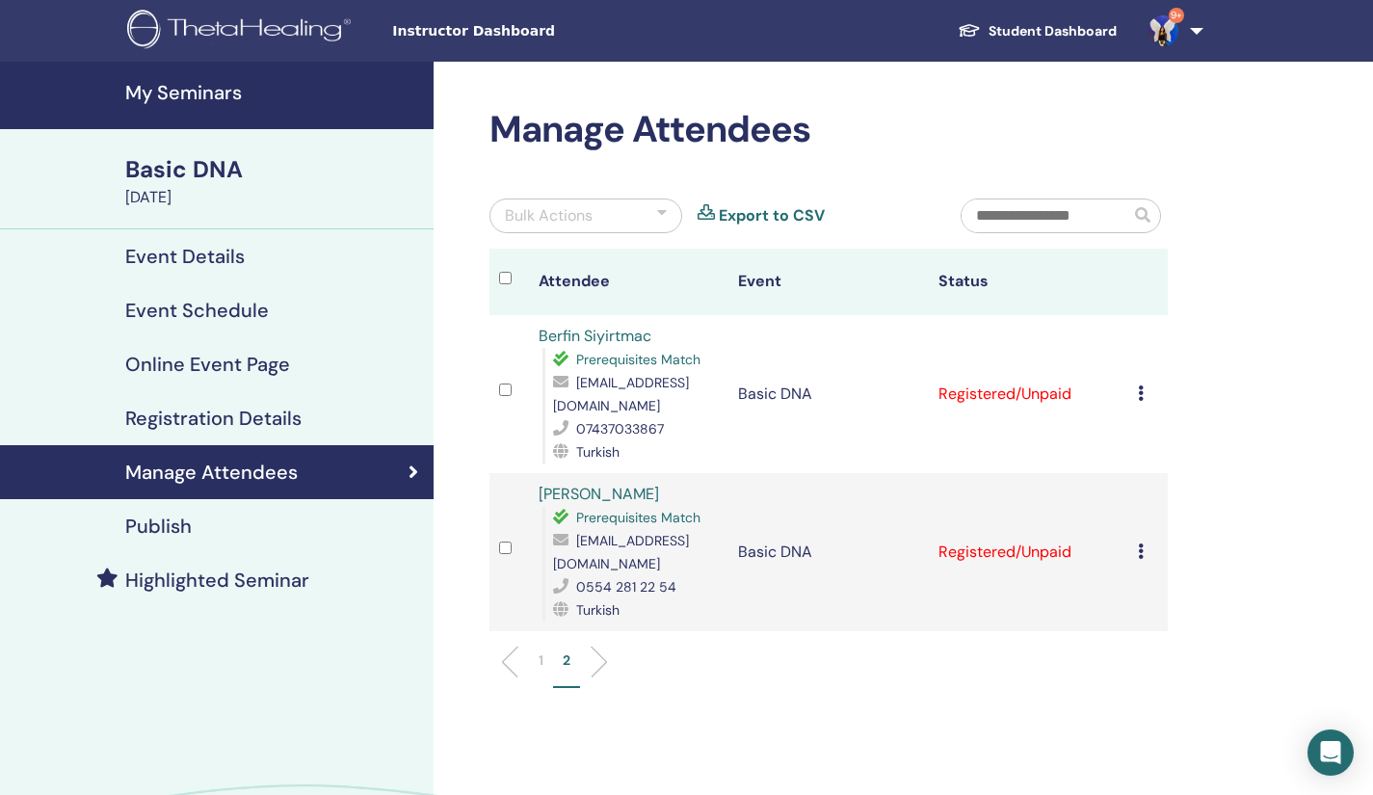
click at [1136, 396] on td "Cancel Registration Do not auto-certify Mark as Paid Mark as Unpaid Mark as Abs…" at bounding box center [1147, 394] width 39 height 158
click at [1139, 397] on icon at bounding box center [1141, 392] width 6 height 15
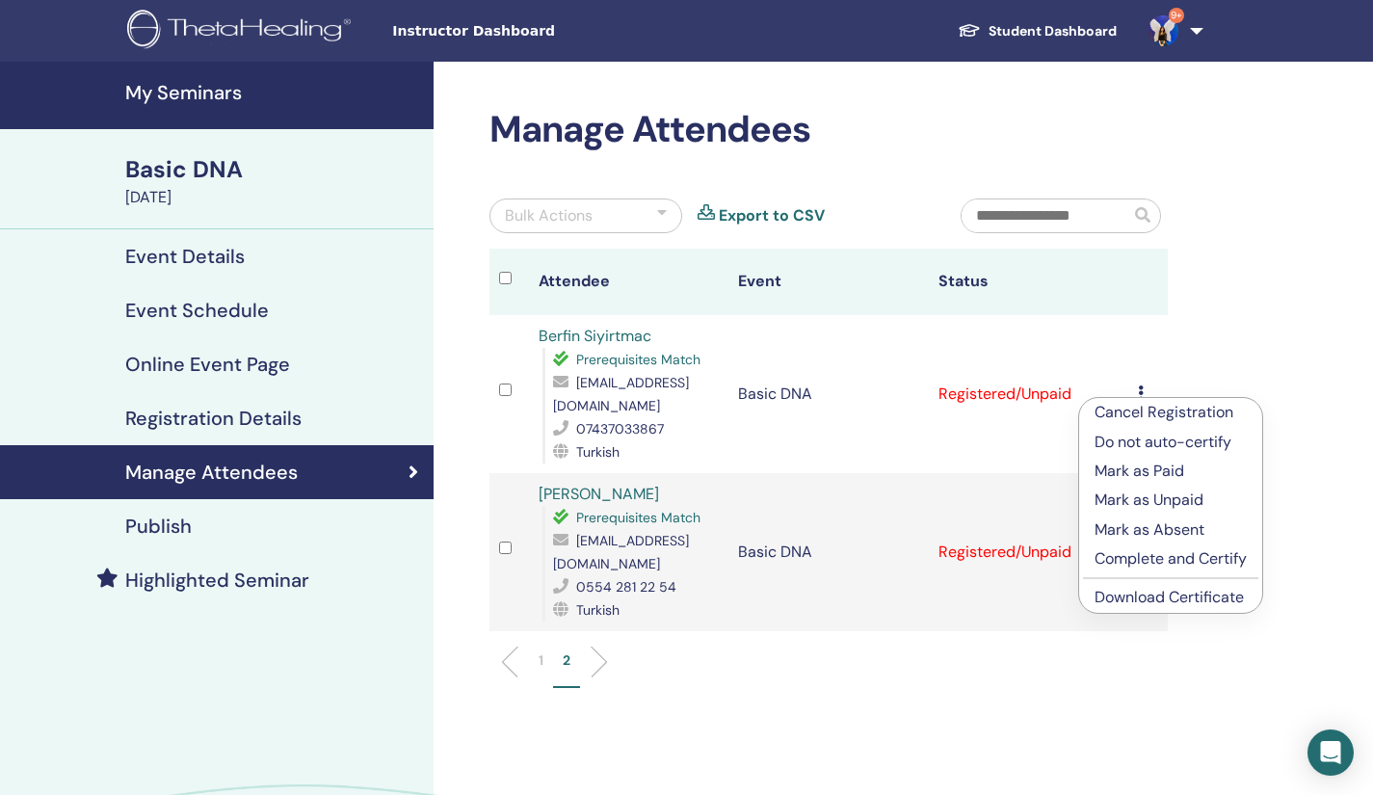
click at [1129, 552] on p "Complete and Certify" at bounding box center [1170, 558] width 152 height 23
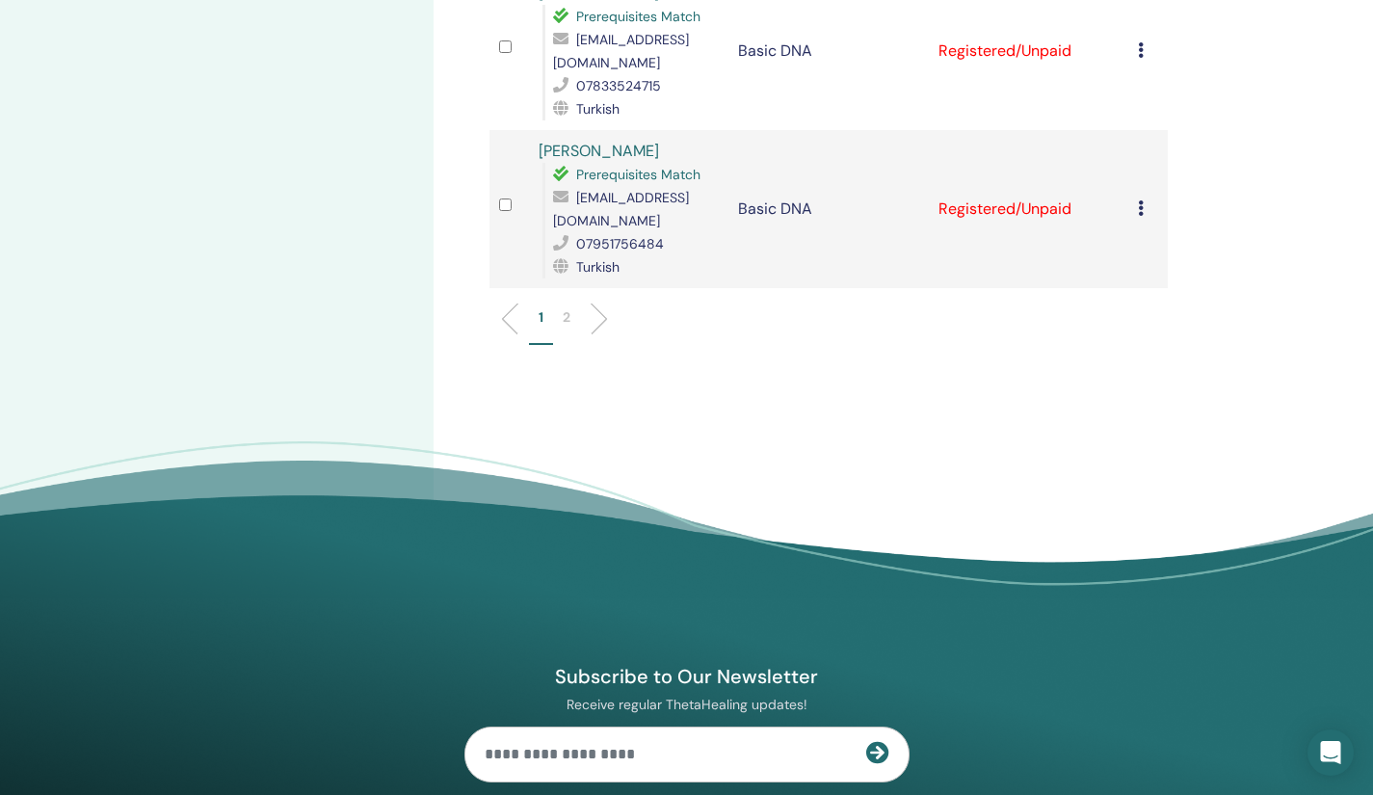
scroll to position [3282, 0]
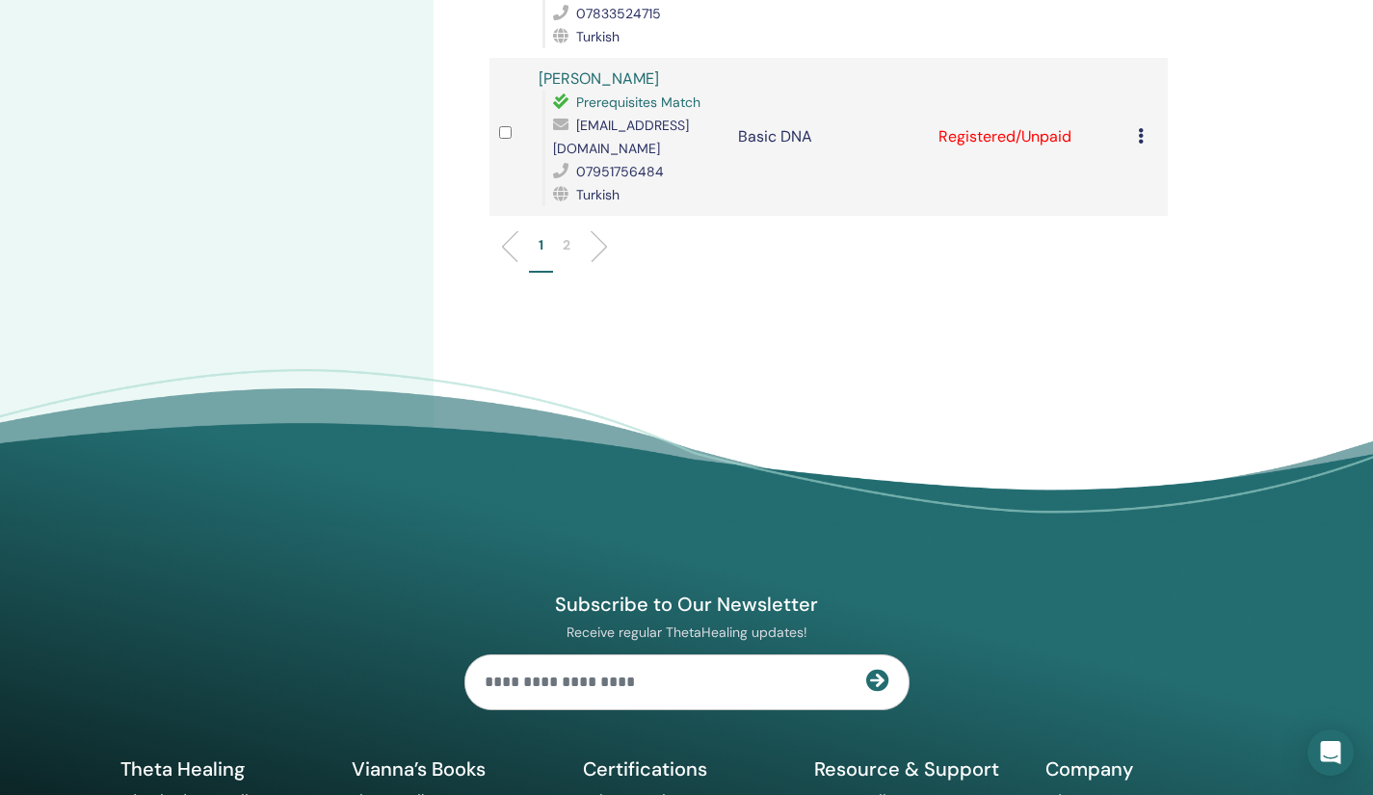
click at [566, 235] on p "2" at bounding box center [567, 245] width 8 height 20
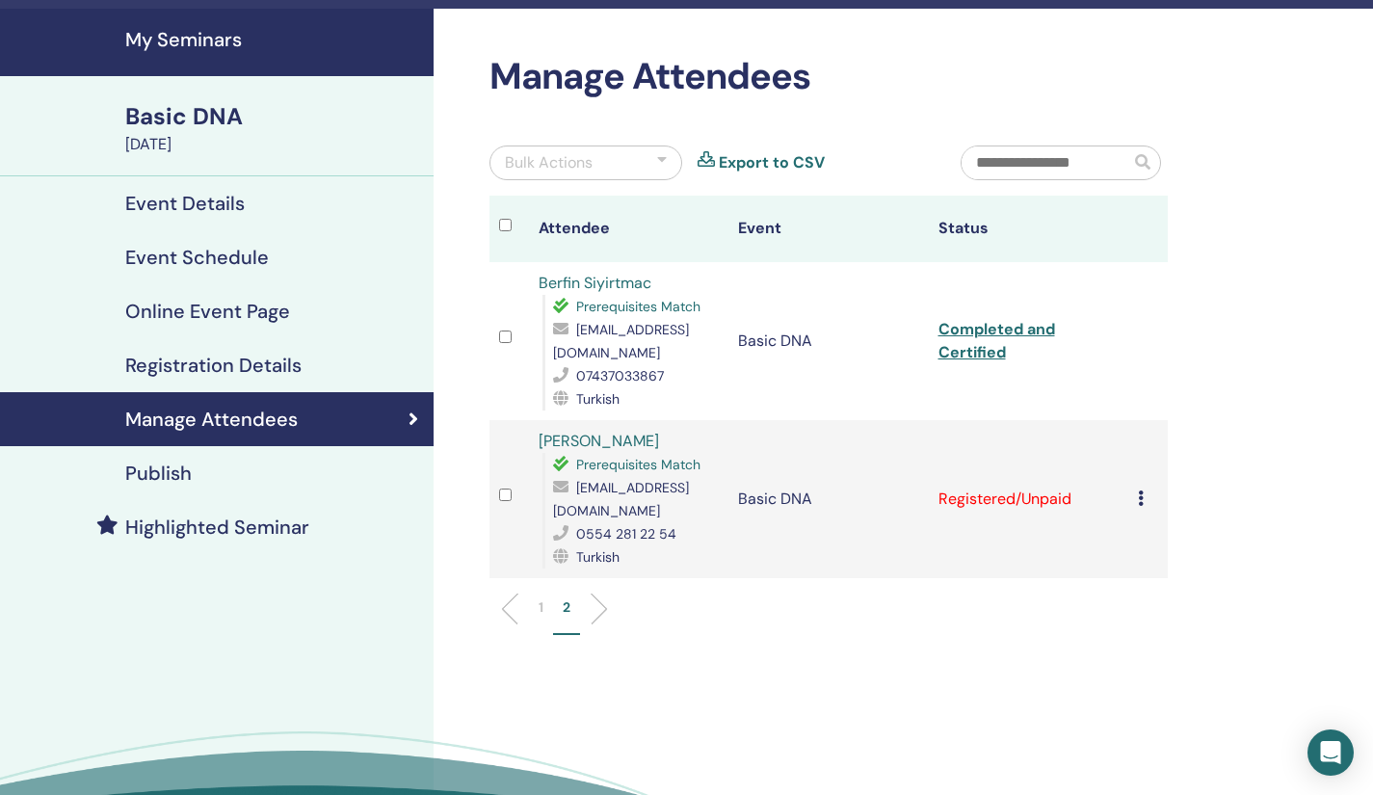
scroll to position [51, 0]
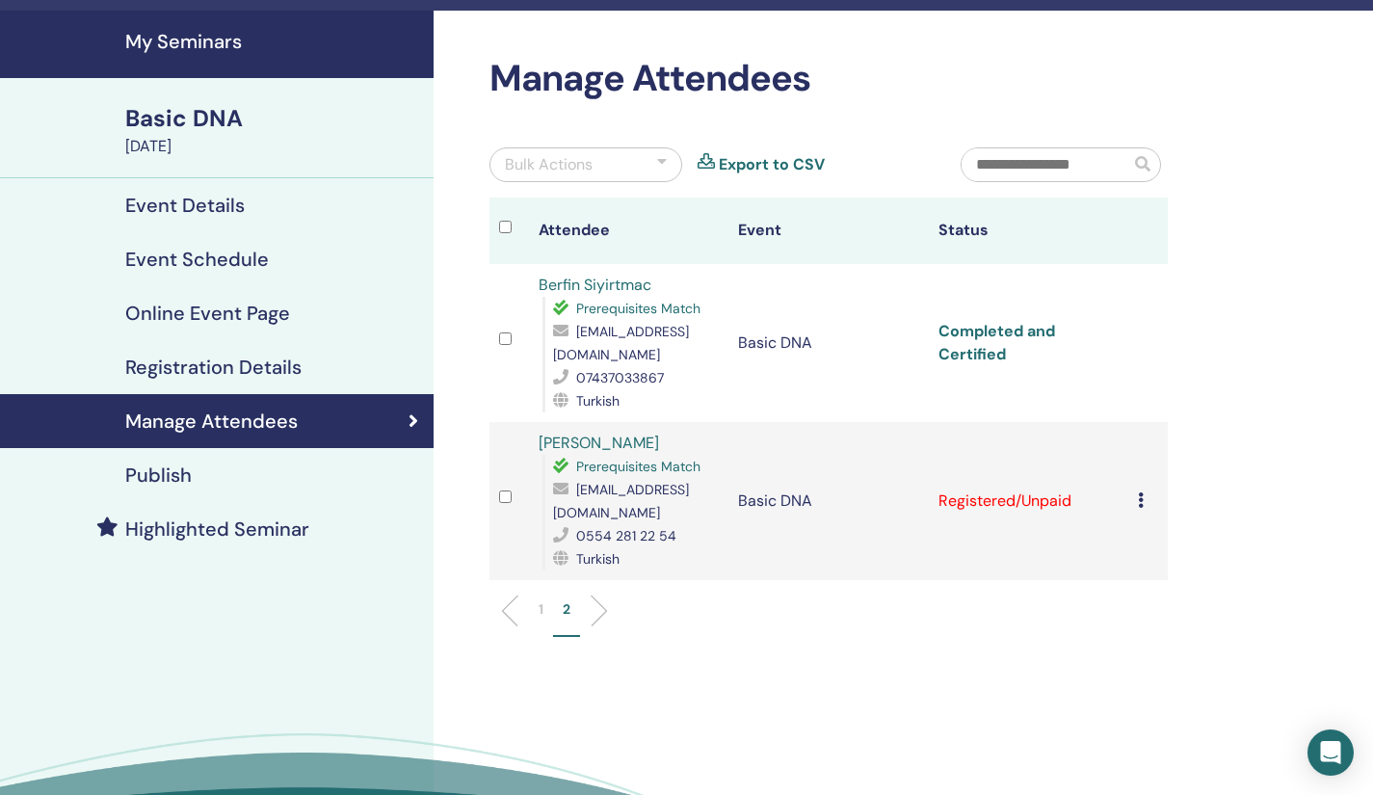
click at [977, 354] on link "Completed and Certified" at bounding box center [996, 342] width 117 height 43
click at [537, 608] on li "1" at bounding box center [541, 618] width 24 height 38
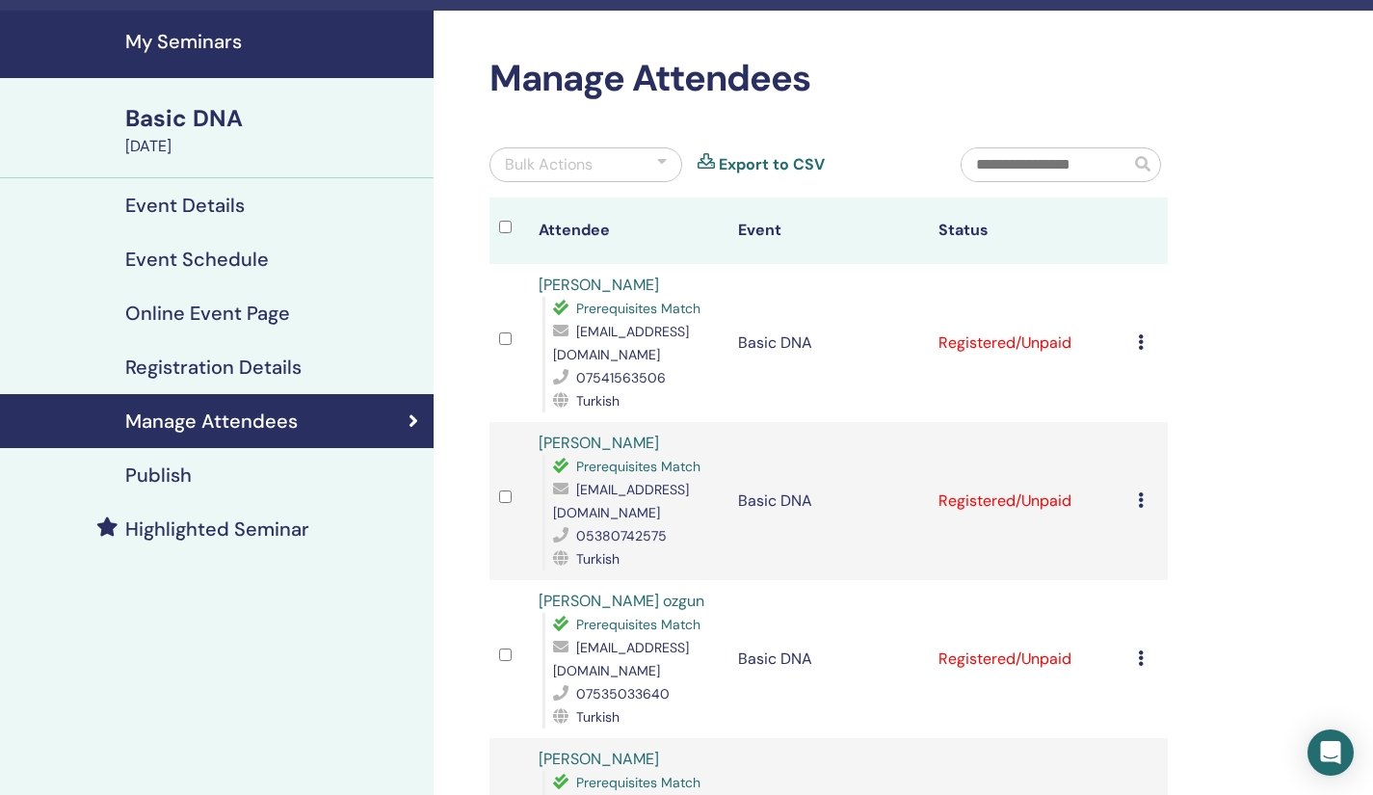
click at [1140, 343] on icon at bounding box center [1141, 341] width 6 height 15
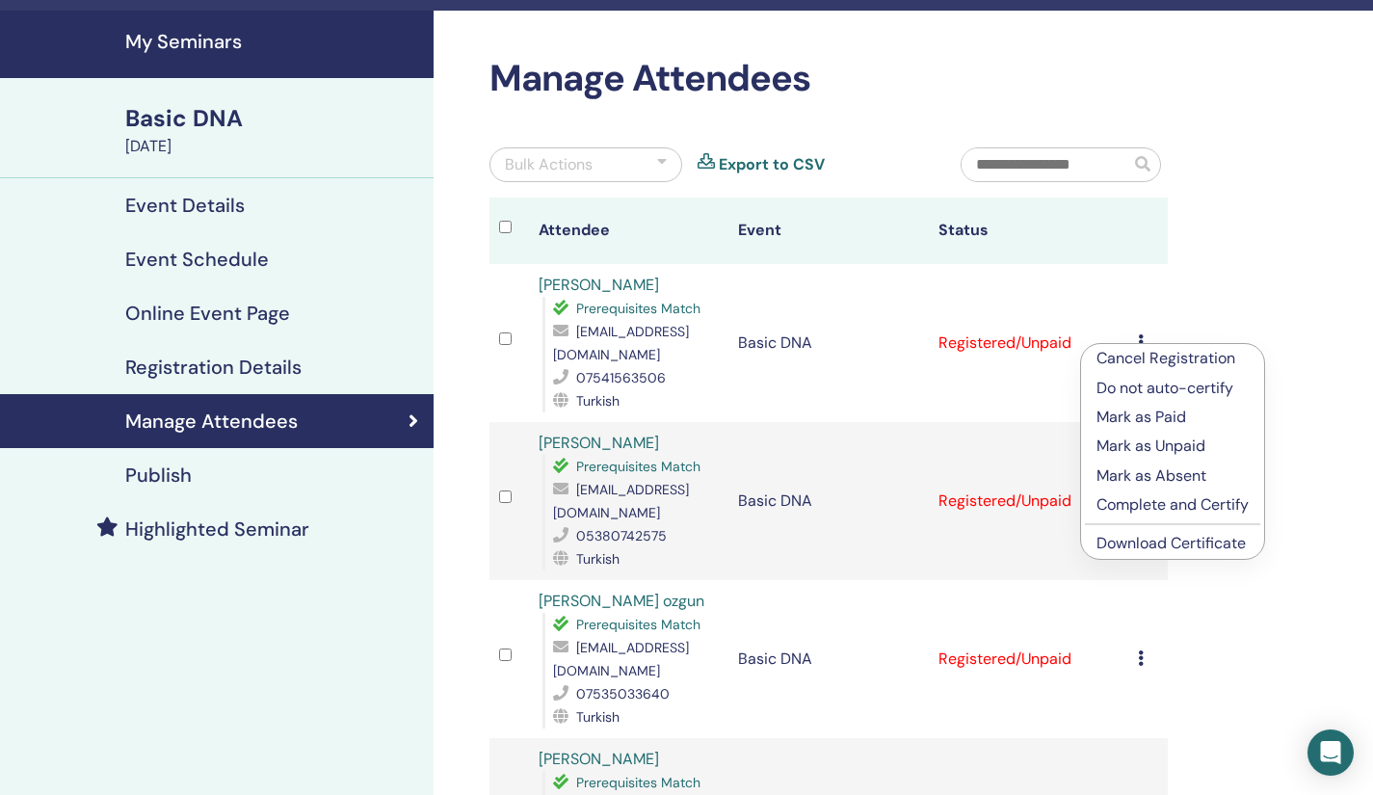
click at [1124, 548] on link "Download Certificate" at bounding box center [1170, 543] width 149 height 20
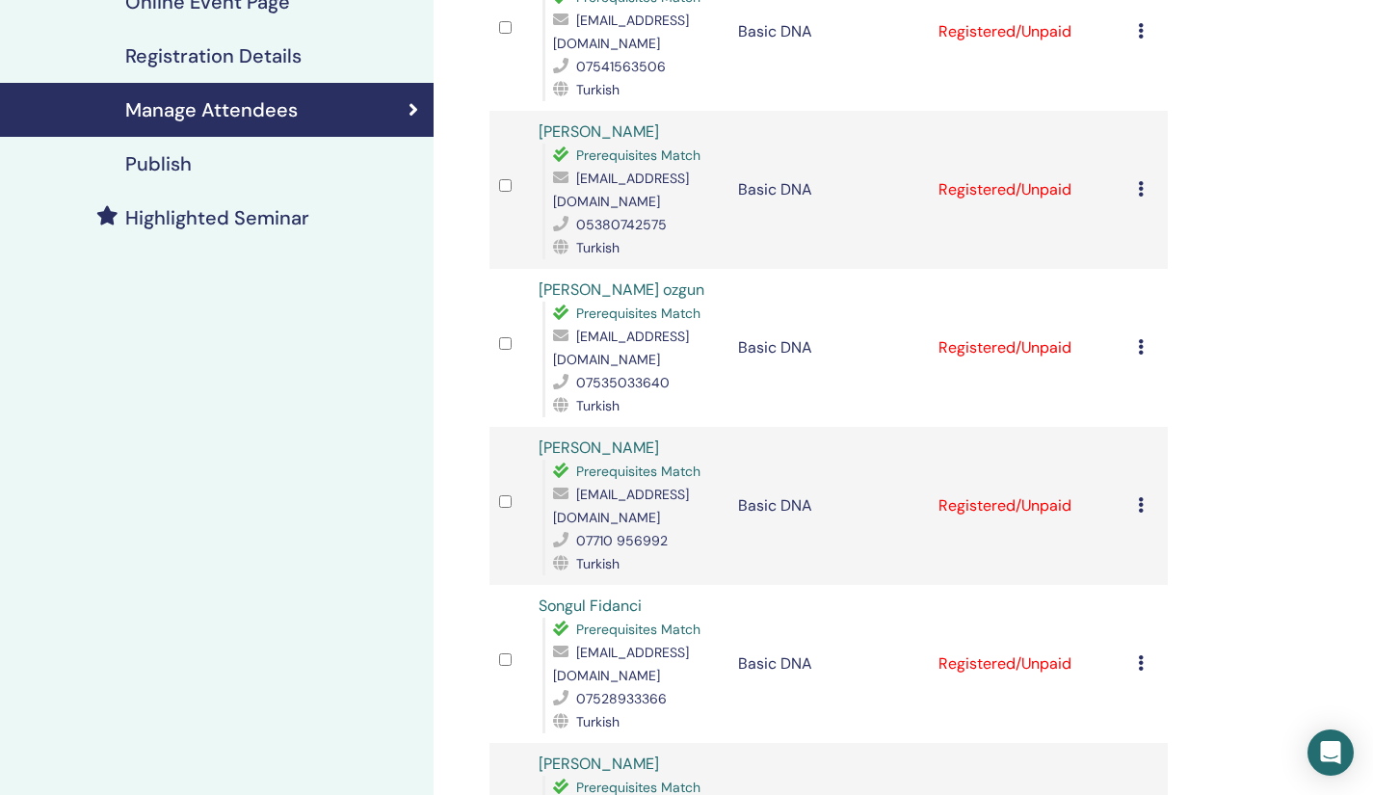
scroll to position [365, 0]
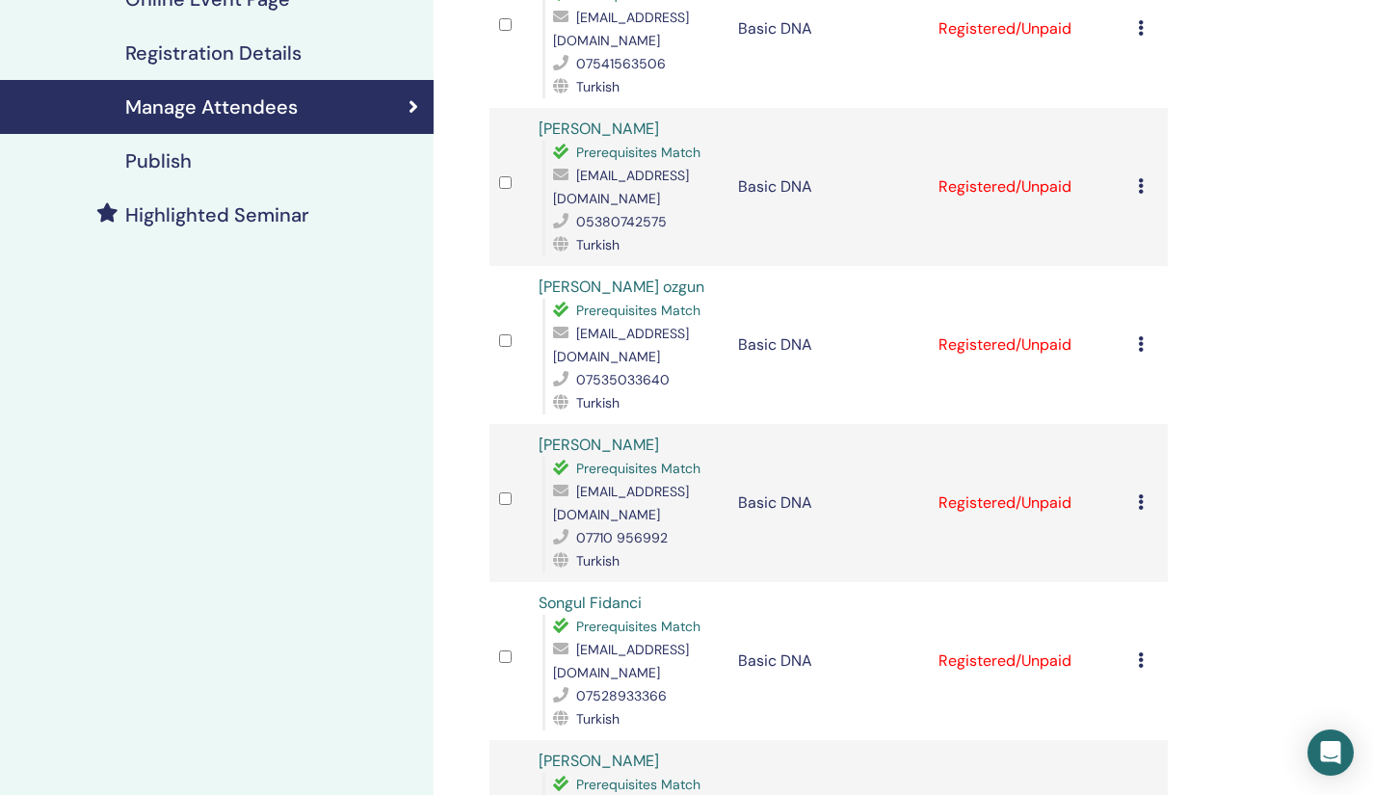
click at [1140, 344] on icon at bounding box center [1141, 343] width 6 height 15
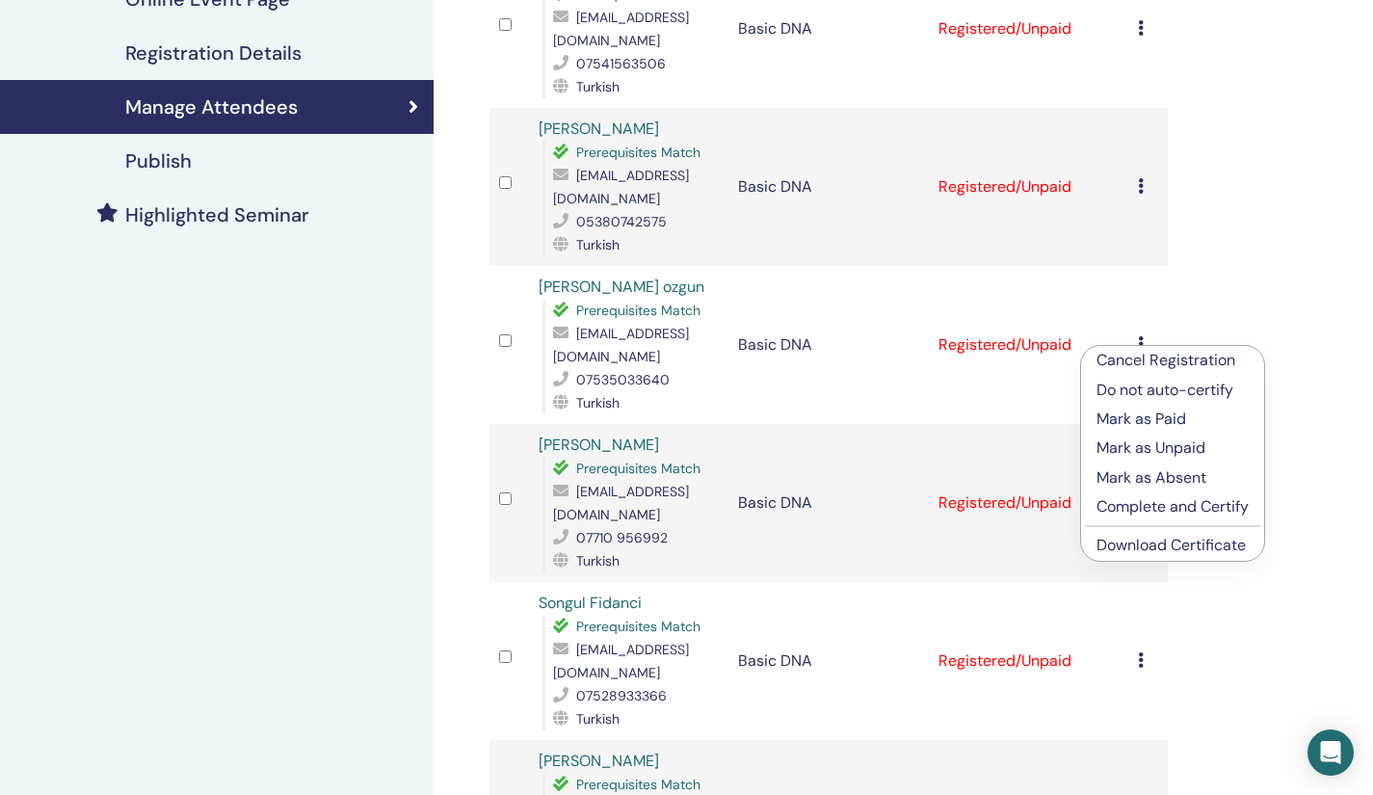
click at [1134, 549] on link "Download Certificate" at bounding box center [1170, 545] width 149 height 20
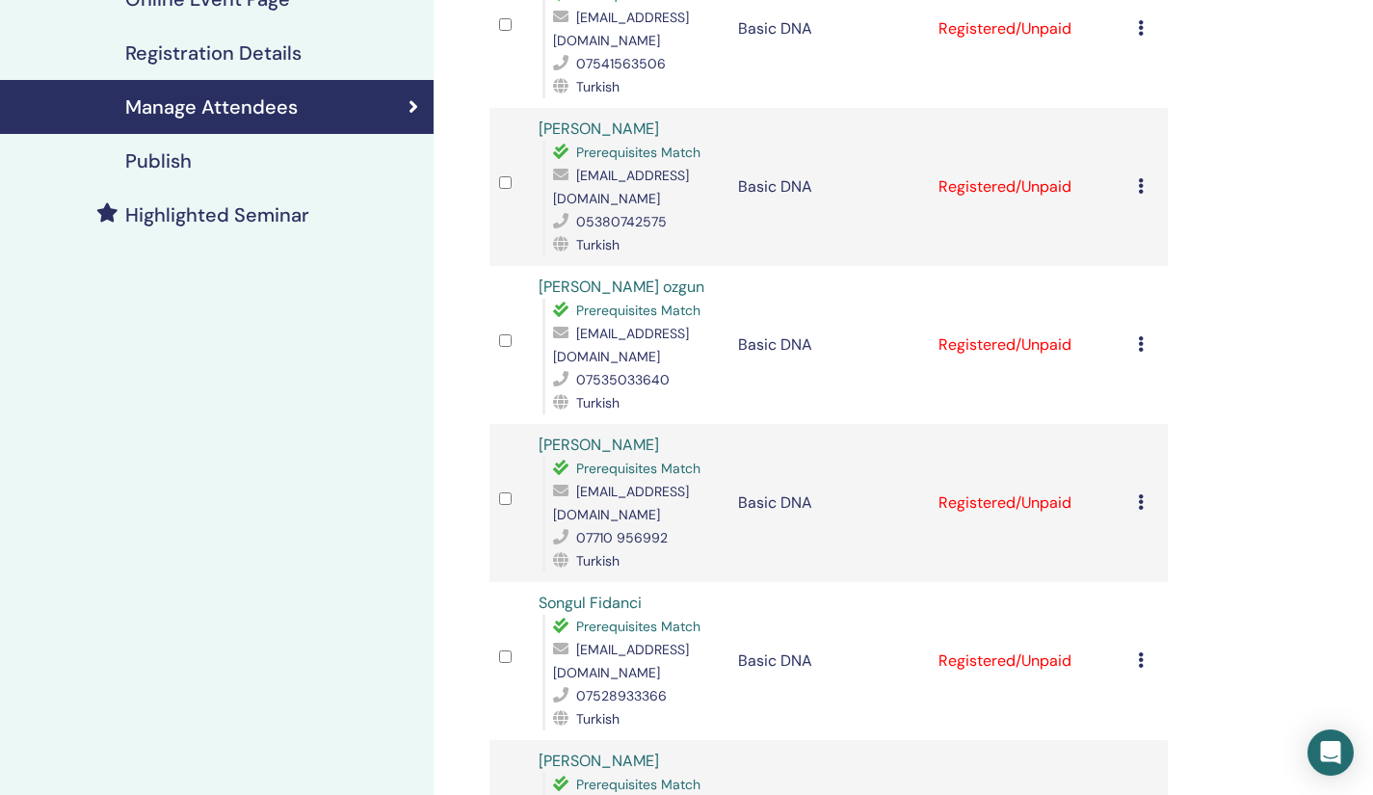
click at [1139, 501] on icon at bounding box center [1141, 501] width 6 height 15
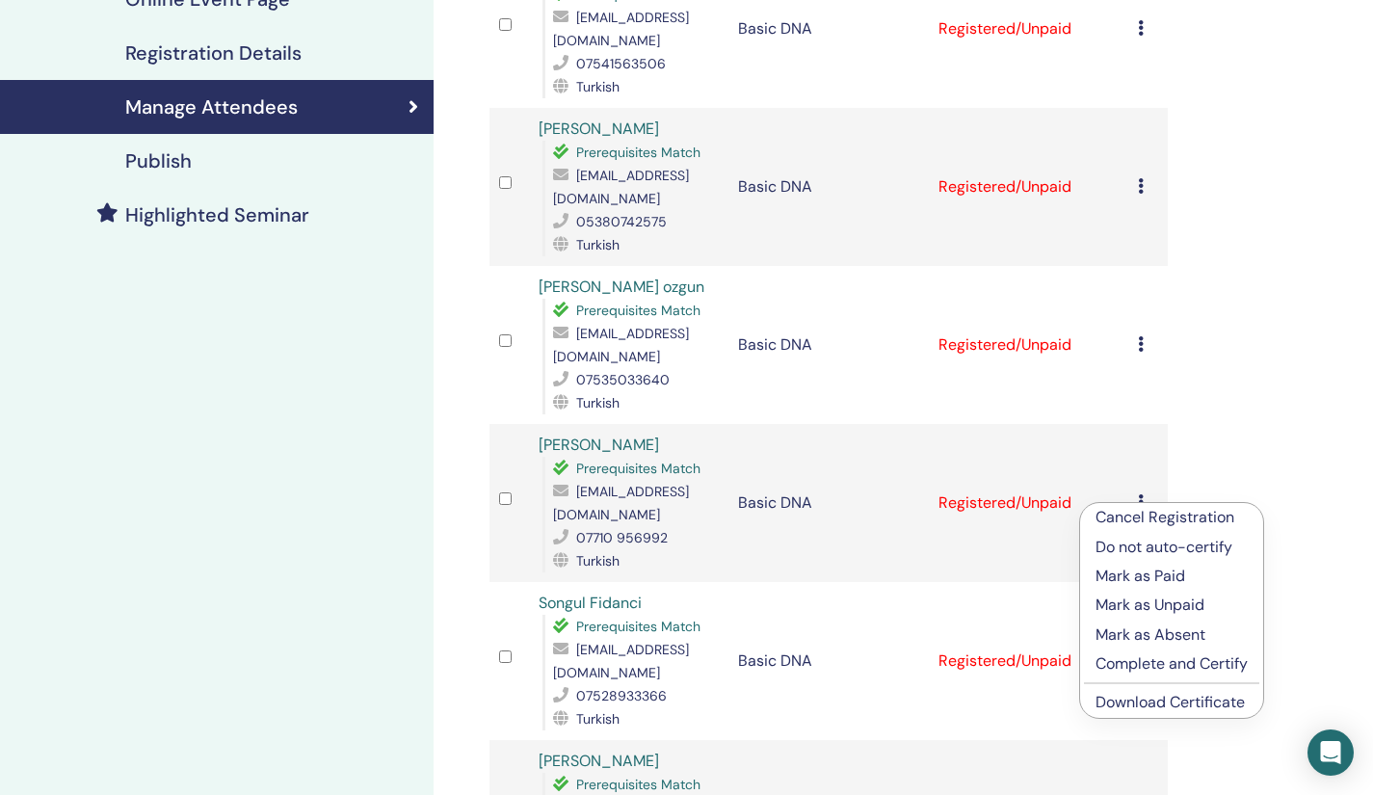
click at [1122, 701] on link "Download Certificate" at bounding box center [1169, 702] width 149 height 20
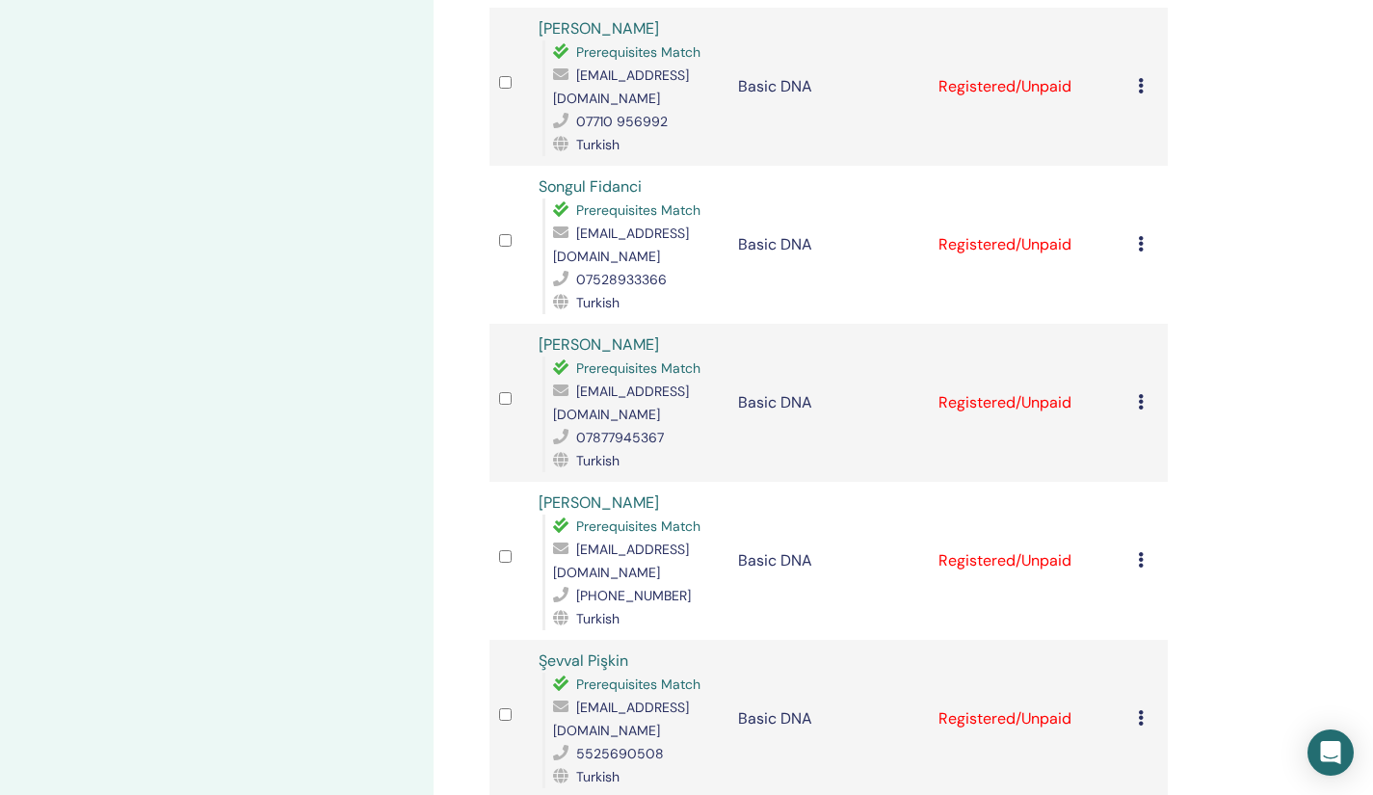
scroll to position [782, 0]
click at [1140, 240] on icon at bounding box center [1141, 242] width 6 height 15
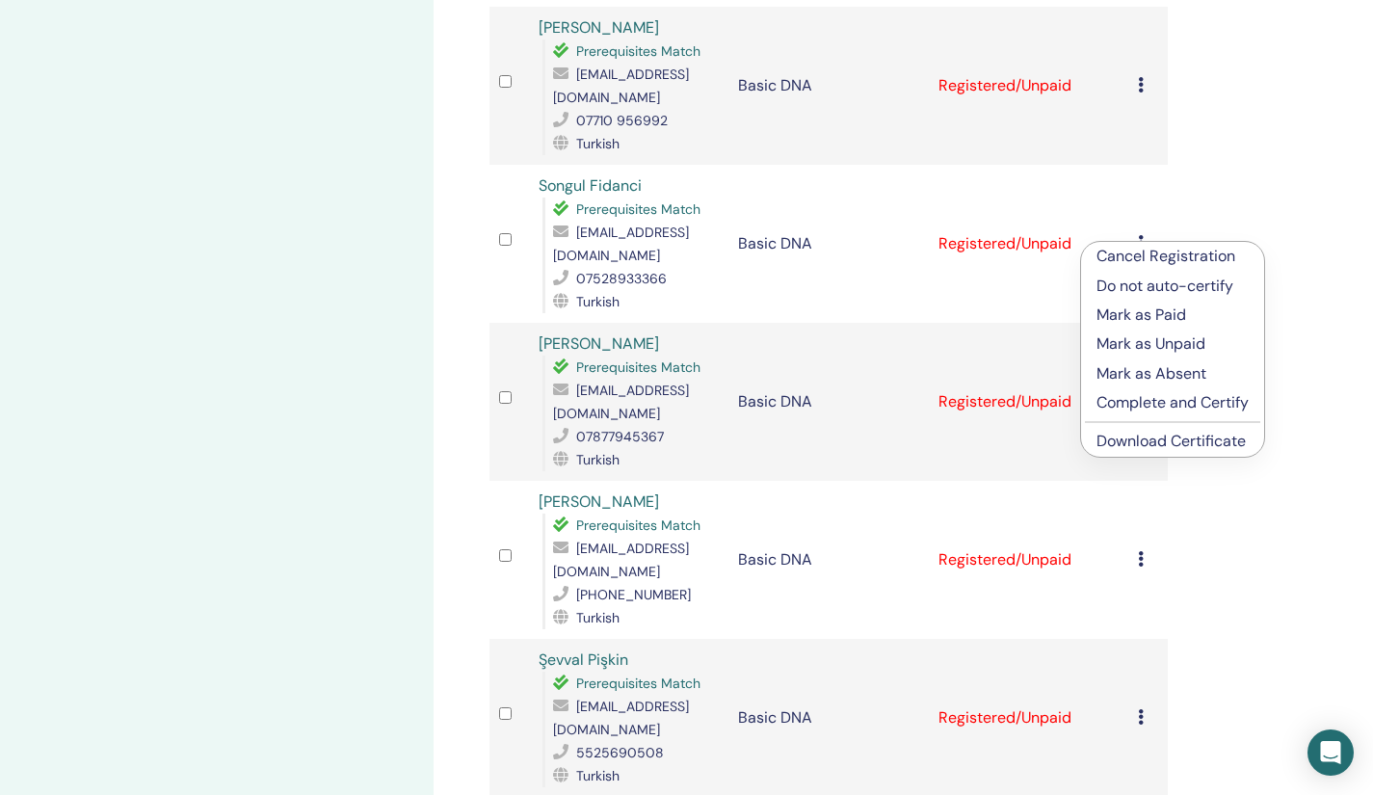
click at [1140, 437] on link "Download Certificate" at bounding box center [1170, 441] width 149 height 20
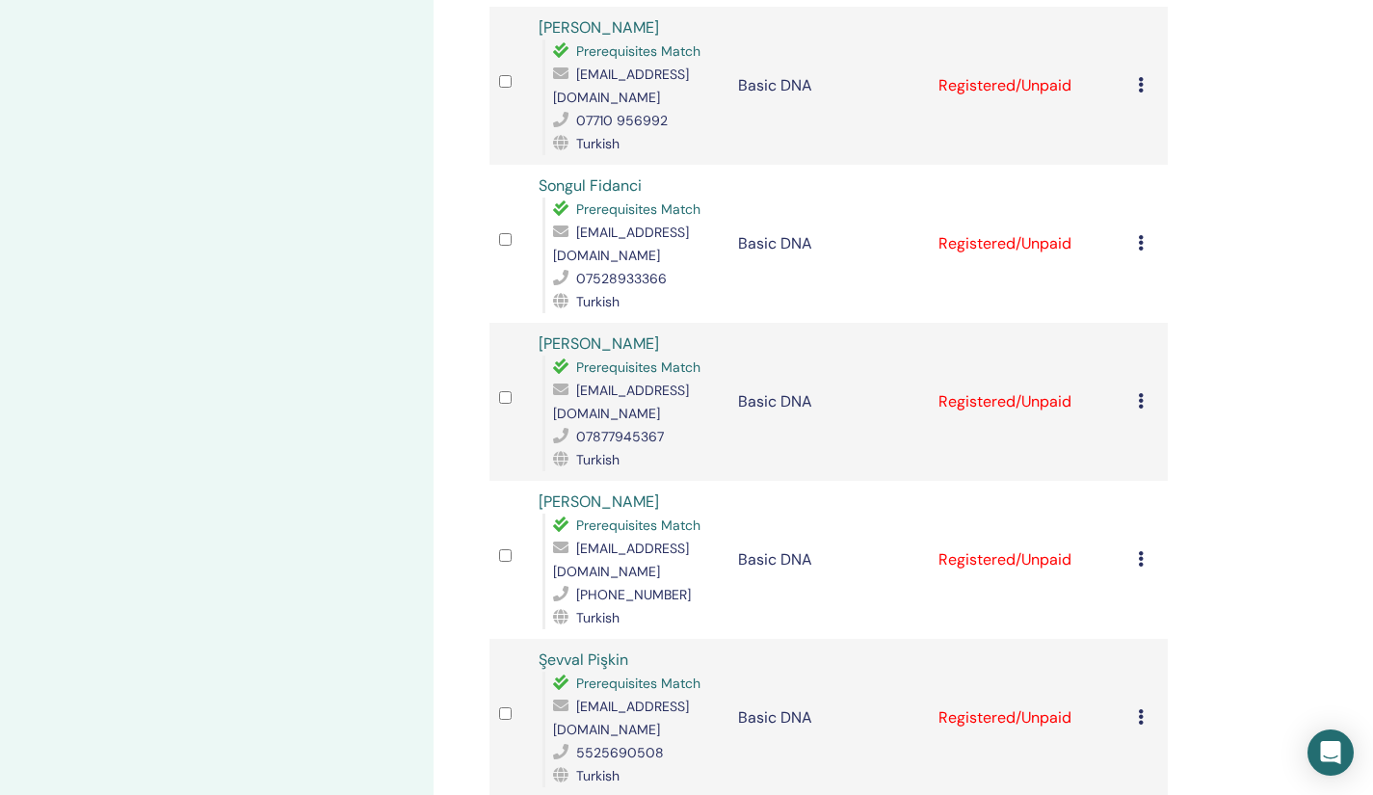
click at [1142, 402] on icon at bounding box center [1141, 400] width 6 height 15
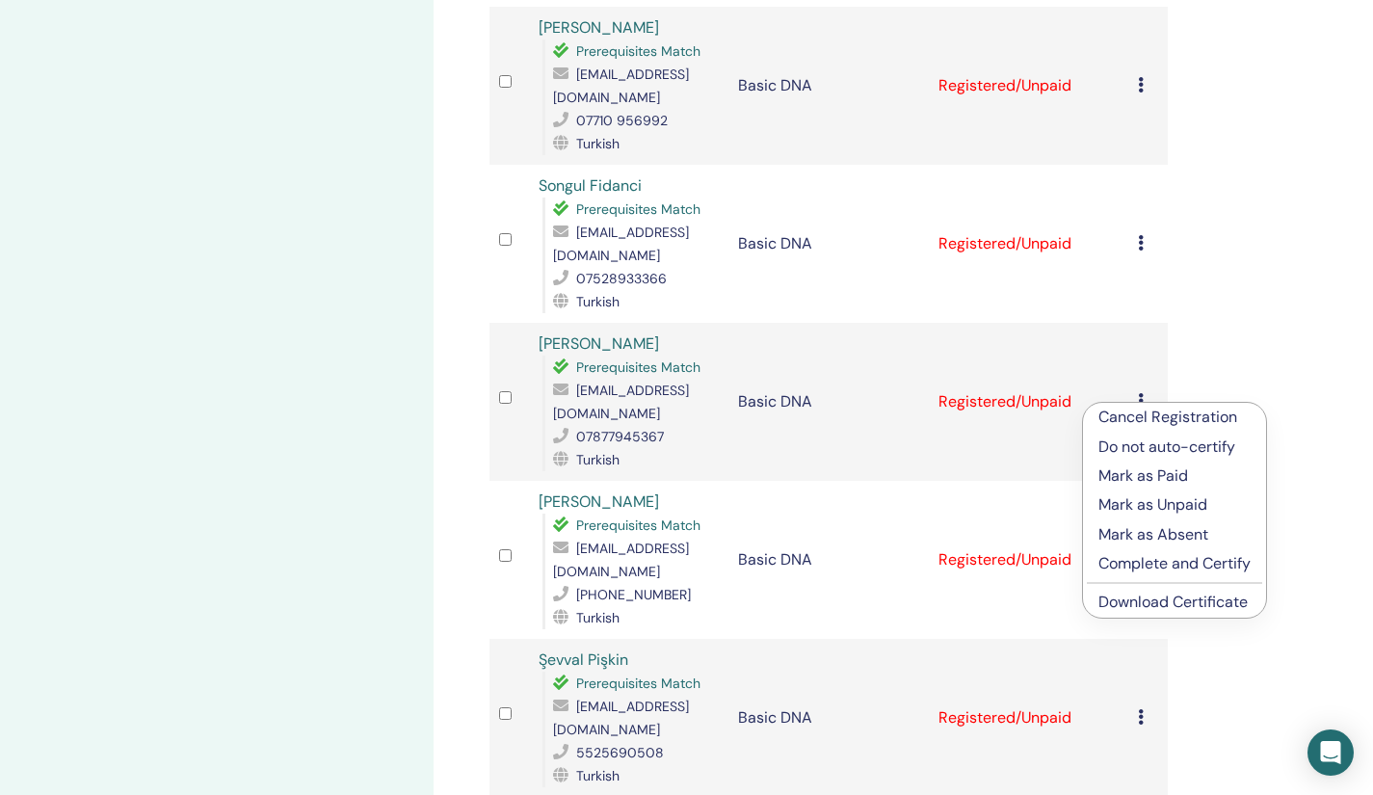
click at [1125, 598] on link "Download Certificate" at bounding box center [1172, 601] width 149 height 20
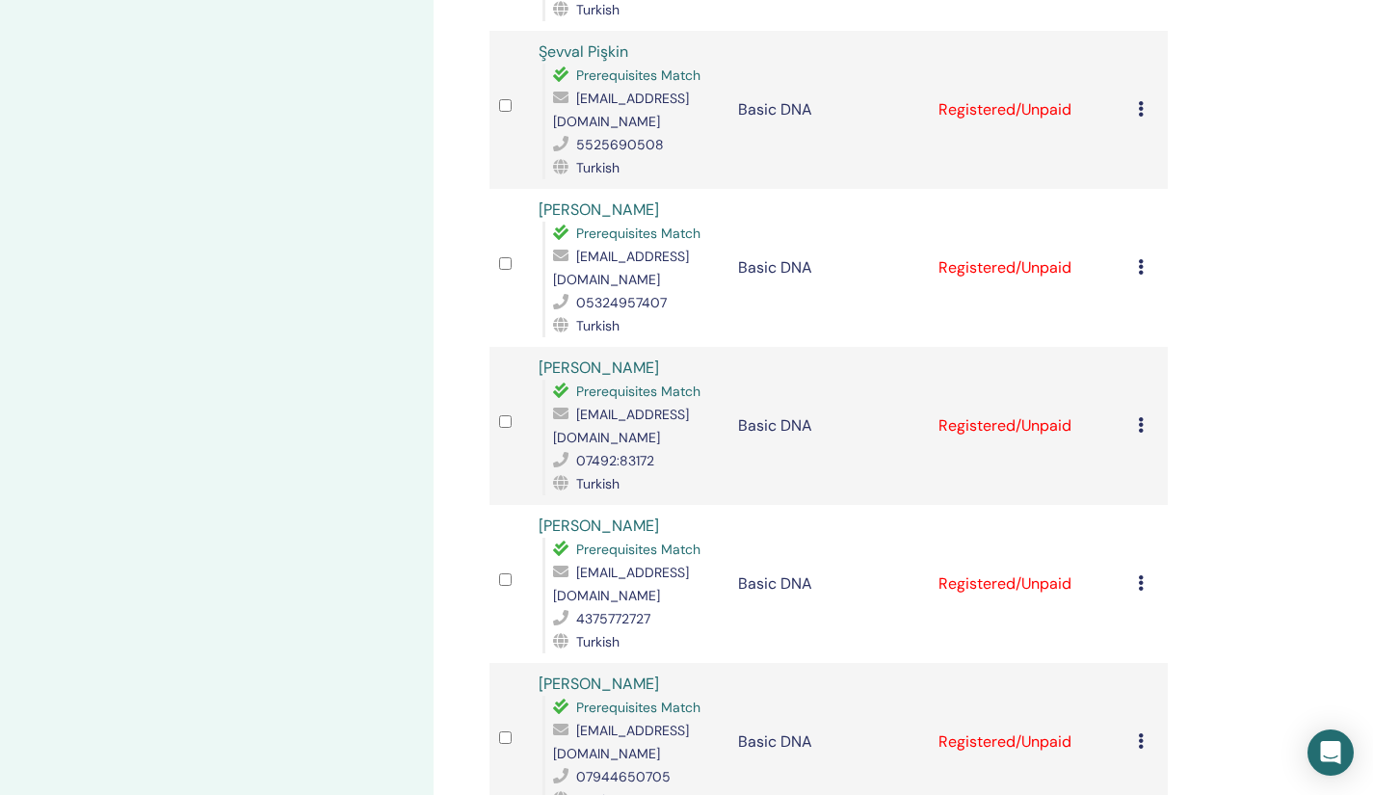
scroll to position [1391, 0]
click at [1139, 416] on icon at bounding box center [1141, 423] width 6 height 15
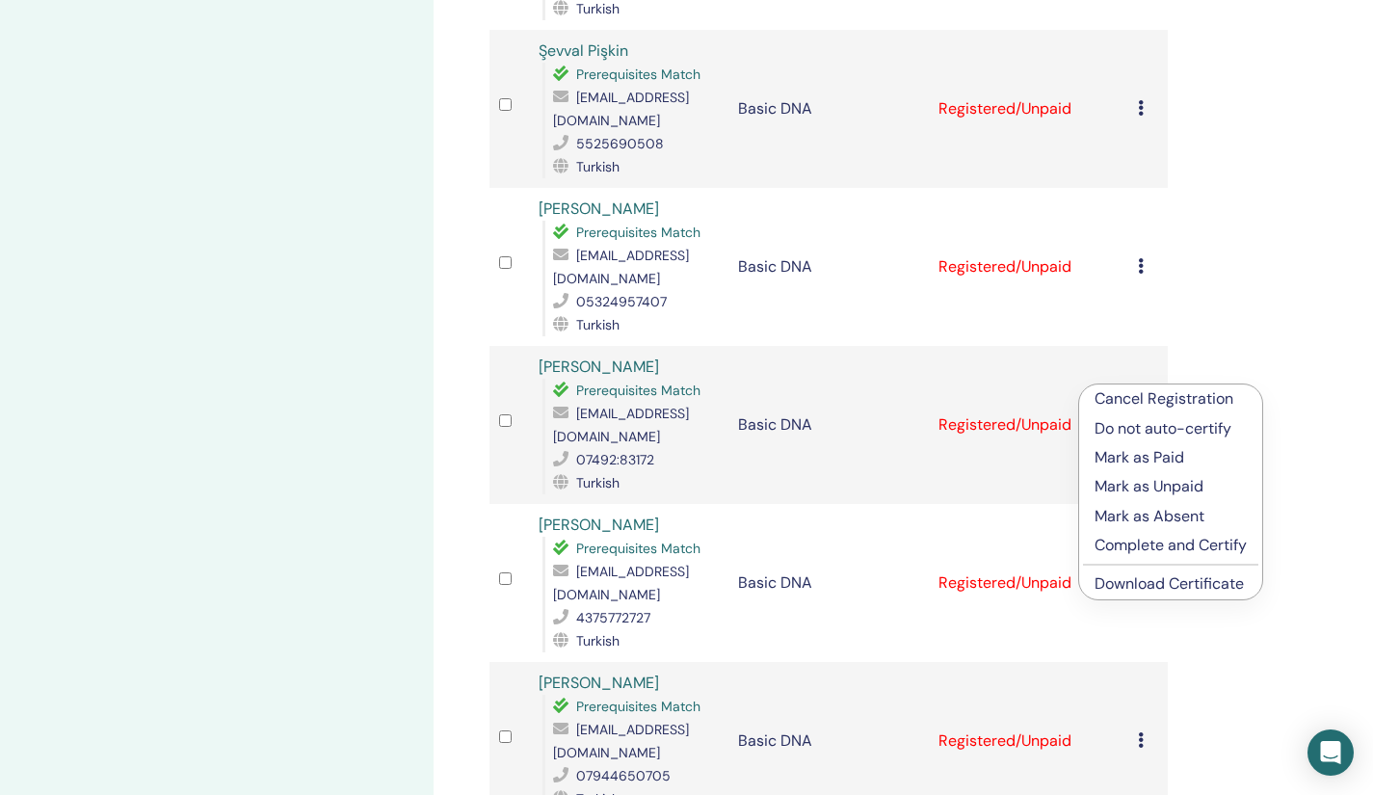
click at [1132, 576] on link "Download Certificate" at bounding box center [1168, 583] width 149 height 20
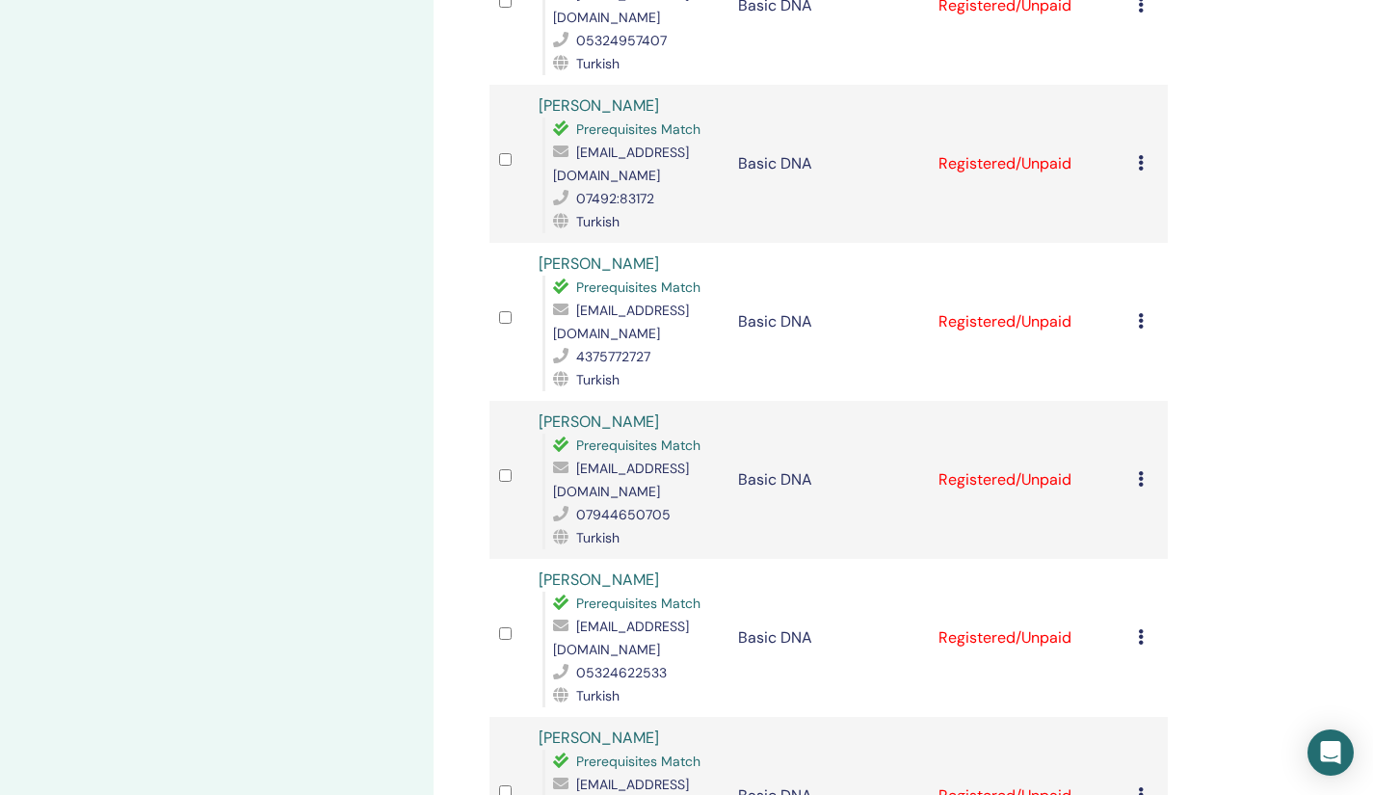
scroll to position [1675, 0]
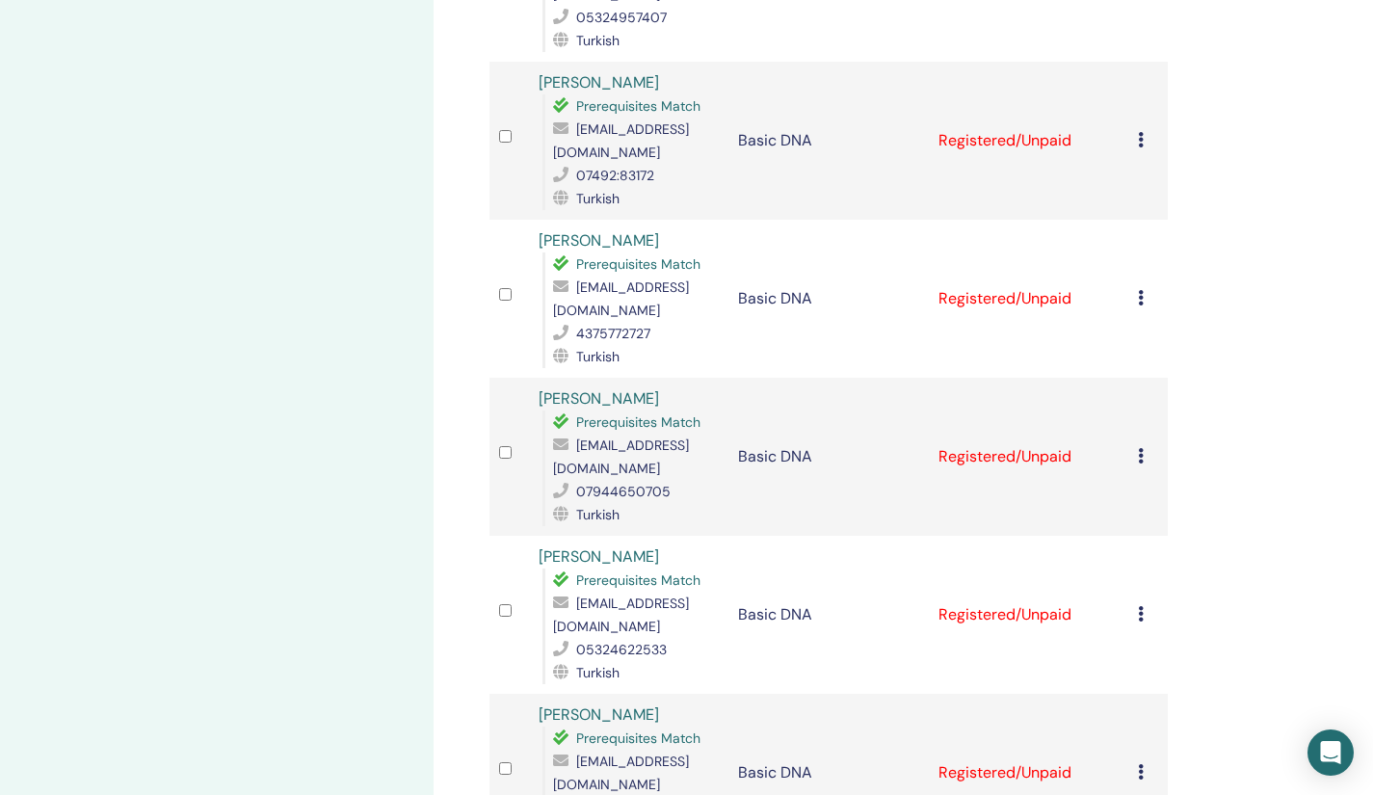
click at [1142, 448] on icon at bounding box center [1141, 455] width 6 height 15
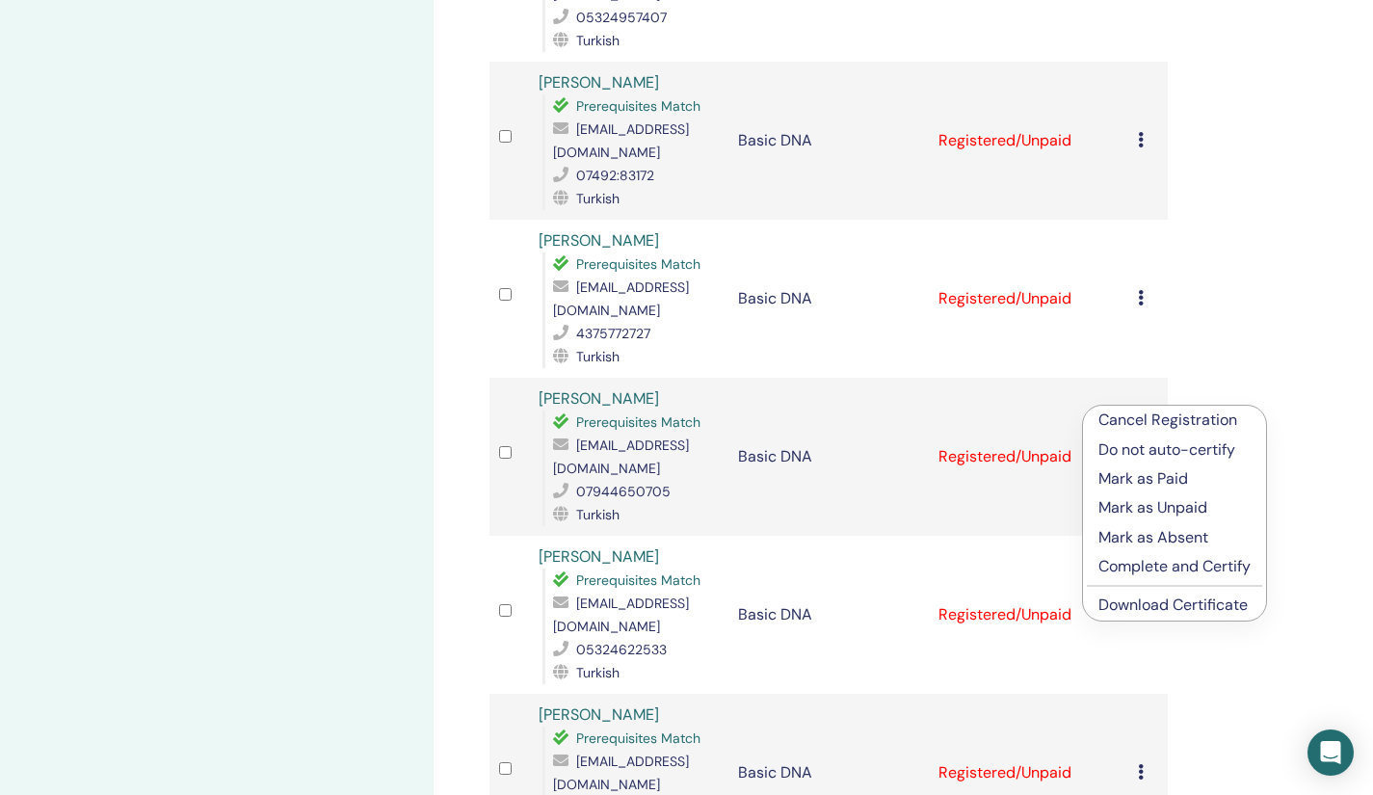
click at [1136, 604] on link "Download Certificate" at bounding box center [1172, 604] width 149 height 20
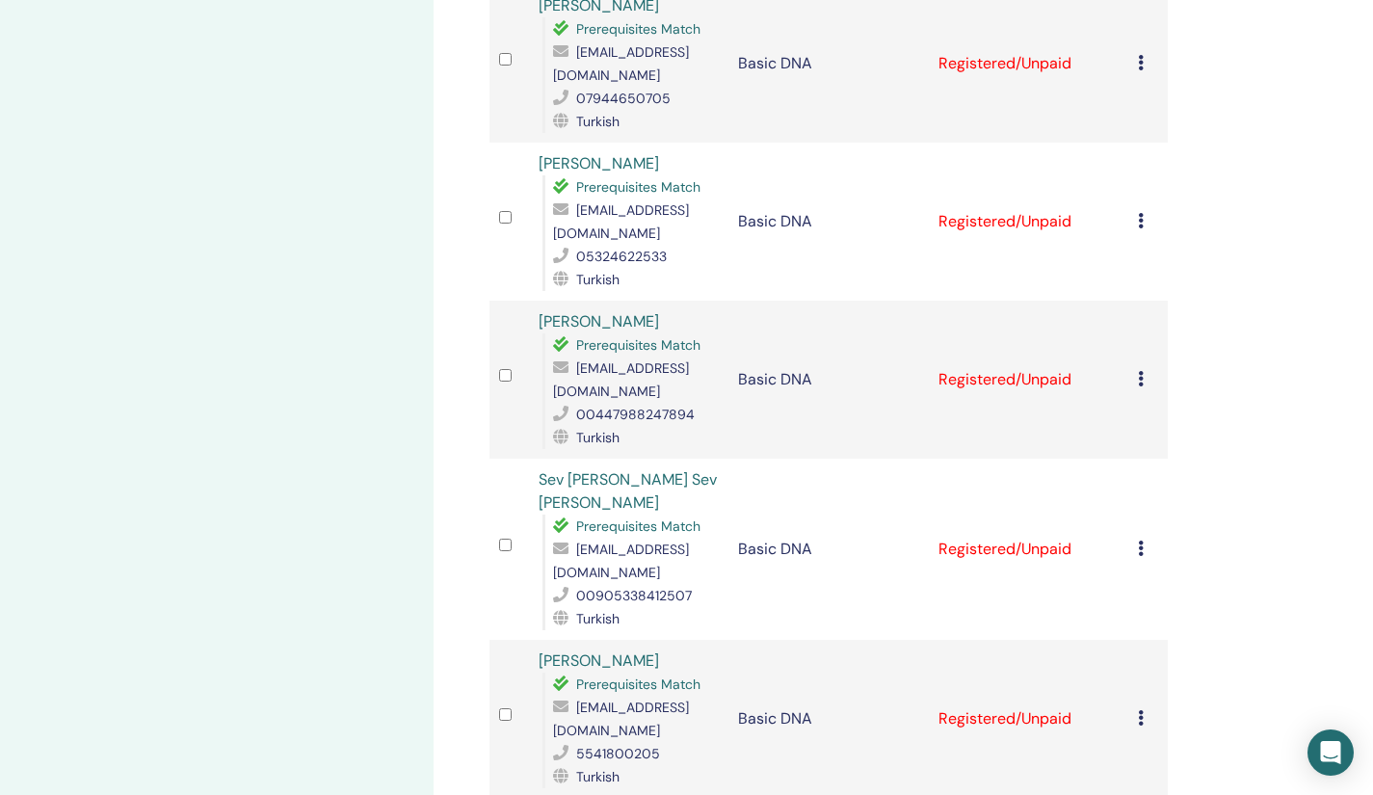
scroll to position [2069, 0]
click at [1139, 370] on icon at bounding box center [1141, 377] width 6 height 15
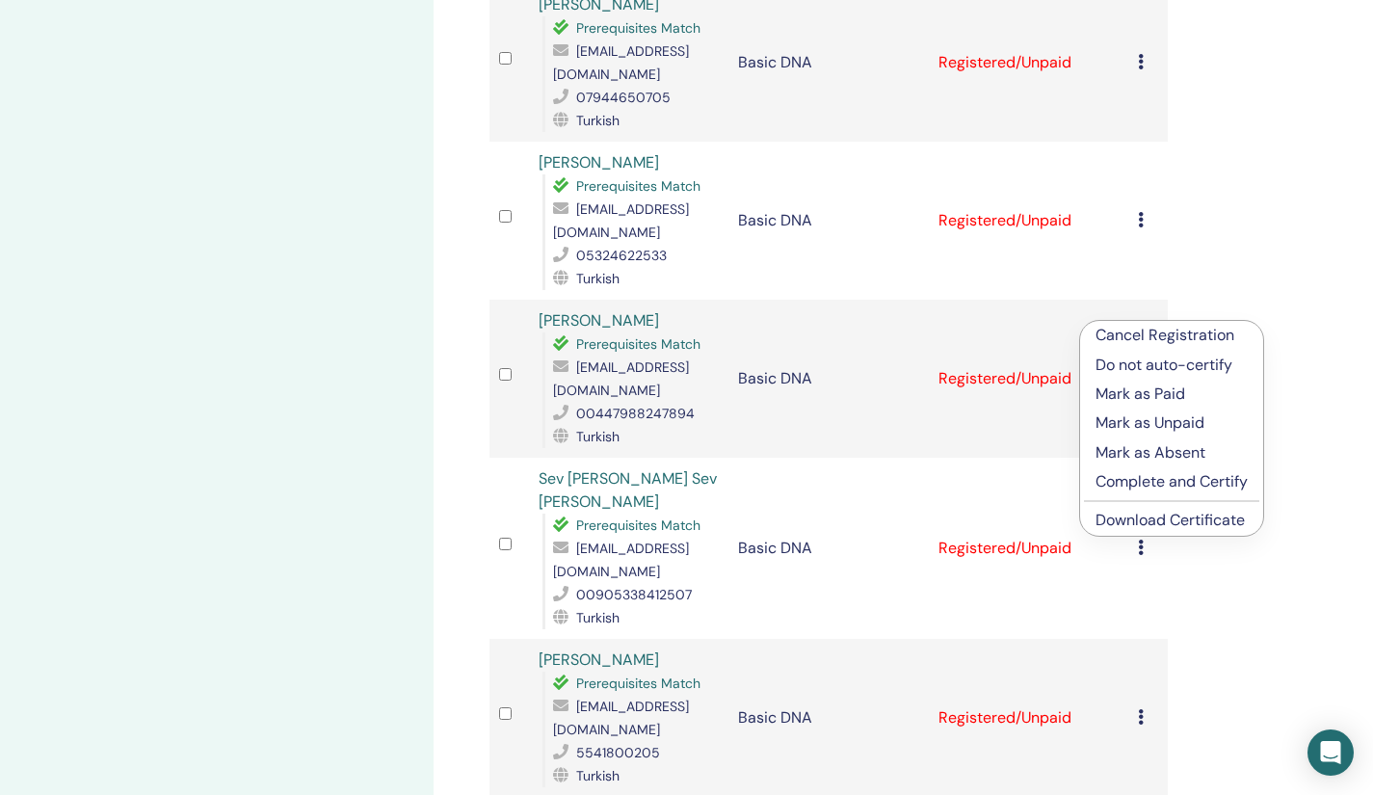
click at [1128, 515] on link "Download Certificate" at bounding box center [1169, 520] width 149 height 20
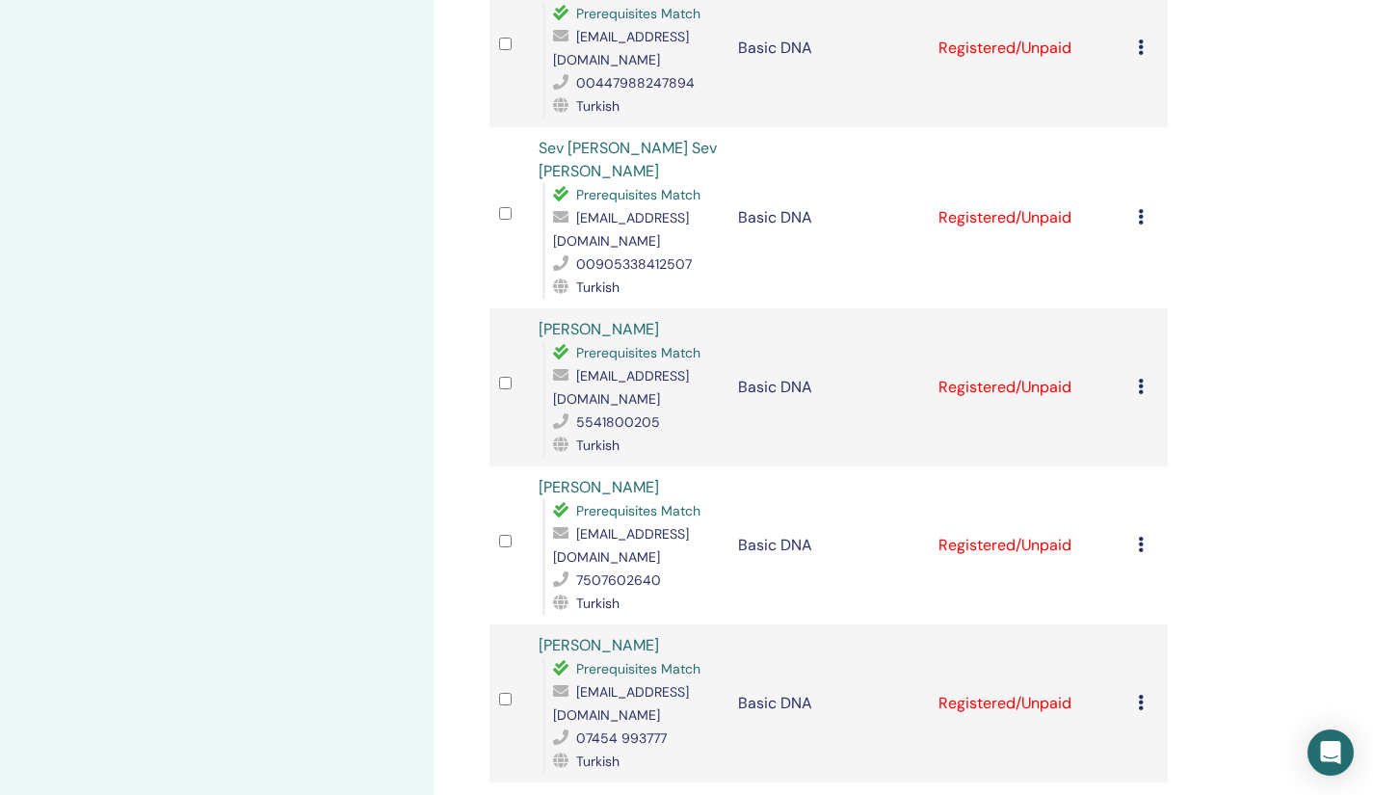
scroll to position [2400, 0]
click at [1138, 536] on icon at bounding box center [1141, 543] width 6 height 15
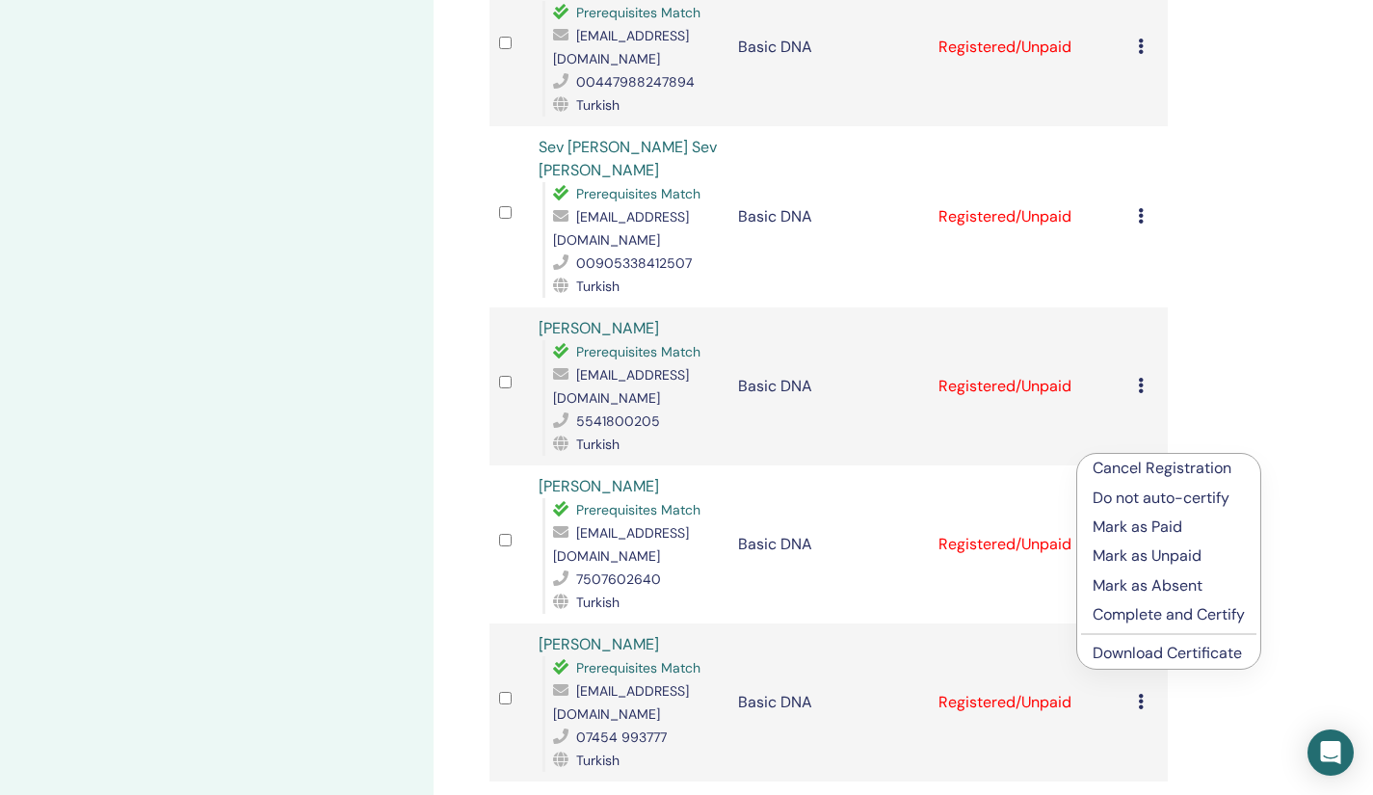
click at [1139, 654] on link "Download Certificate" at bounding box center [1166, 652] width 149 height 20
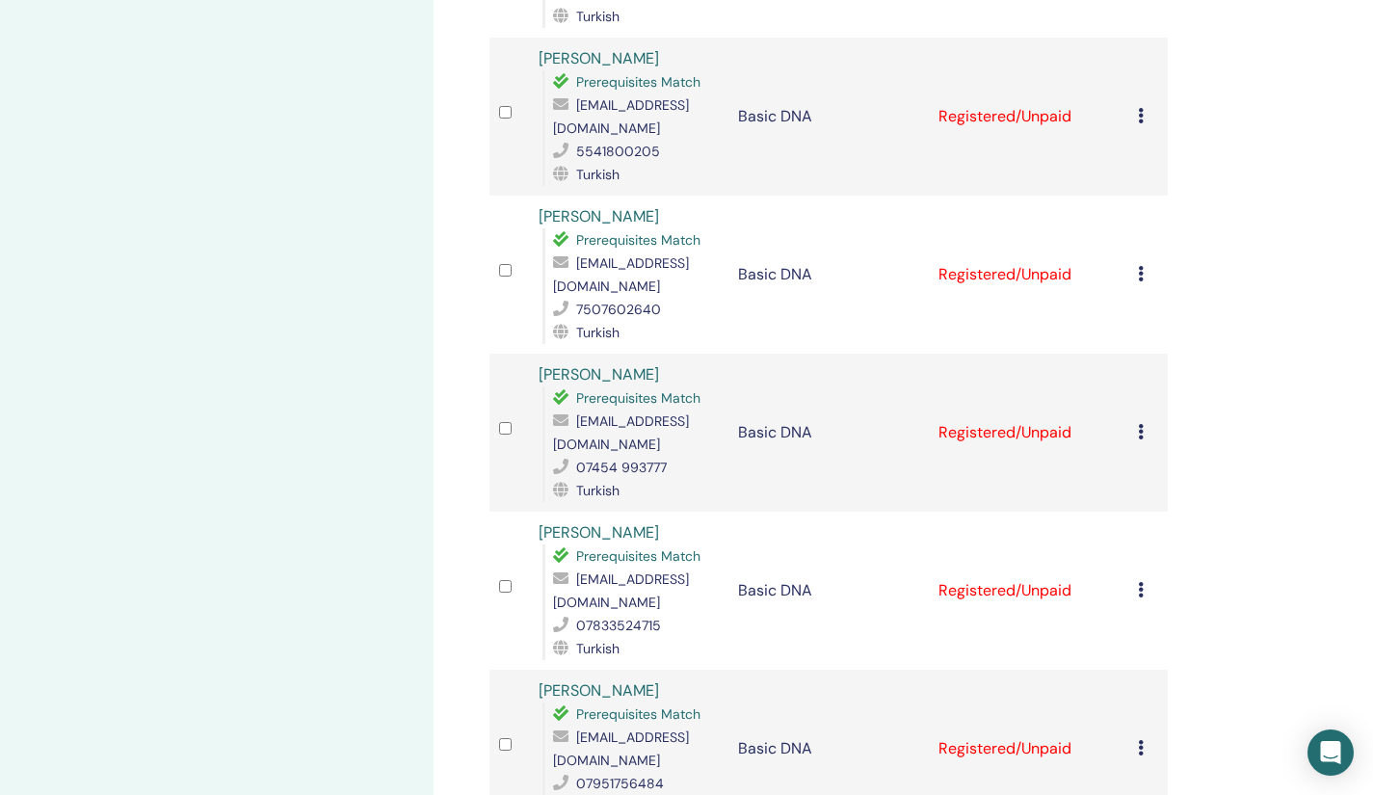
scroll to position [2671, 0]
click at [1141, 423] on icon at bounding box center [1141, 430] width 6 height 15
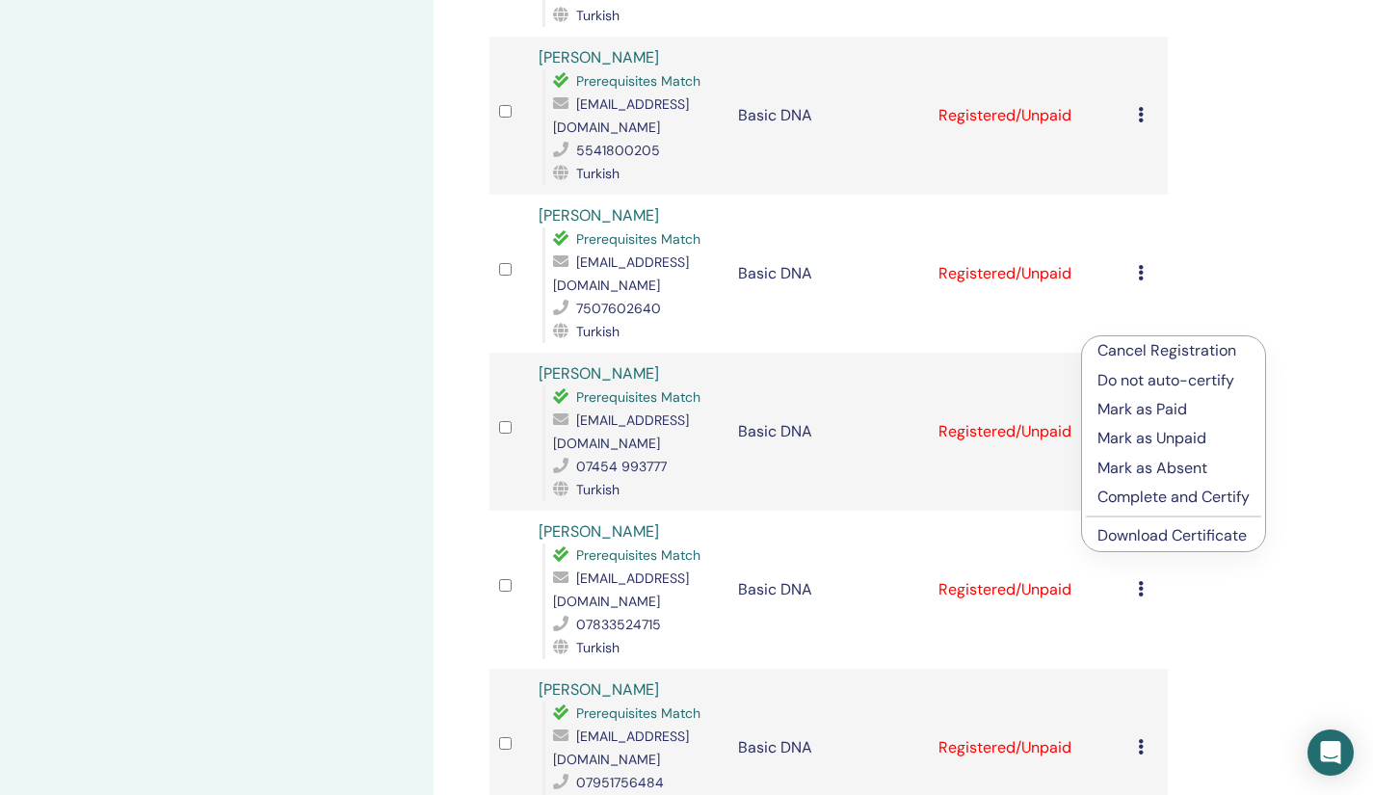
click at [1131, 537] on link "Download Certificate" at bounding box center [1171, 535] width 149 height 20
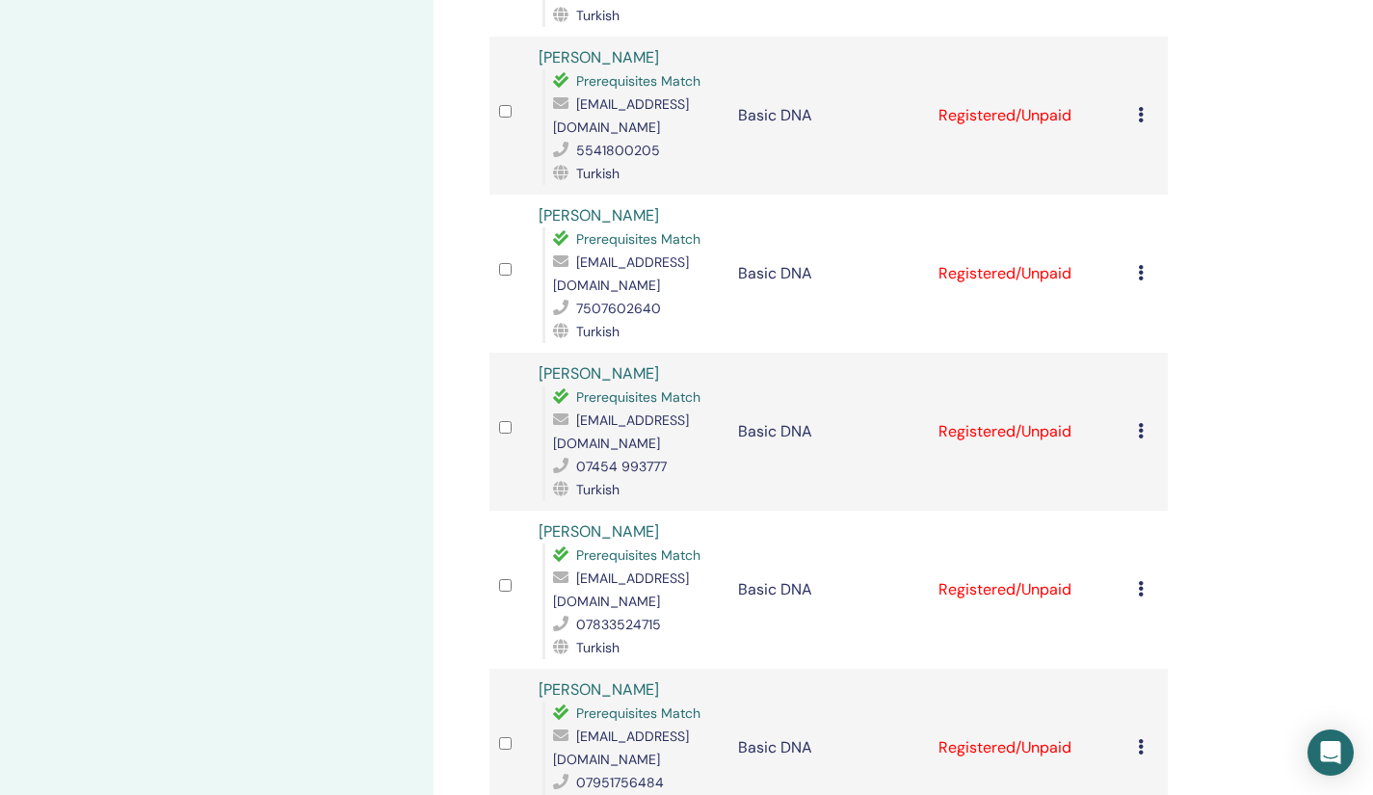
click at [1141, 581] on icon at bounding box center [1141, 588] width 6 height 15
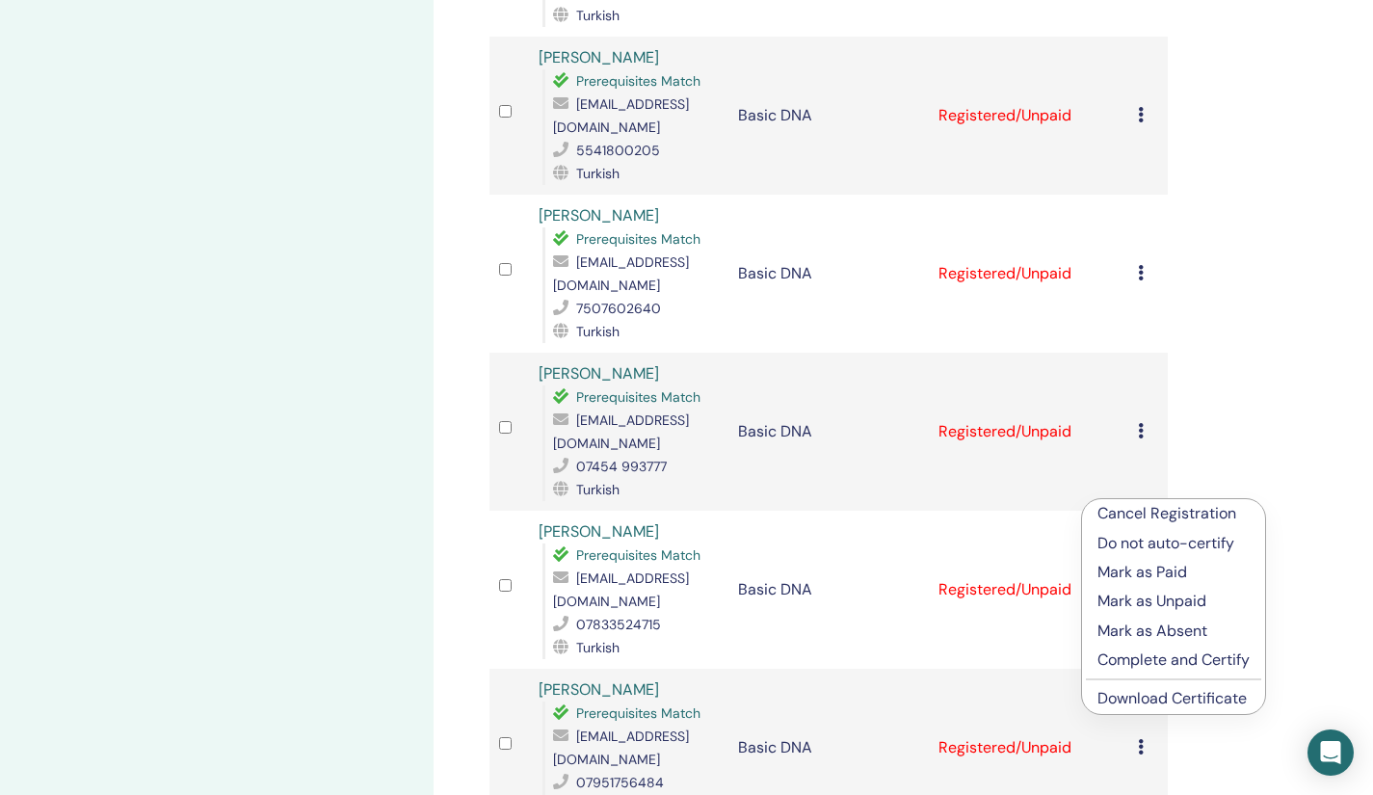
click at [1141, 694] on link "Download Certificate" at bounding box center [1171, 698] width 149 height 20
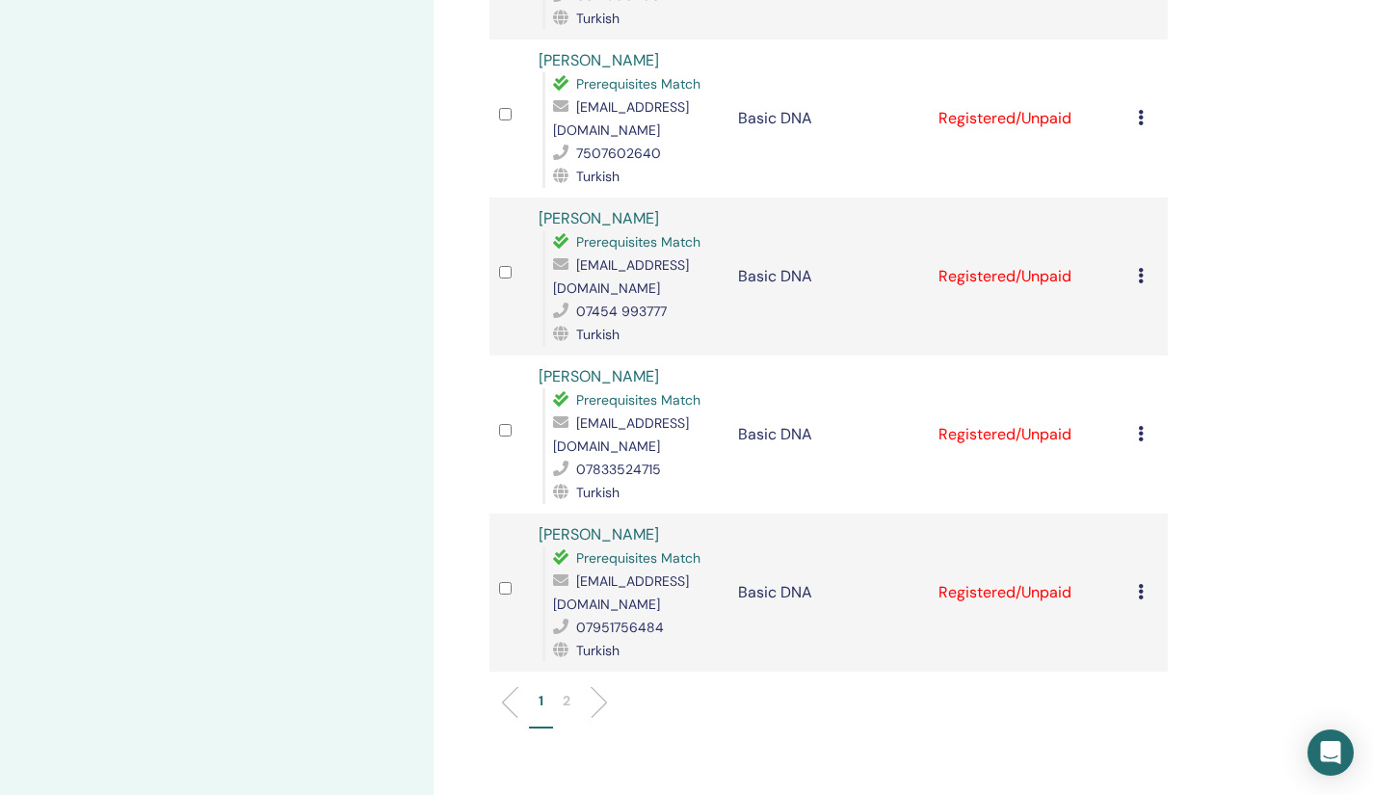
scroll to position [2827, 0]
click at [1142, 583] on icon at bounding box center [1141, 590] width 6 height 15
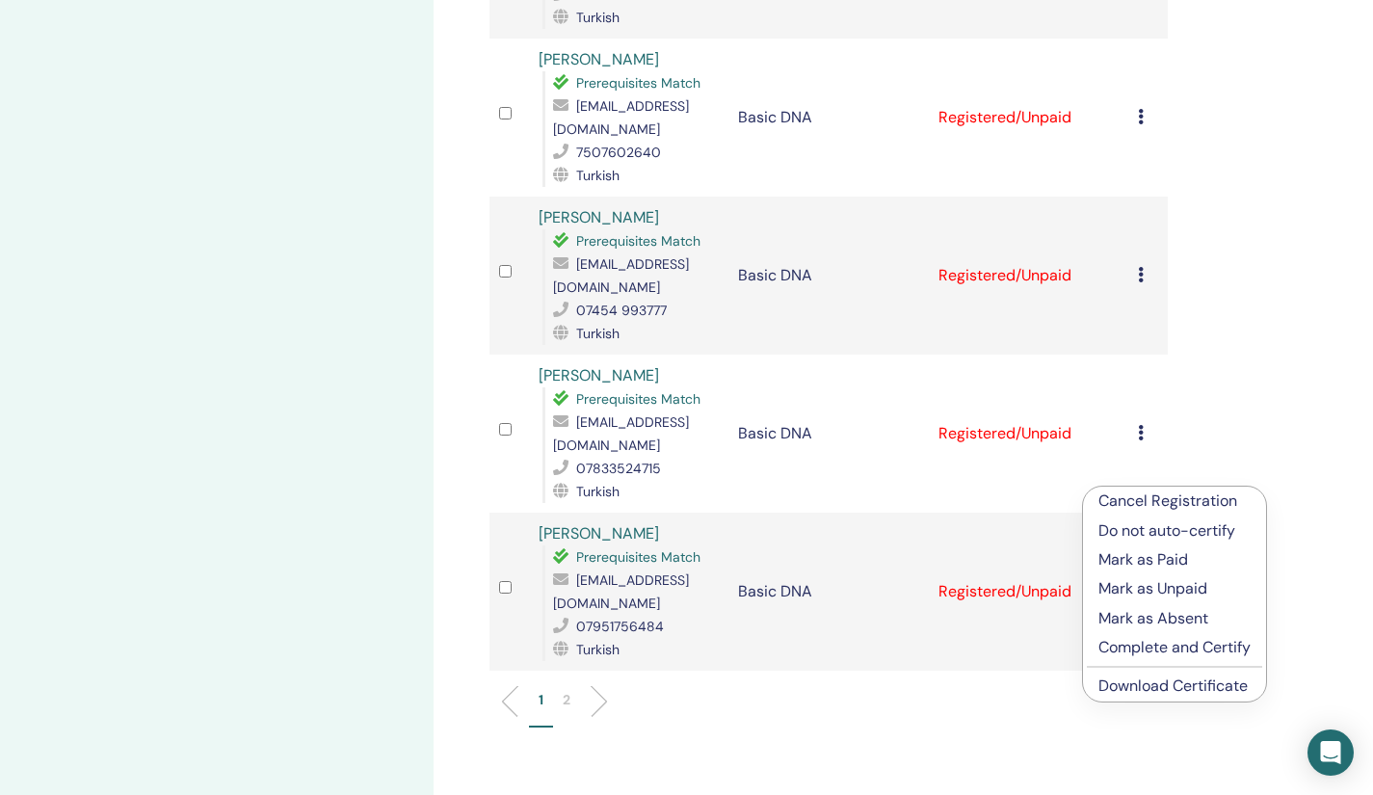
click at [1137, 698] on li "Download Certificate" at bounding box center [1174, 685] width 183 height 29
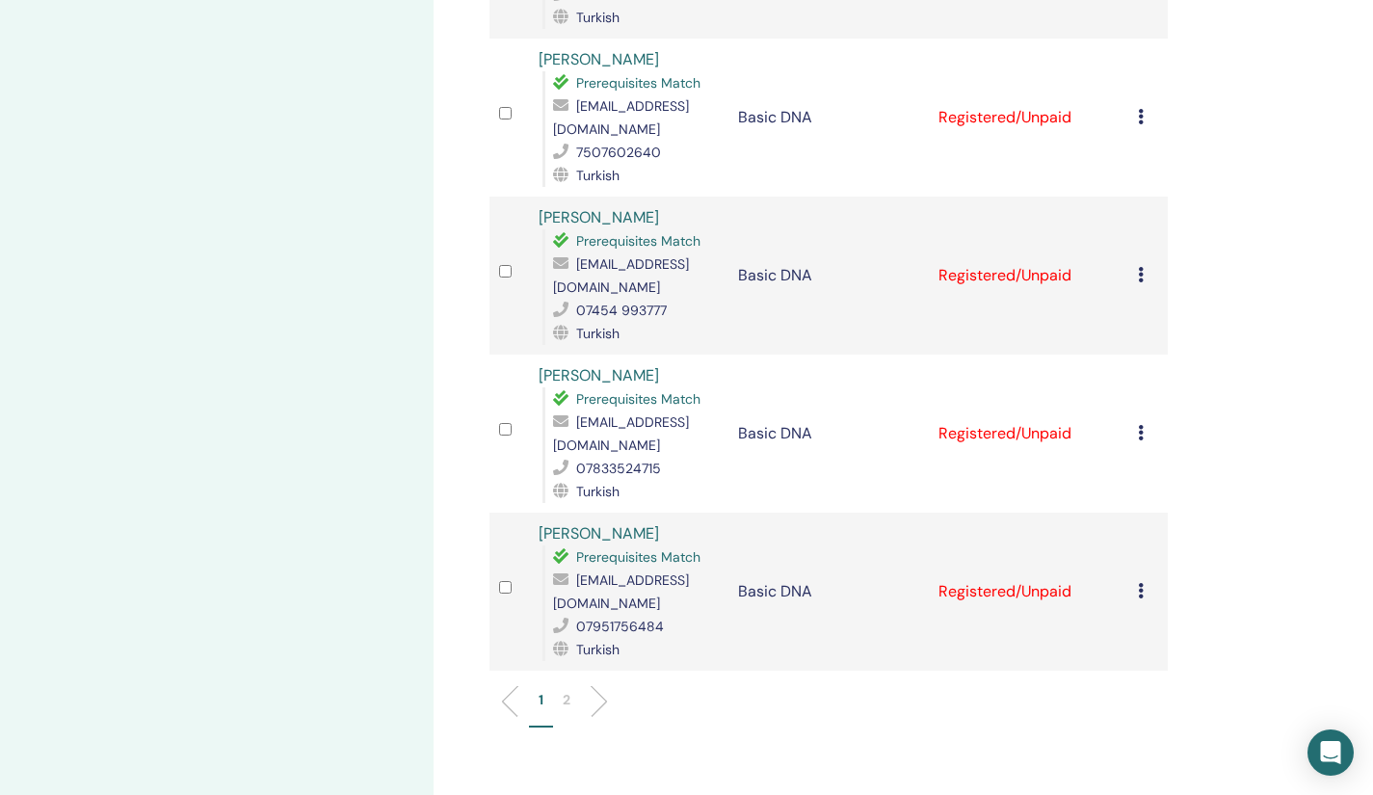
click at [1139, 583] on icon at bounding box center [1141, 590] width 6 height 15
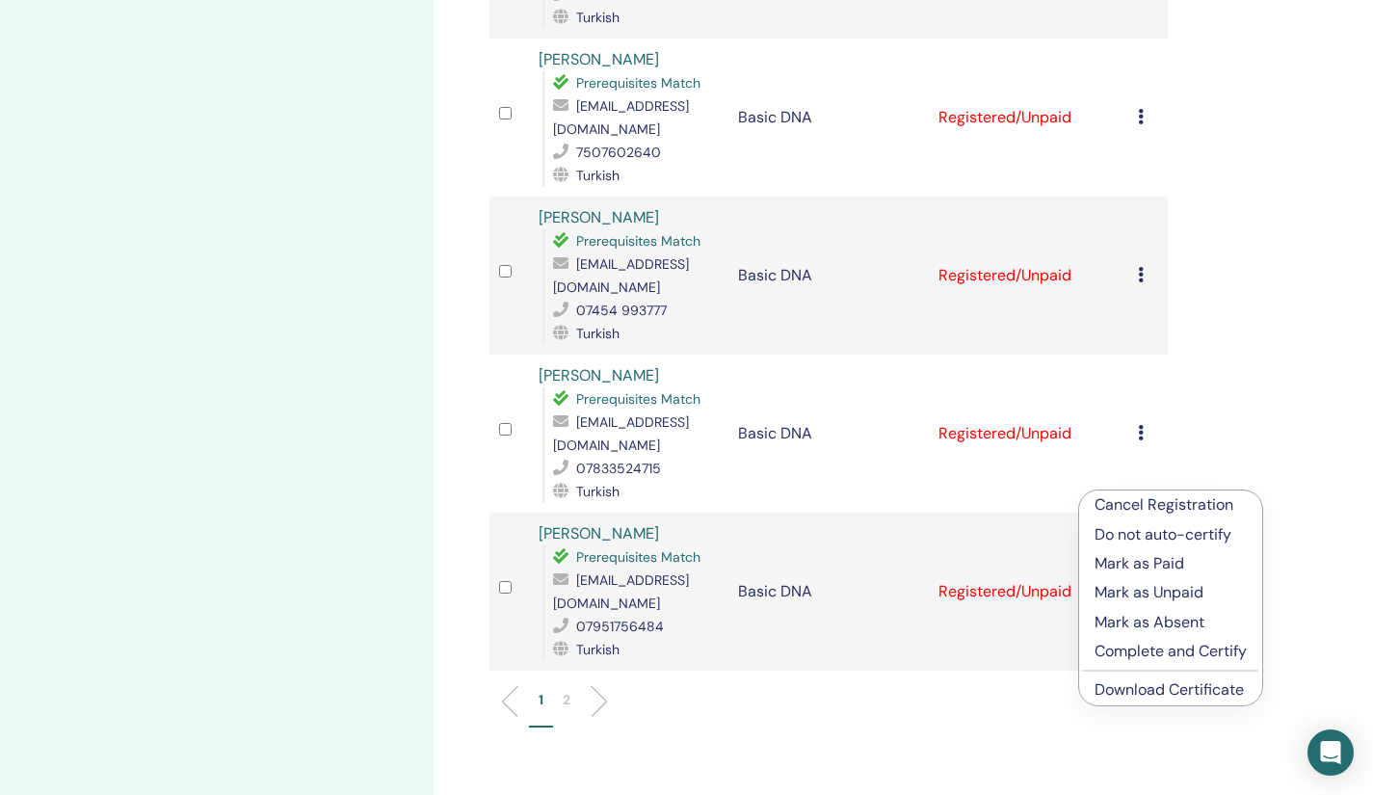
click at [1147, 689] on link "Download Certificate" at bounding box center [1168, 689] width 149 height 20
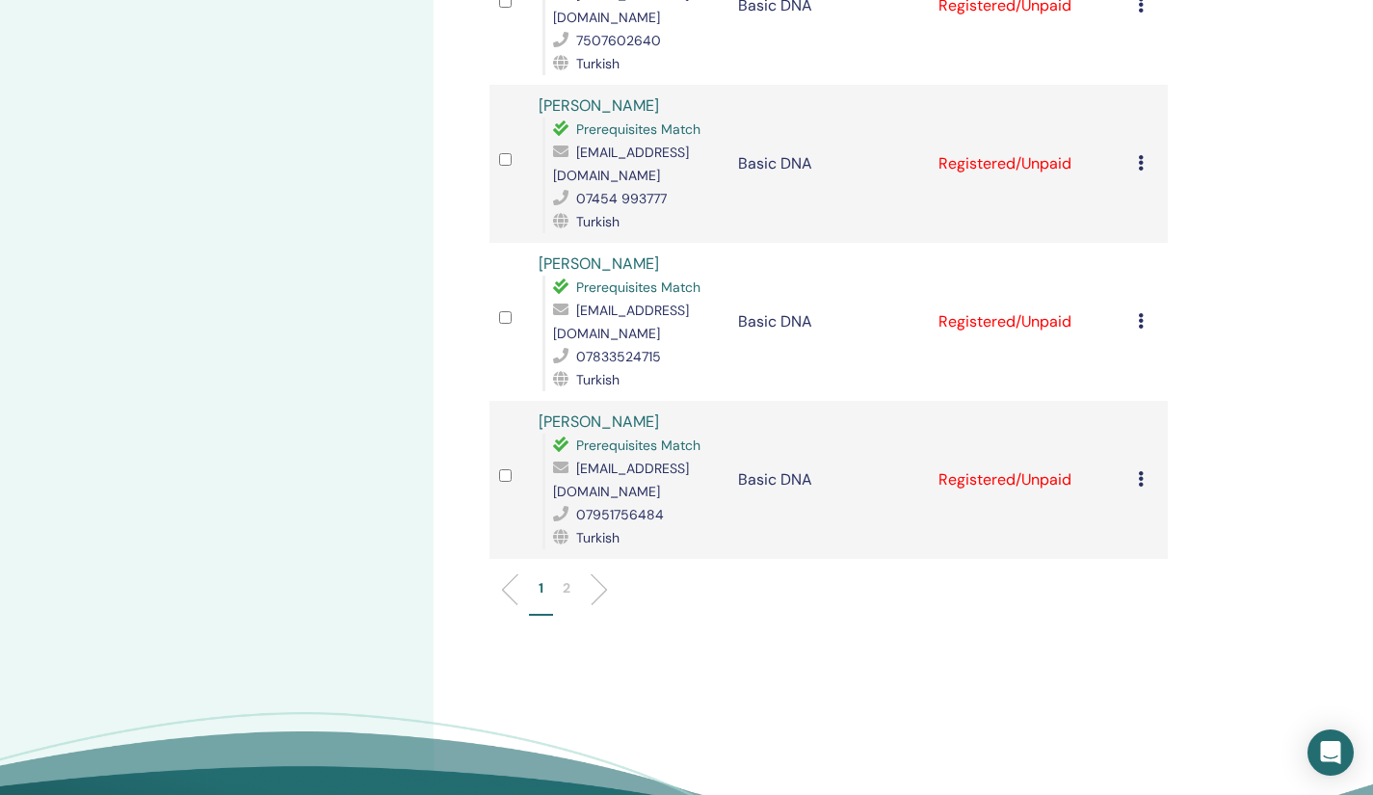
scroll to position [2940, 0]
click at [566, 577] on p "2" at bounding box center [567, 587] width 8 height 20
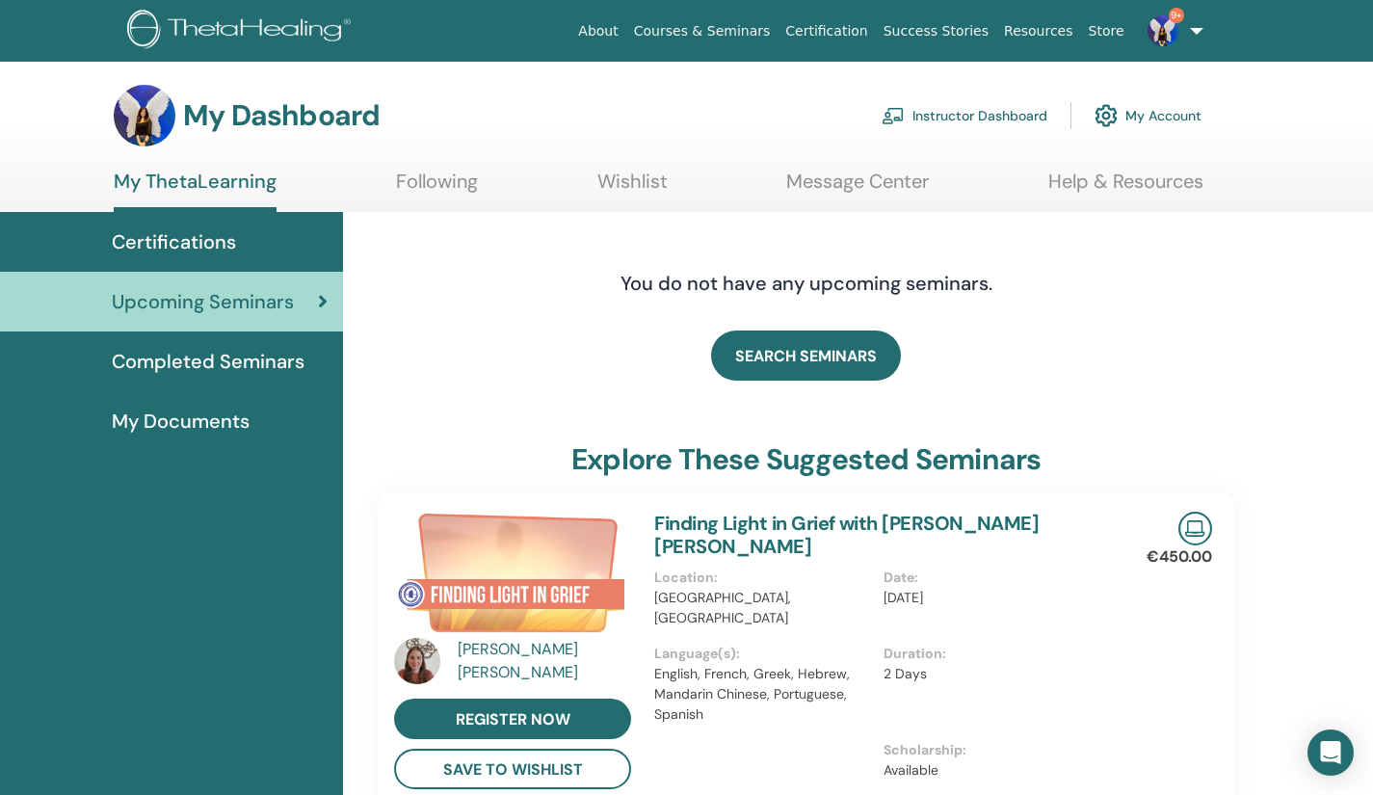
click at [1018, 111] on link "Instructor Dashboard" at bounding box center [964, 115] width 166 height 42
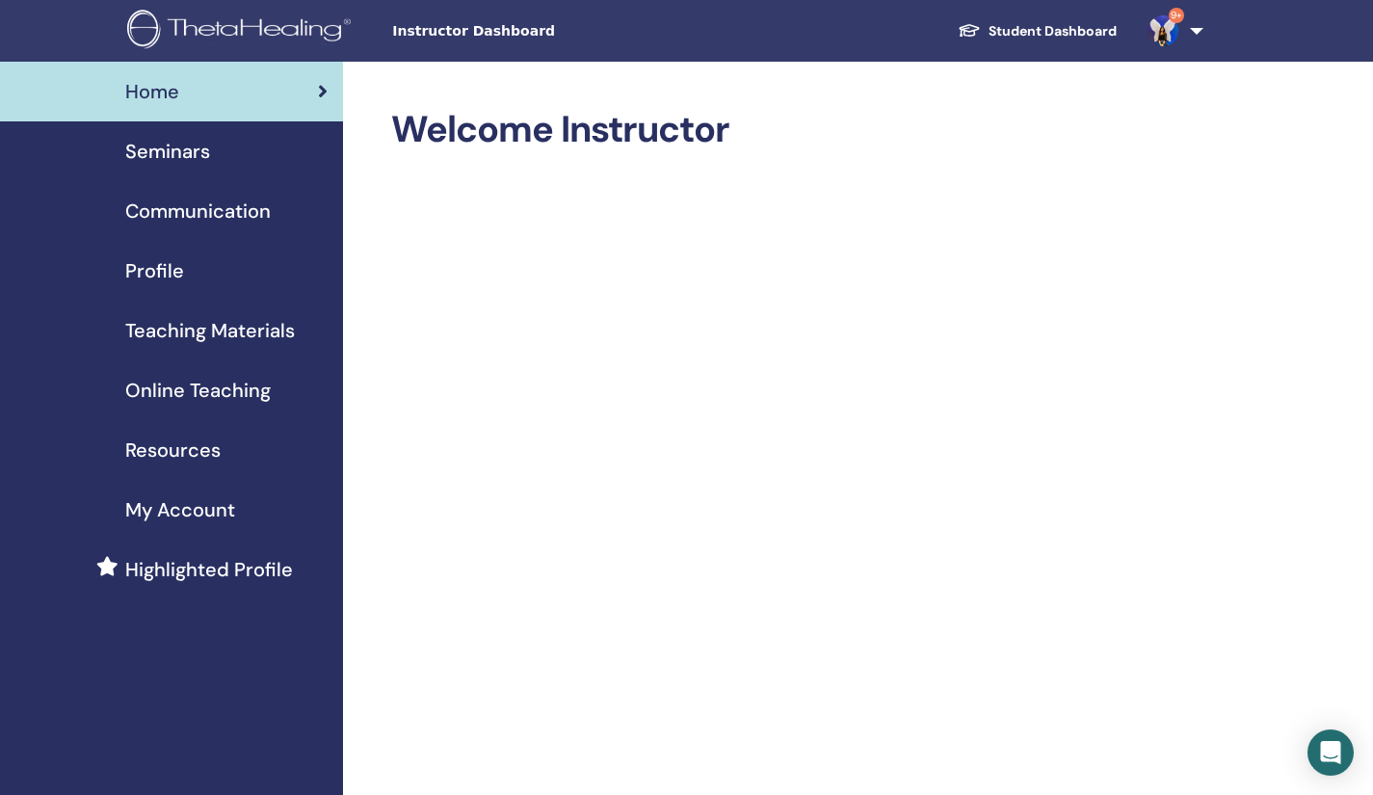
click at [170, 150] on span "Seminars" at bounding box center [167, 151] width 85 height 29
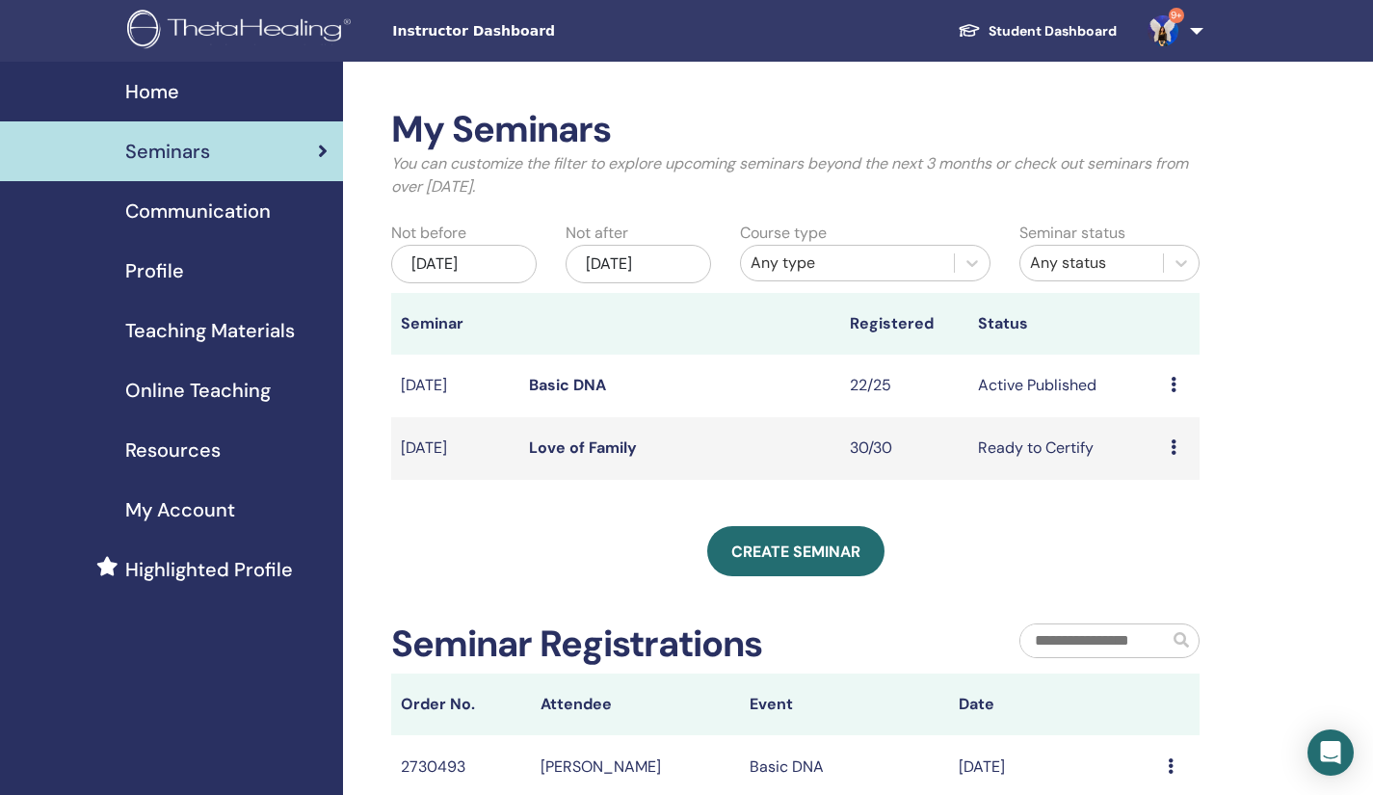
click at [564, 389] on link "Basic DNA" at bounding box center [567, 385] width 77 height 20
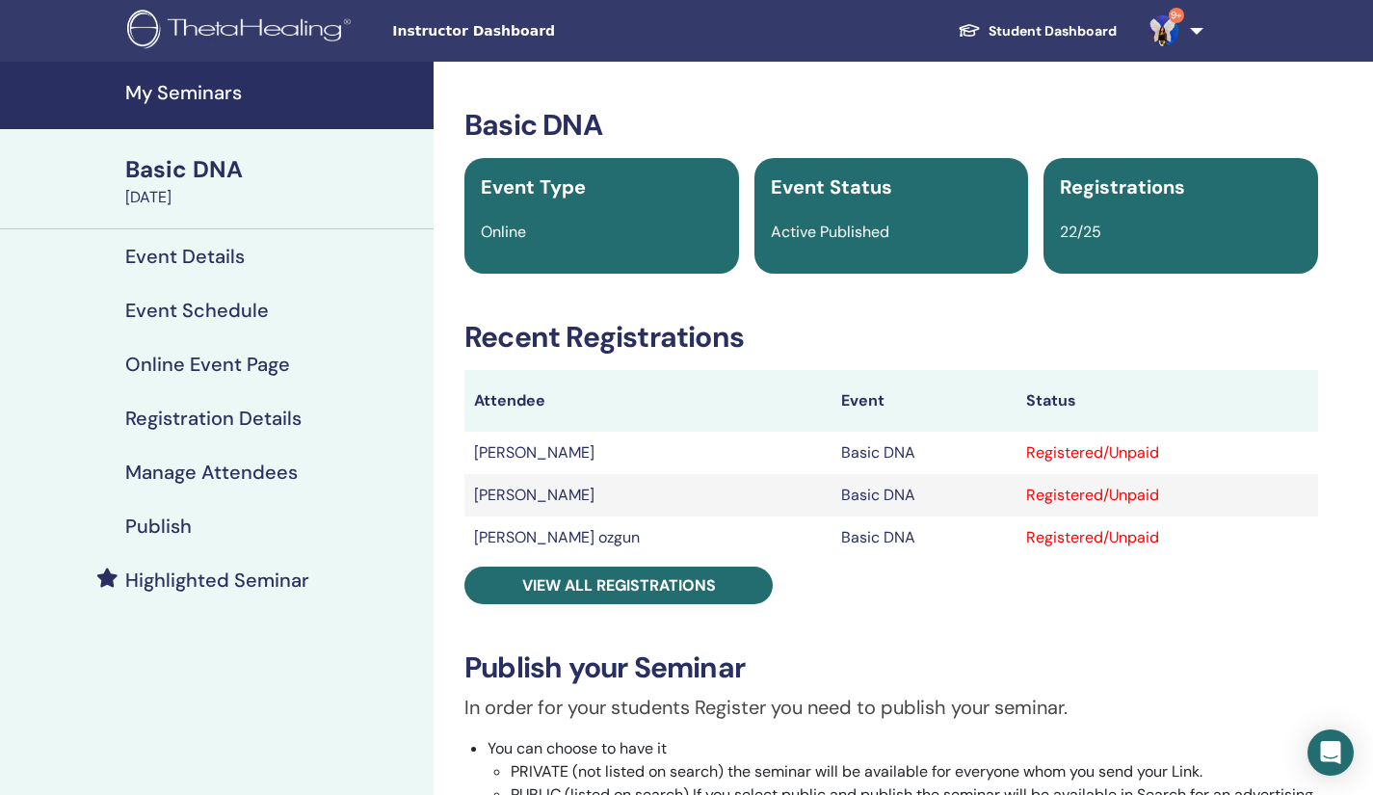
click at [1094, 134] on h3 "Basic DNA" at bounding box center [890, 125] width 853 height 35
